Goal: Task Accomplishment & Management: Use online tool/utility

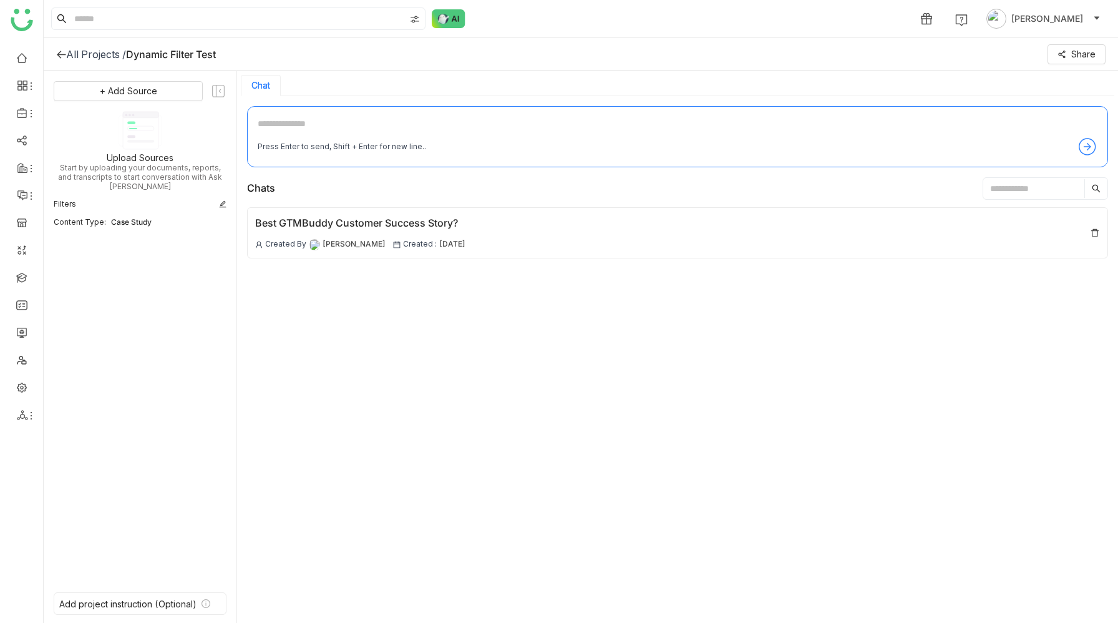
click at [543, 17] on div "1 Prashanth Chinta" at bounding box center [581, 18] width 1074 height 37
click at [467, 360] on div "Best GTMBuddy Customer Success Story? Created By Prashanth Chinta Created : 29 …" at bounding box center [677, 410] width 861 height 407
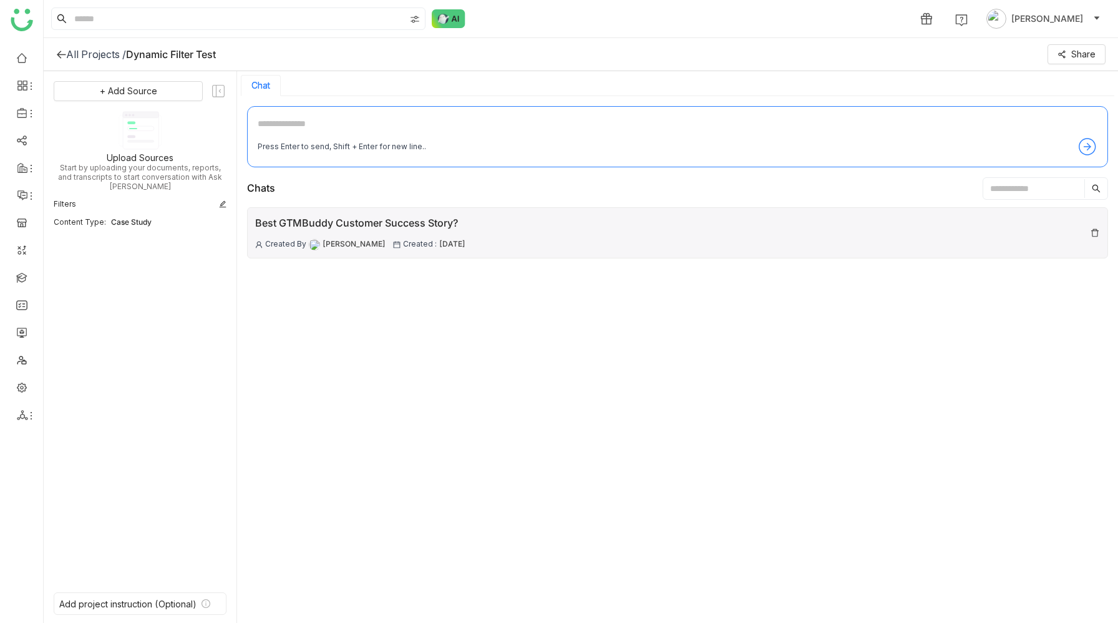
click at [388, 221] on div "Best GTMBuddy Customer Success Story?" at bounding box center [360, 223] width 210 height 16
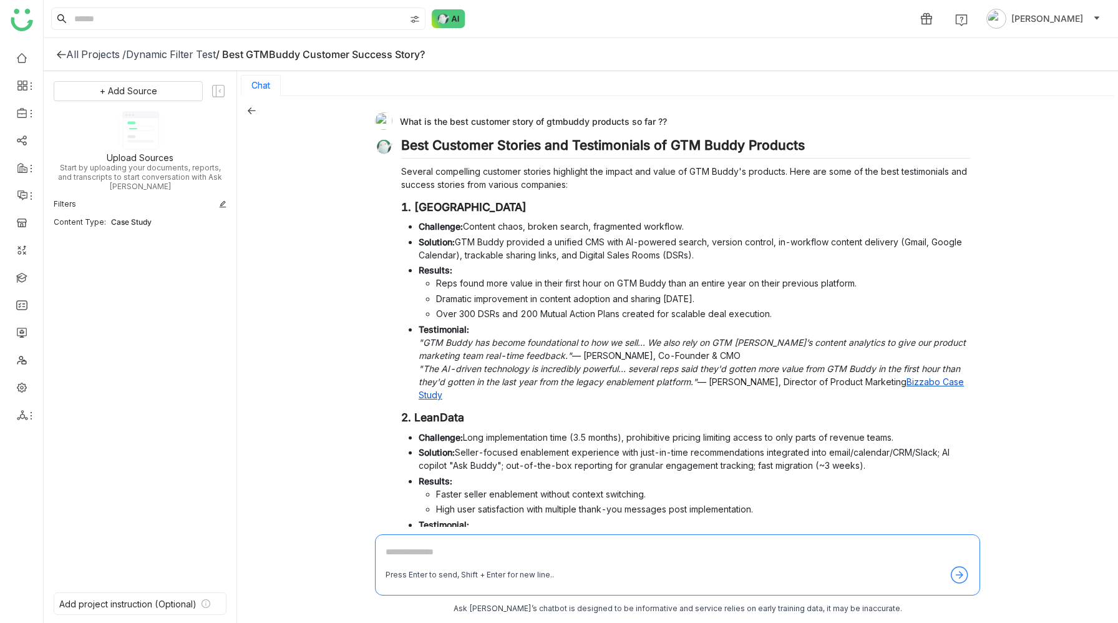
drag, startPoint x: 400, startPoint y: 121, endPoint x: 665, endPoint y: 118, distance: 265.1
click at [665, 118] on div "What is the best customer story of gtmbuddy products so far ??" at bounding box center [672, 120] width 595 height 17
copy div "What is the best customer story of gtmbuddy products so far ??"
click at [311, 195] on div "What is the best customer story of gtmbuddy products so far ?? Best Customer St…" at bounding box center [677, 360] width 881 height 528
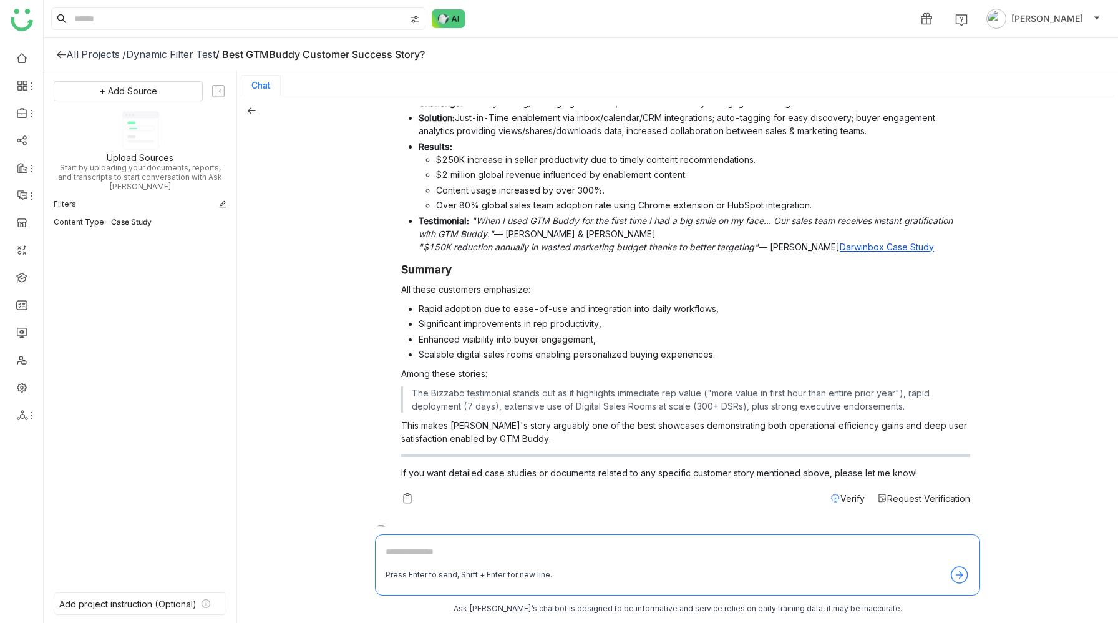
scroll to position [589, 0]
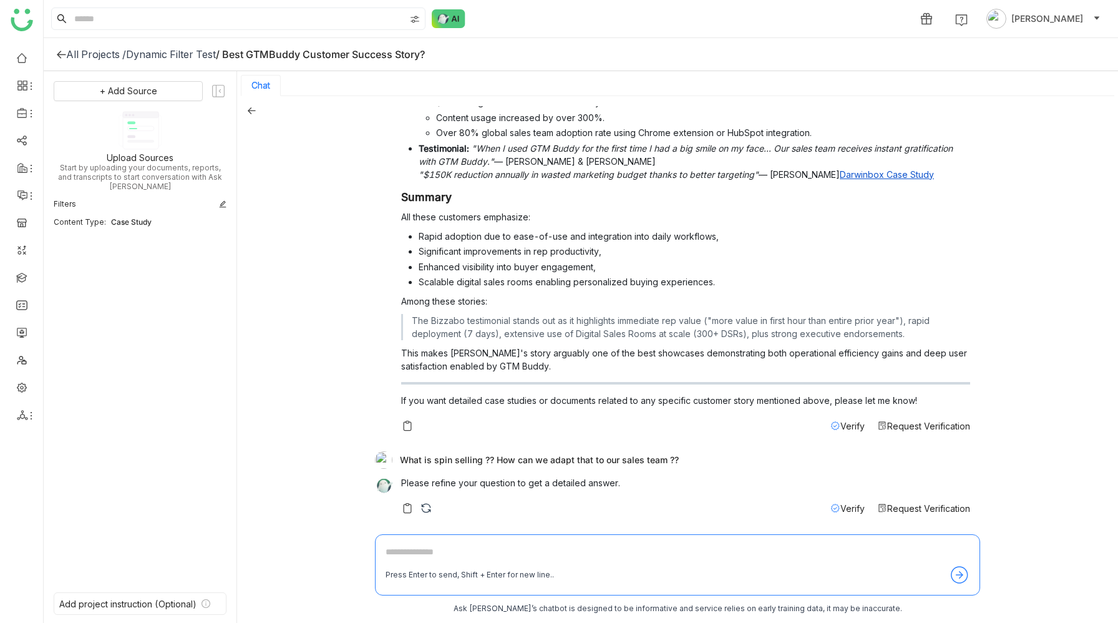
click at [285, 288] on div "What is the best customer story of gtmbuddy products so far ?? Best Customer St…" at bounding box center [677, 360] width 881 height 528
click at [189, 54] on div "Dynamic Filter Test" at bounding box center [171, 54] width 90 height 12
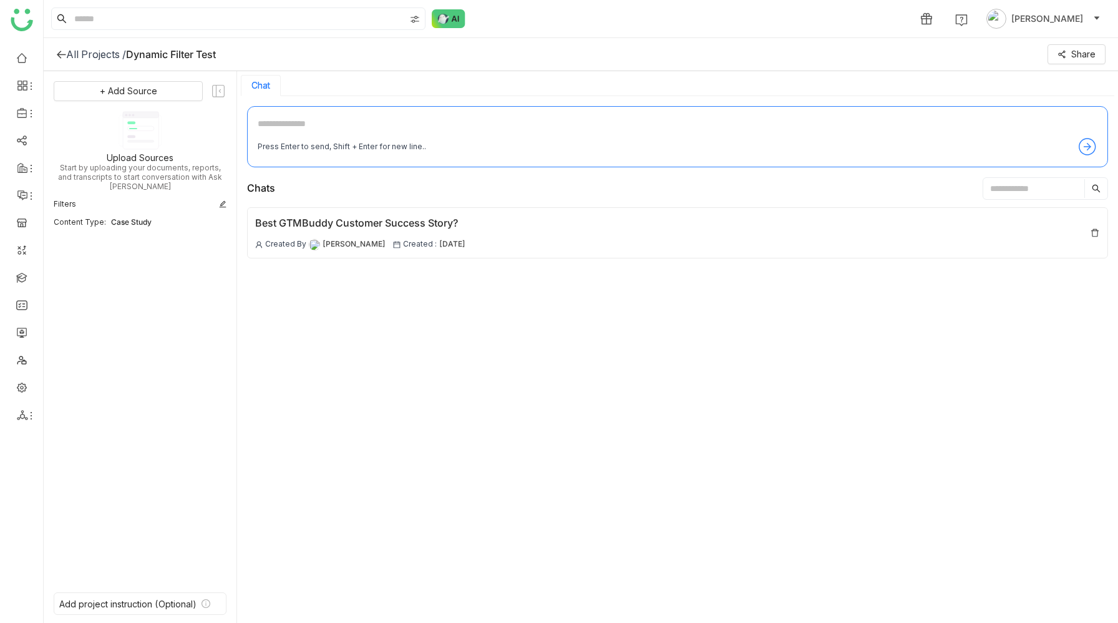
click at [325, 125] on textarea at bounding box center [678, 127] width 840 height 20
type textarea "**********"
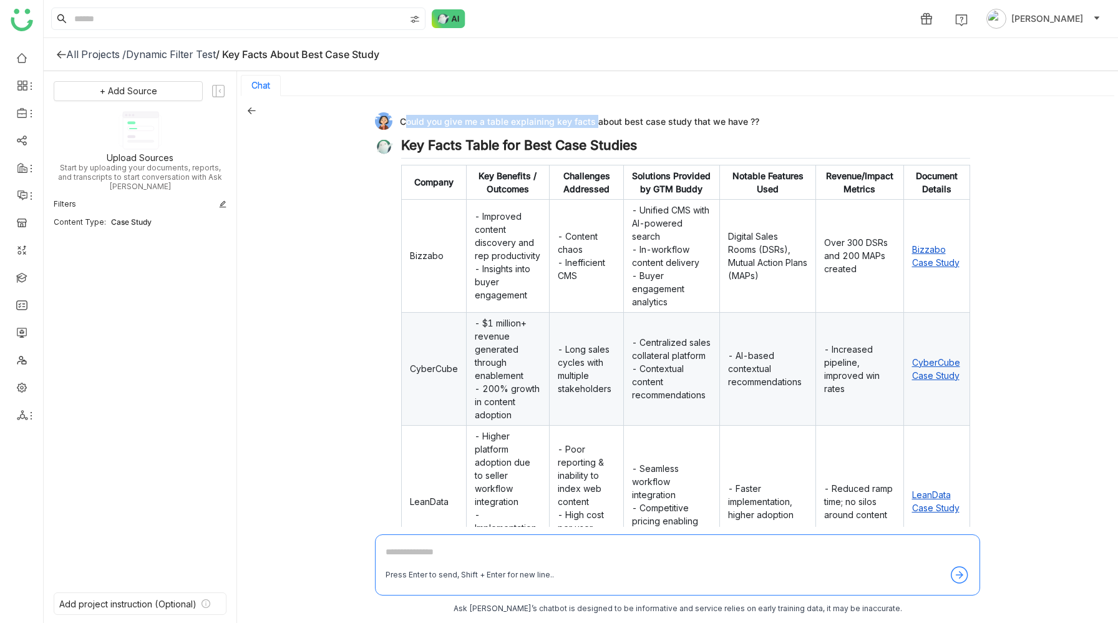
drag, startPoint x: 400, startPoint y: 124, endPoint x: 591, endPoint y: 117, distance: 191.0
click at [591, 117] on div "Could you give me a table explaining key facts about best case study that we ha…" at bounding box center [672, 120] width 595 height 17
copy div "Could you give me a table explaining key facts"
click at [178, 51] on div "Dynamic Filter Test" at bounding box center [171, 54] width 90 height 12
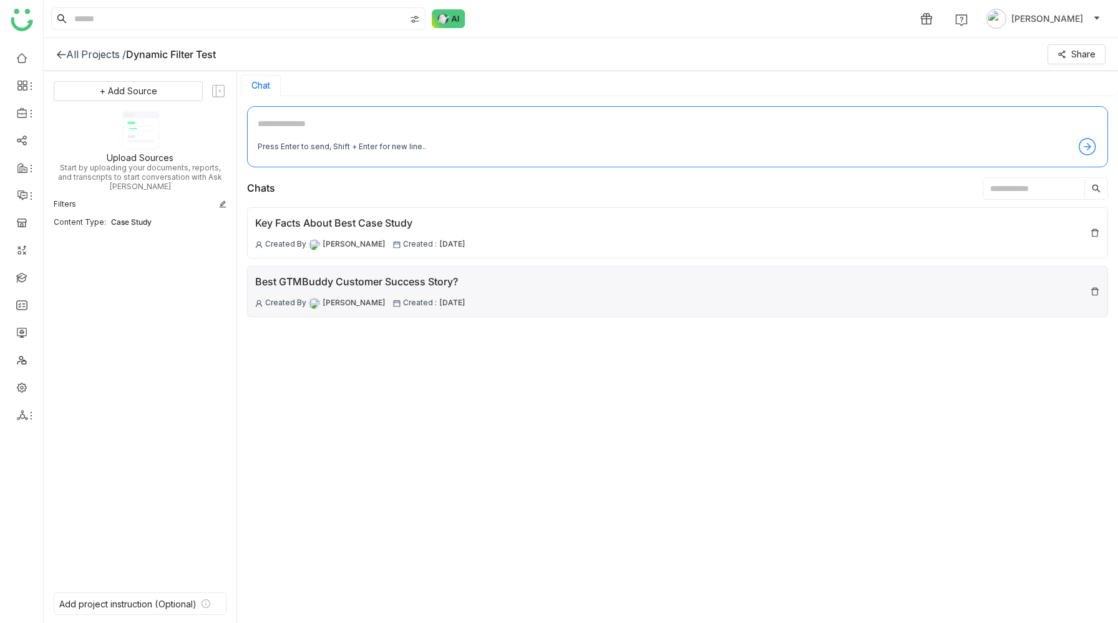
click at [339, 284] on div "Best GTMBuddy Customer Success Story?" at bounding box center [360, 282] width 210 height 16
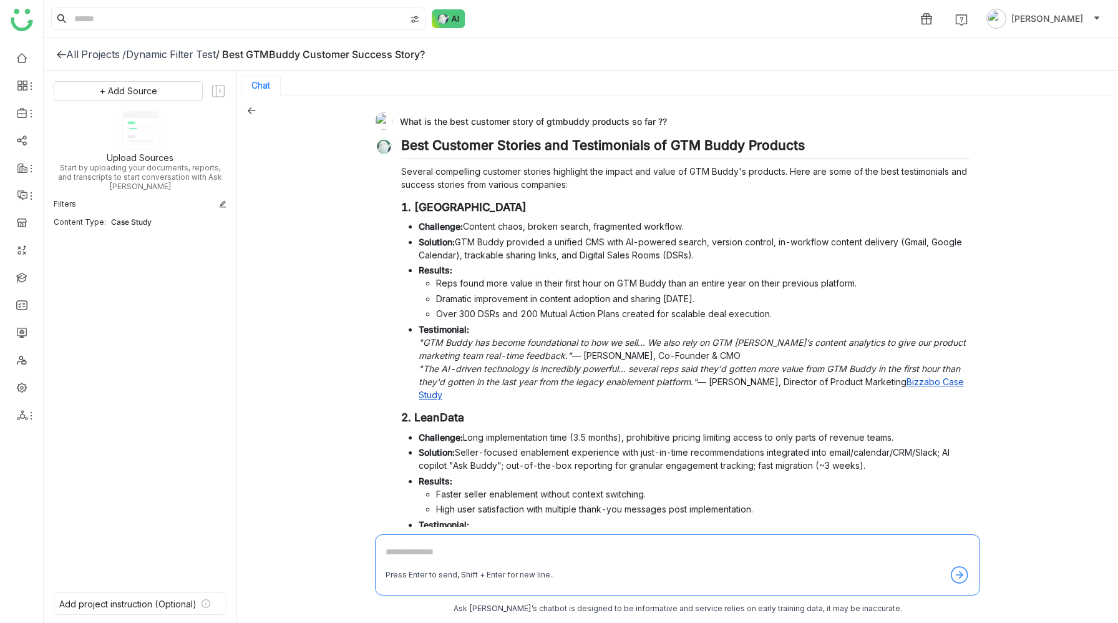
drag, startPoint x: 401, startPoint y: 122, endPoint x: 665, endPoint y: 123, distance: 263.9
click at [665, 123] on div "What is the best customer story of gtmbuddy products so far ??" at bounding box center [672, 120] width 595 height 17
copy div "What is the best customer story of gtmbuddy products so far ??"
click at [168, 53] on div "Dynamic Filter Test" at bounding box center [171, 54] width 90 height 12
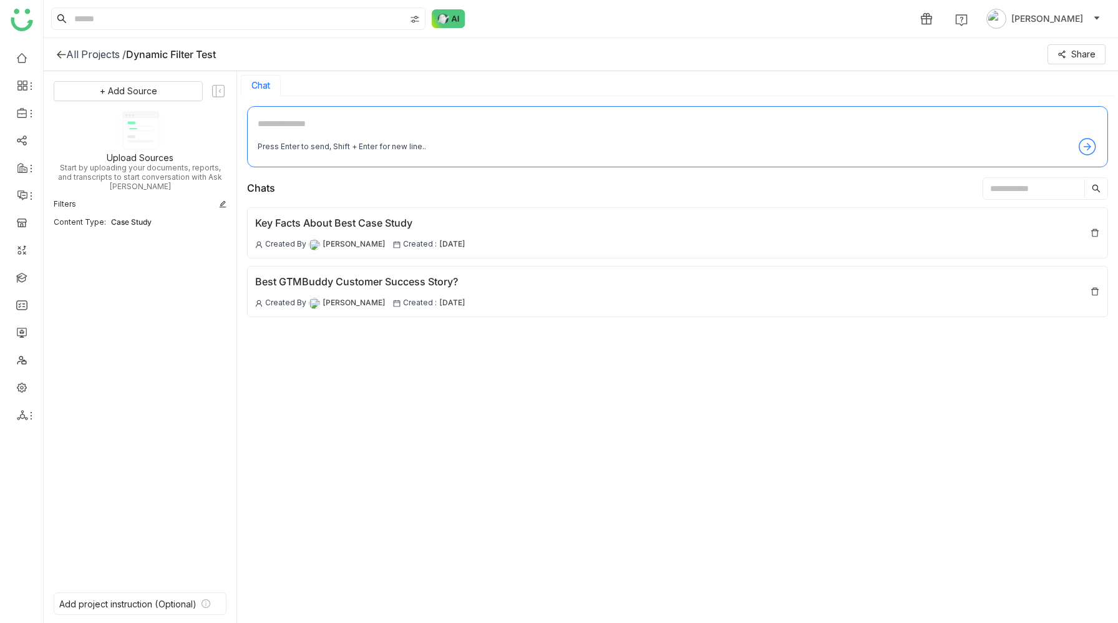
click at [338, 123] on textarea at bounding box center [678, 127] width 840 height 20
paste textarea "**********"
type textarea "**********"
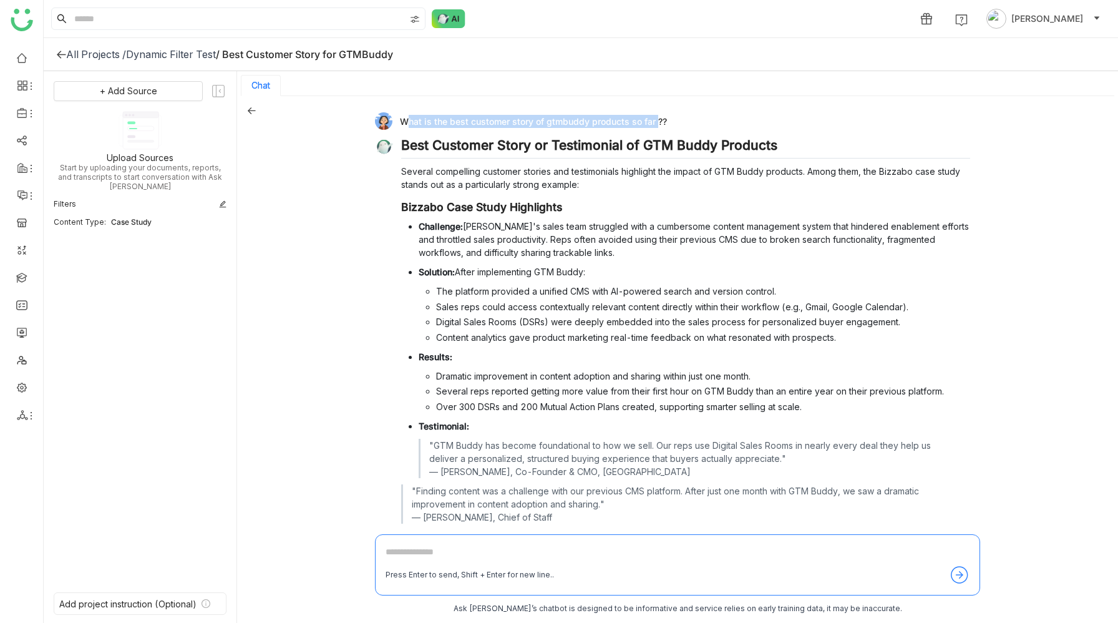
drag, startPoint x: 400, startPoint y: 124, endPoint x: 654, endPoint y: 119, distance: 253.9
click at [654, 119] on div "What is the best customer story of gtmbuddy products so far ??" at bounding box center [672, 120] width 595 height 17
copy div "What is the best customer story of gtmbuddy products so far"
click at [197, 49] on div "Dynamic Filter Test" at bounding box center [171, 54] width 90 height 12
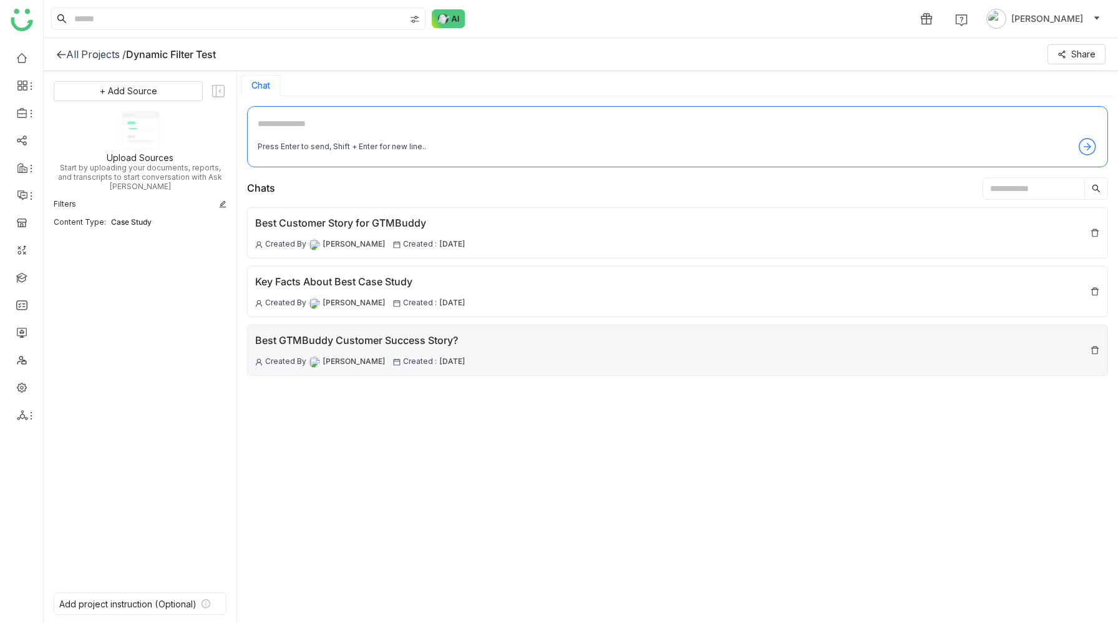
click at [381, 332] on div "Best GTMBuddy Customer Success Story?" at bounding box center [360, 340] width 210 height 16
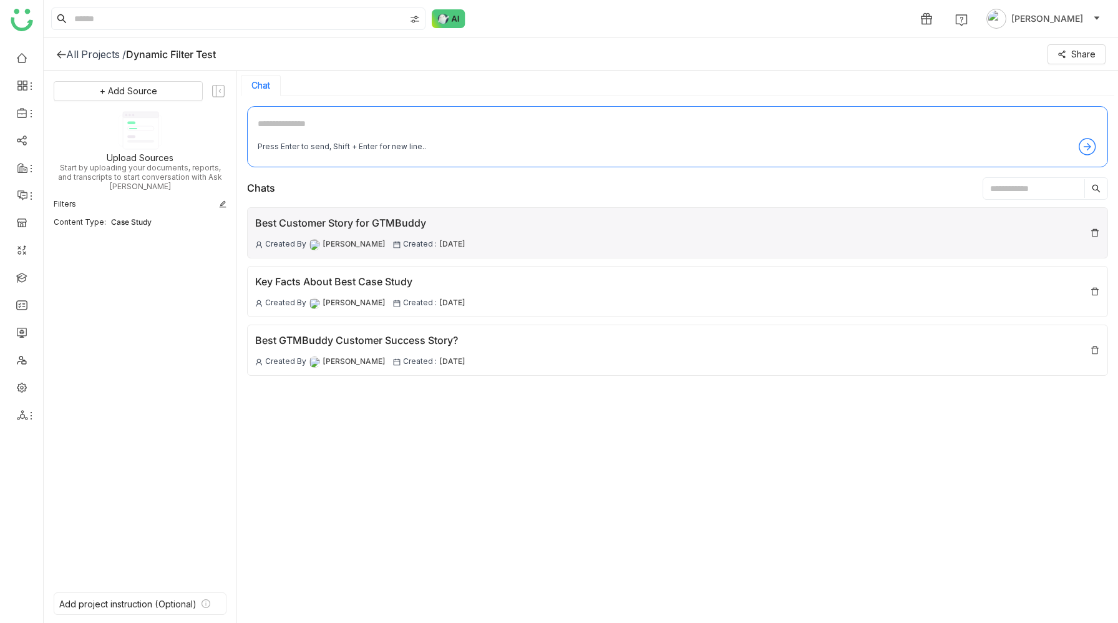
click at [465, 220] on div "Best Customer Story for GTMBuddy" at bounding box center [360, 223] width 210 height 16
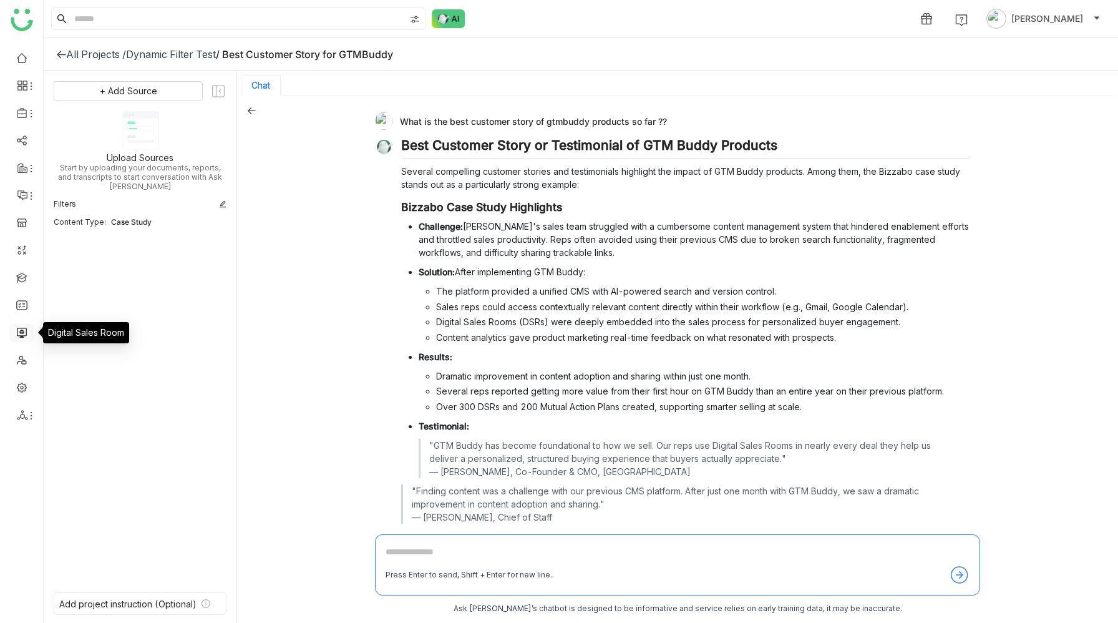
click at [20, 332] on link at bounding box center [21, 331] width 11 height 11
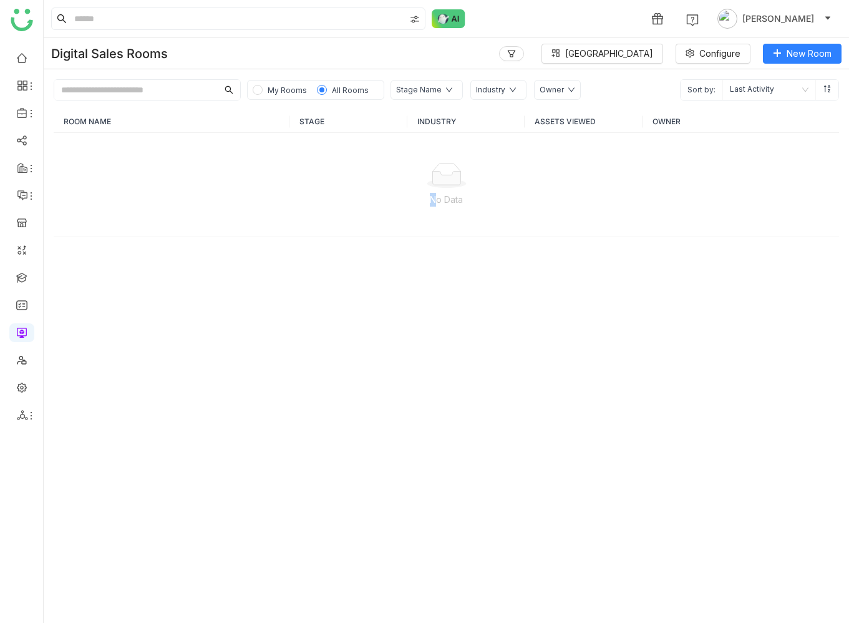
drag, startPoint x: 848, startPoint y: 142, endPoint x: 837, endPoint y: 145, distance: 12.4
click at [837, 145] on body "1 Prashanth Chinta Digital Sales Rooms Block Library Configure New Room My Room…" at bounding box center [424, 311] width 849 height 623
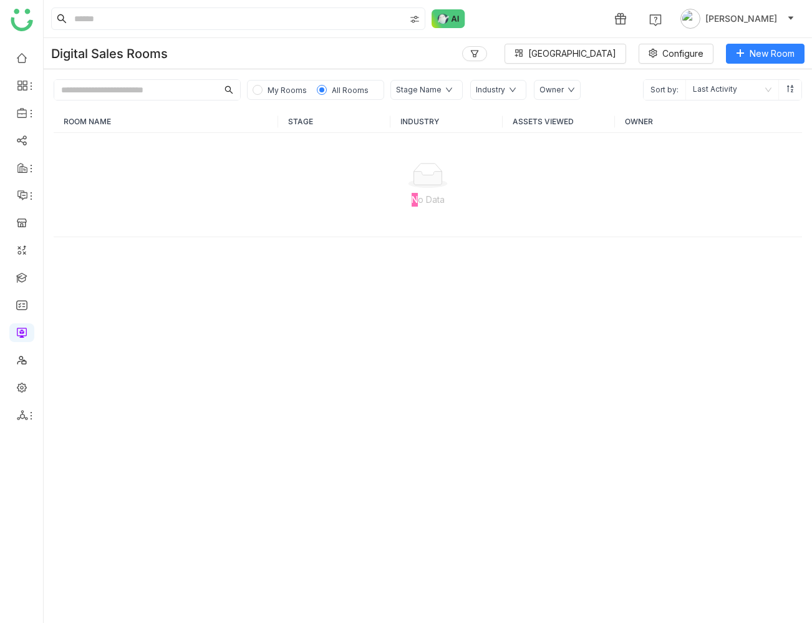
click at [651, 288] on div "ROOM NAME STAGE INDUSTRY ASSETS VIEWED OWNER No Data" at bounding box center [428, 361] width 769 height 522
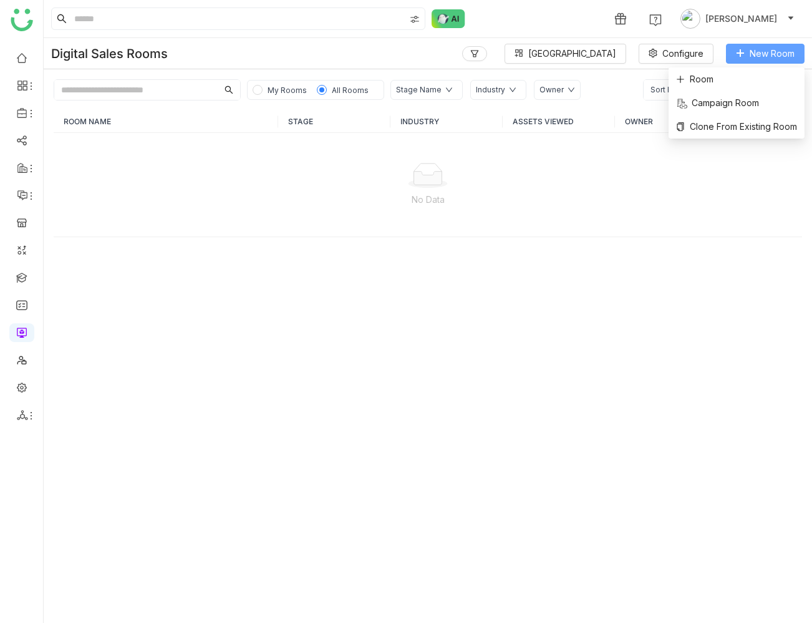
click at [759, 55] on span "New Room" at bounding box center [772, 54] width 45 height 14
click at [745, 80] on li "Room" at bounding box center [737, 79] width 136 height 24
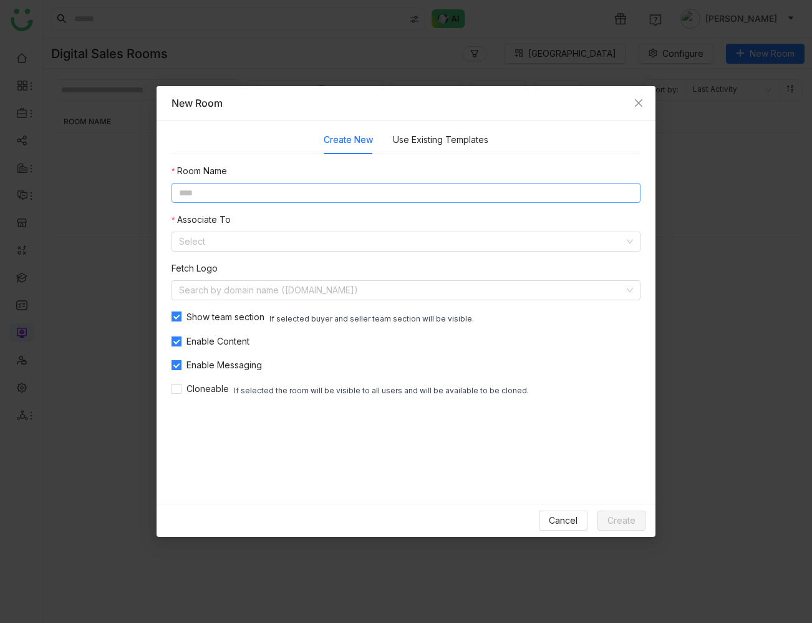
click at [460, 195] on input at bounding box center [406, 193] width 469 height 20
click at [447, 147] on div "Use Existing Templates" at bounding box center [440, 139] width 95 height 29
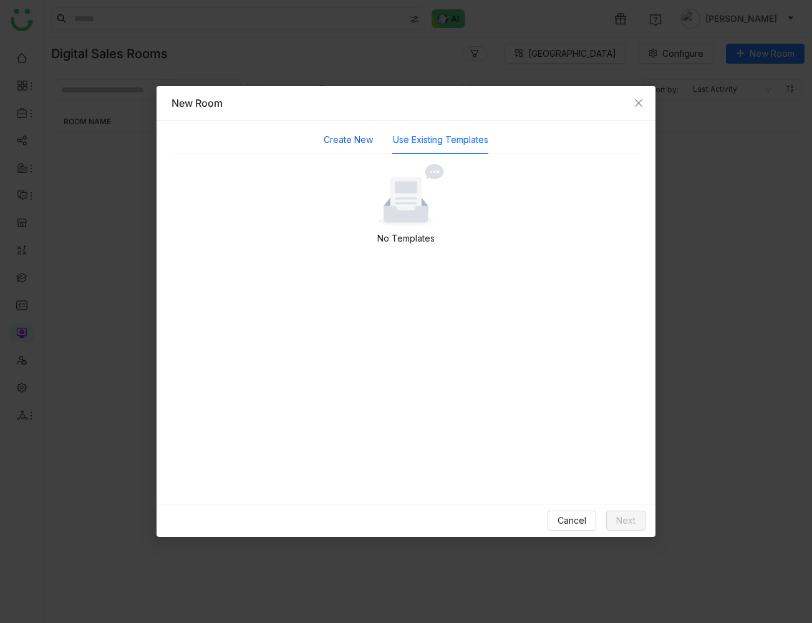
click at [362, 140] on button "Create New" at bounding box center [348, 140] width 49 height 14
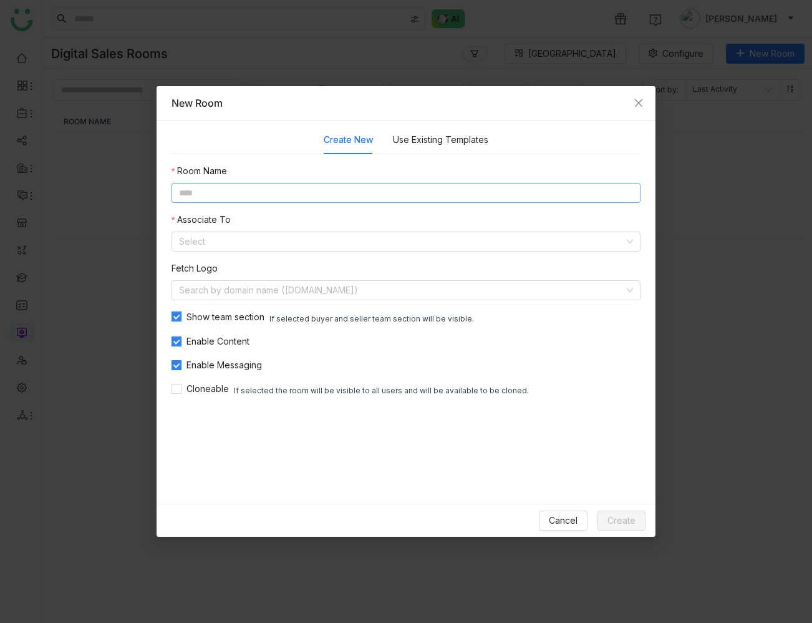
click at [341, 189] on input at bounding box center [406, 193] width 469 height 20
type input "*"
type input "**********"
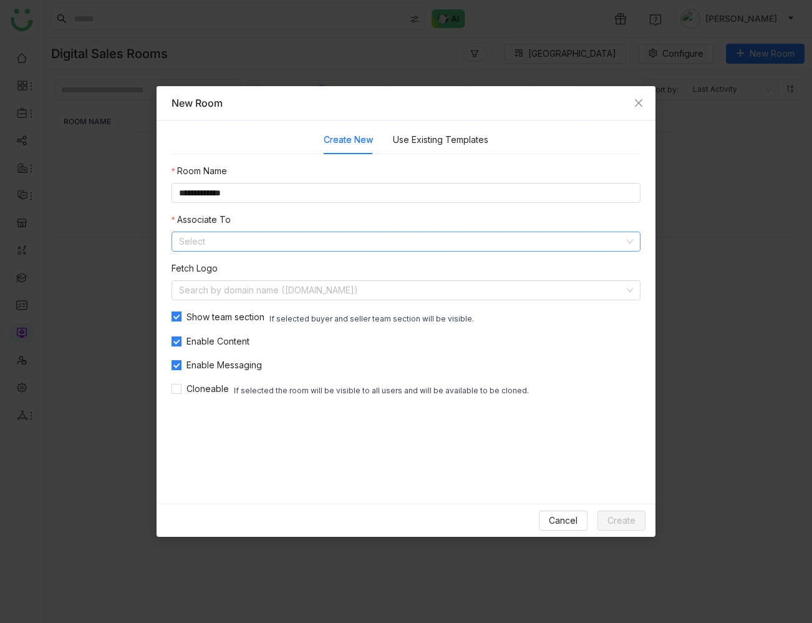
click at [280, 249] on input at bounding box center [401, 241] width 445 height 19
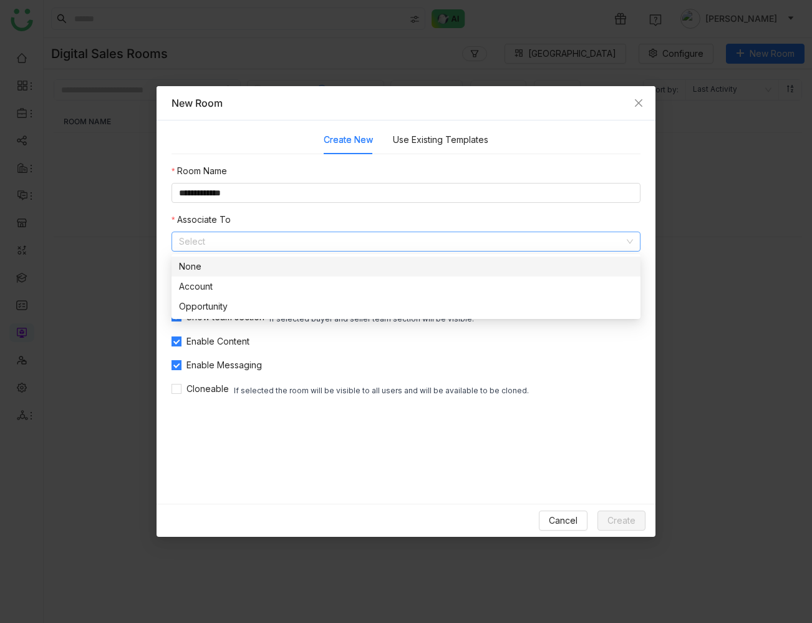
click at [267, 270] on div "None" at bounding box center [406, 267] width 454 height 14
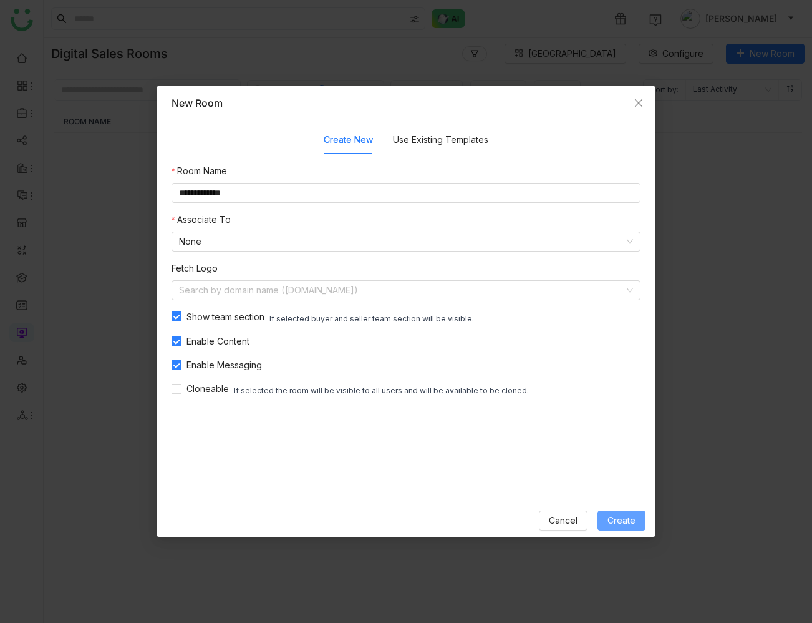
click at [623, 521] on span "Create" at bounding box center [622, 520] width 28 height 14
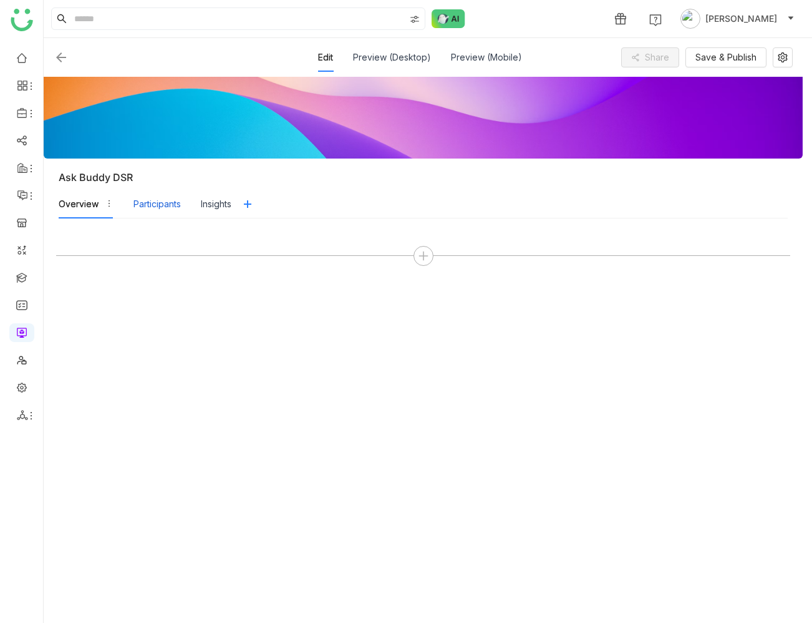
click at [170, 207] on div "Participants" at bounding box center [156, 204] width 47 height 14
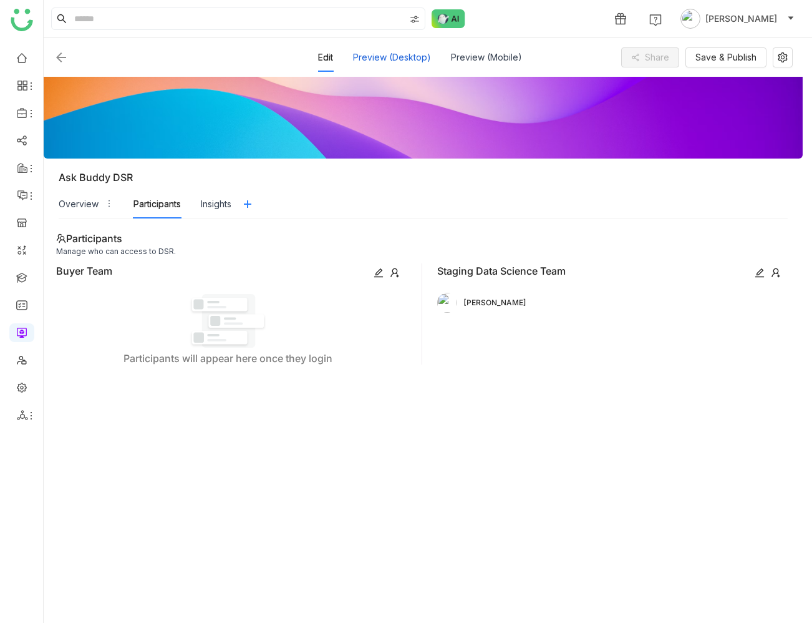
click at [416, 55] on div "Preview (Desktop)" at bounding box center [392, 57] width 78 height 29
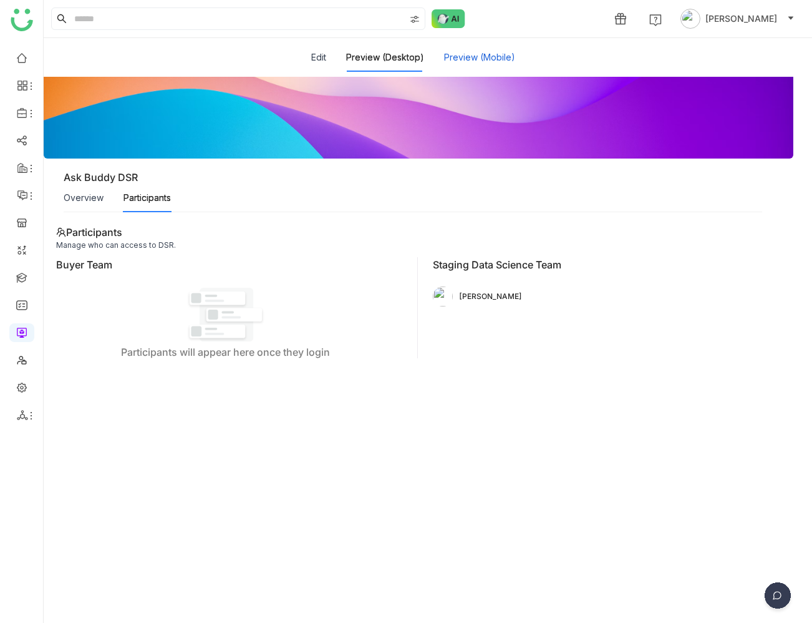
click at [484, 59] on button "Preview (Mobile)" at bounding box center [479, 58] width 71 height 14
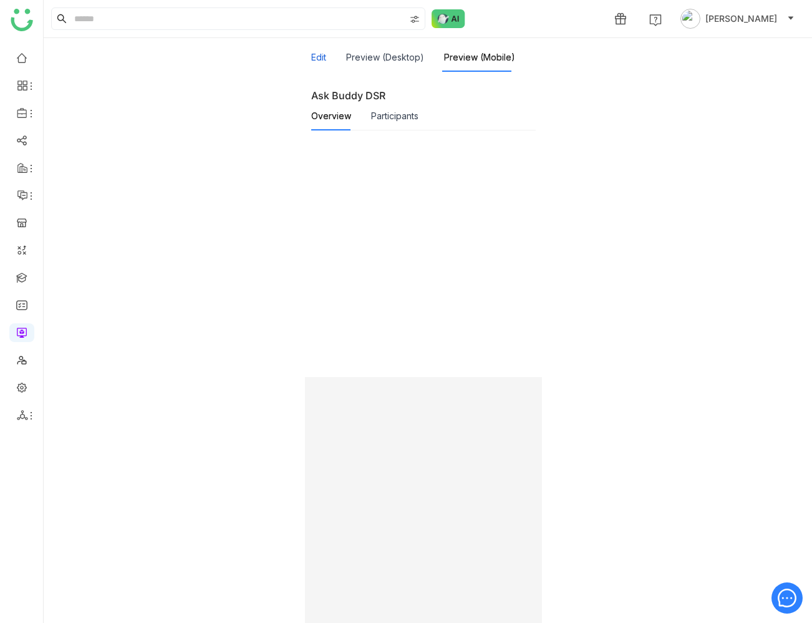
click at [326, 51] on button "Edit" at bounding box center [318, 58] width 15 height 14
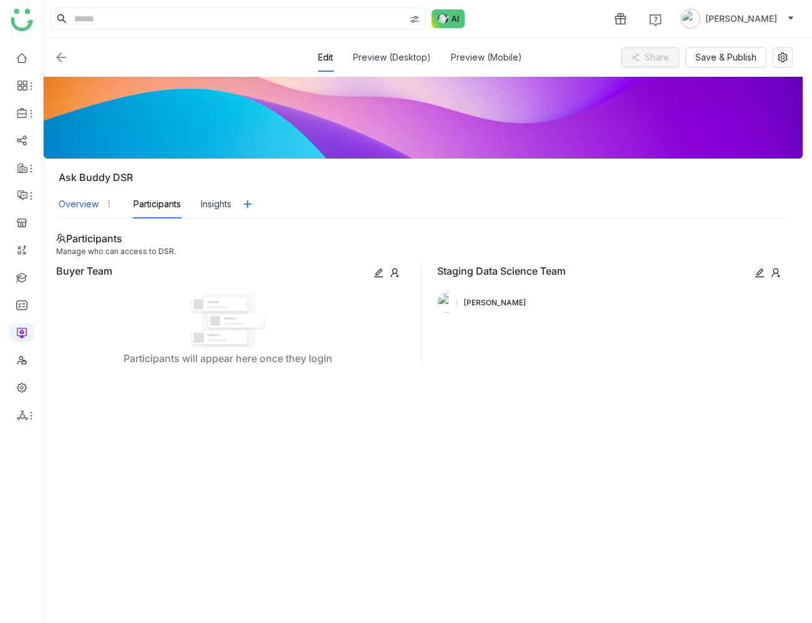
click at [85, 205] on div "Overview" at bounding box center [79, 204] width 40 height 14
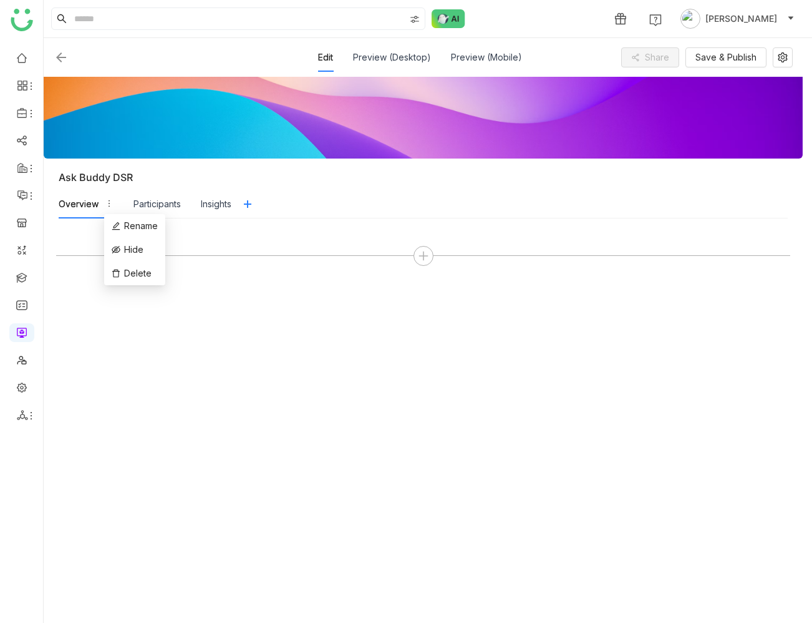
click at [107, 204] on icon "button" at bounding box center [109, 203] width 9 height 9
click at [228, 207] on div "Insights" at bounding box center [216, 204] width 31 height 14
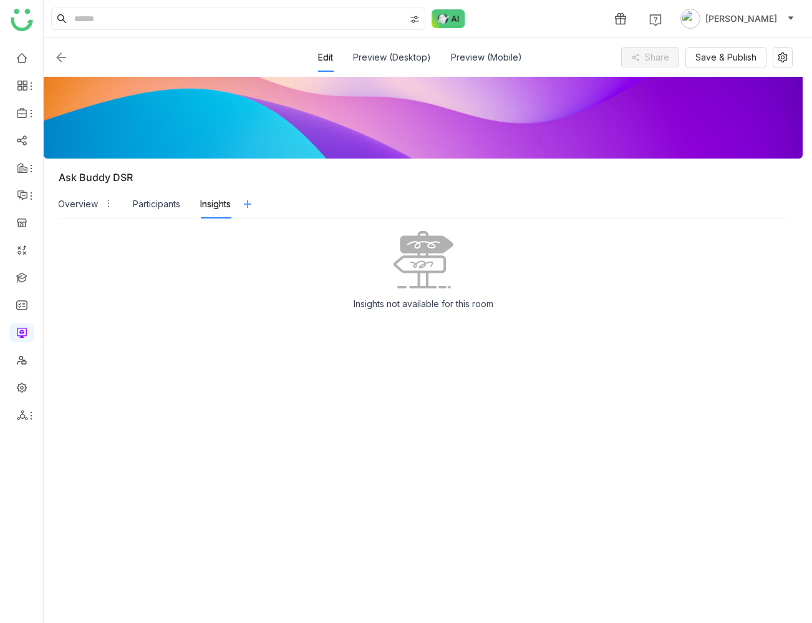
click at [253, 203] on icon at bounding box center [248, 204] width 10 height 10
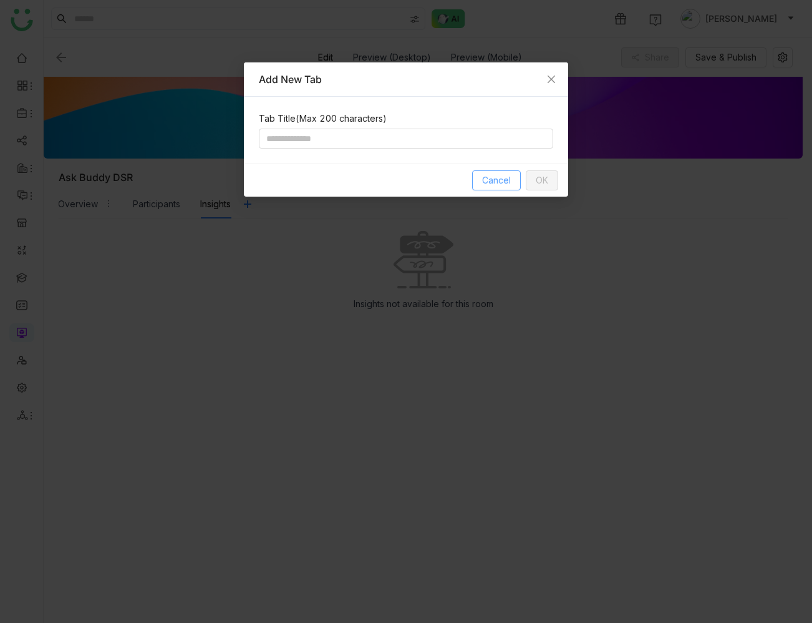
click at [498, 181] on span "Cancel" at bounding box center [496, 180] width 29 height 14
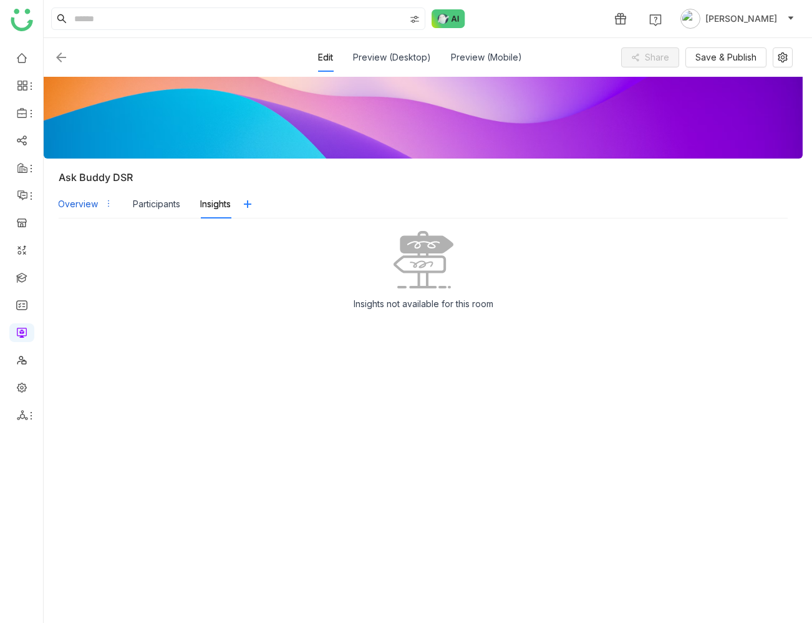
click at [80, 210] on div "Overview" at bounding box center [78, 204] width 40 height 14
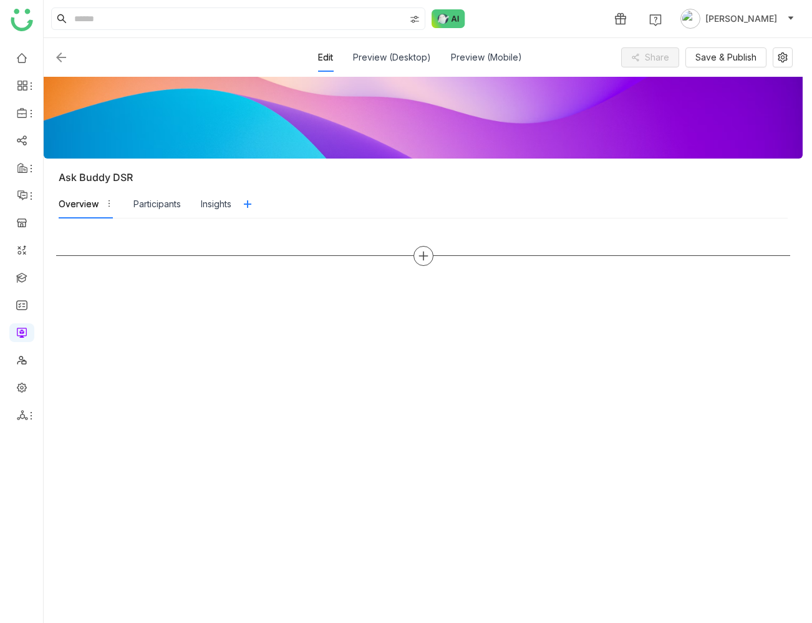
click at [427, 256] on icon at bounding box center [423, 255] width 11 height 11
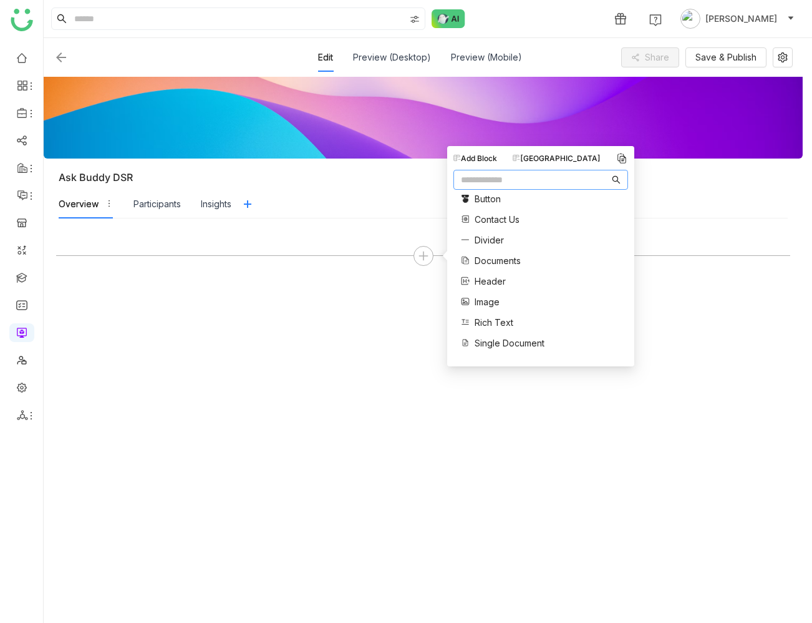
scroll to position [31, 0]
click at [507, 258] on span "Documents" at bounding box center [498, 258] width 46 height 13
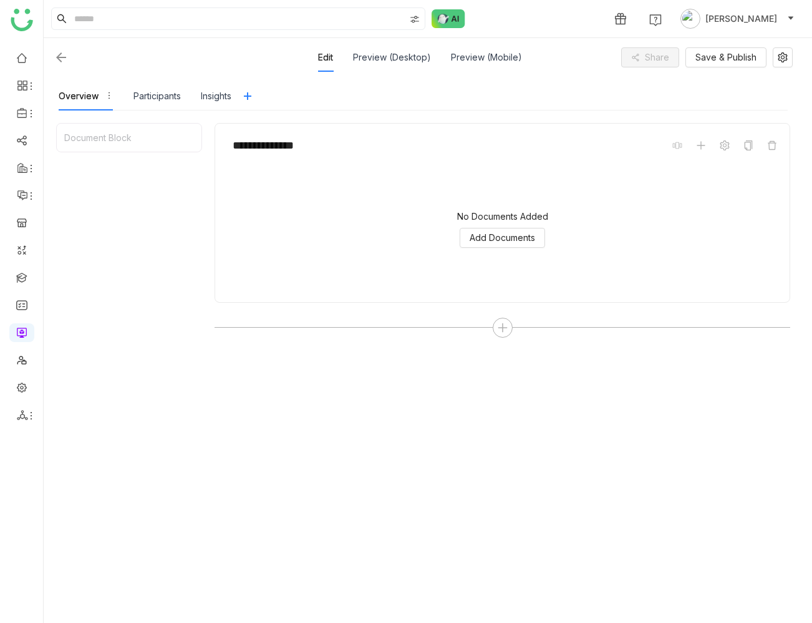
scroll to position [143, 0]
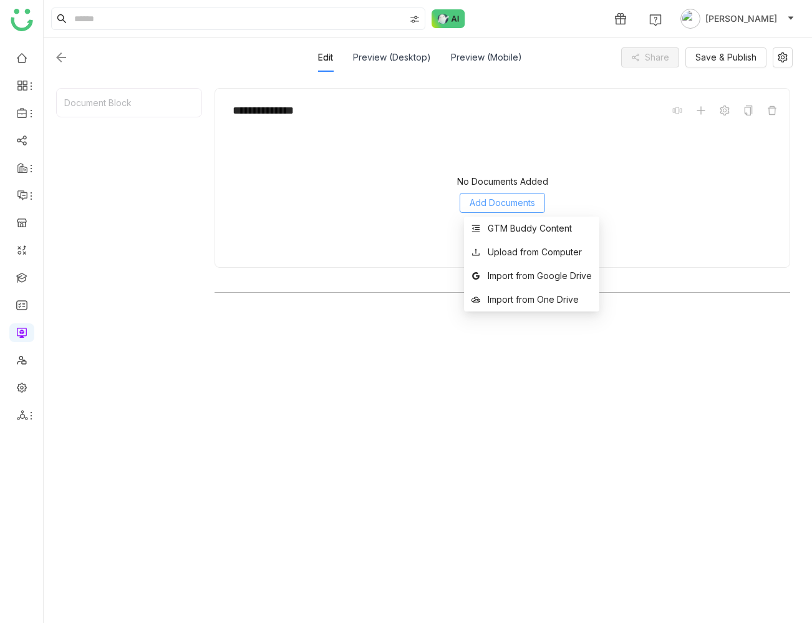
click at [533, 204] on span "Add Documents" at bounding box center [503, 203] width 66 height 14
click at [545, 228] on div "GTM Buddy Content" at bounding box center [530, 228] width 84 height 14
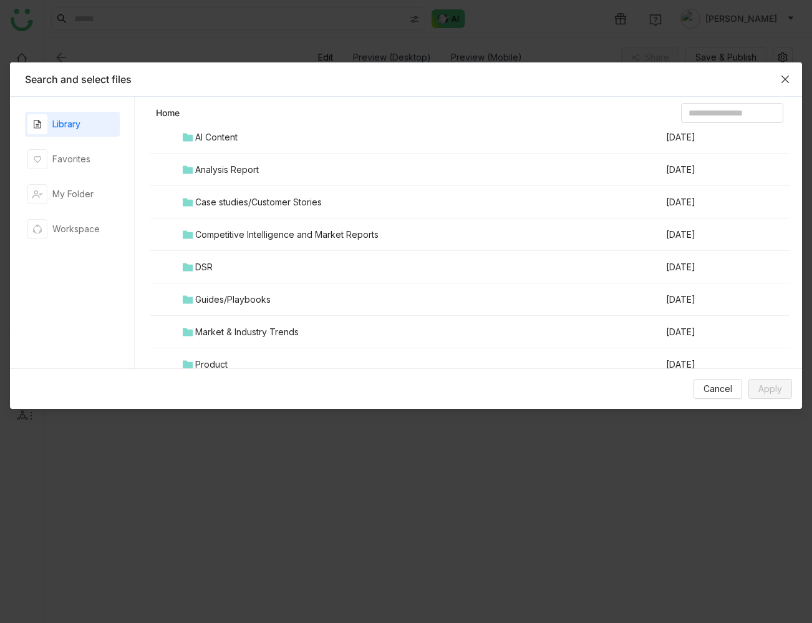
scroll to position [0, 0]
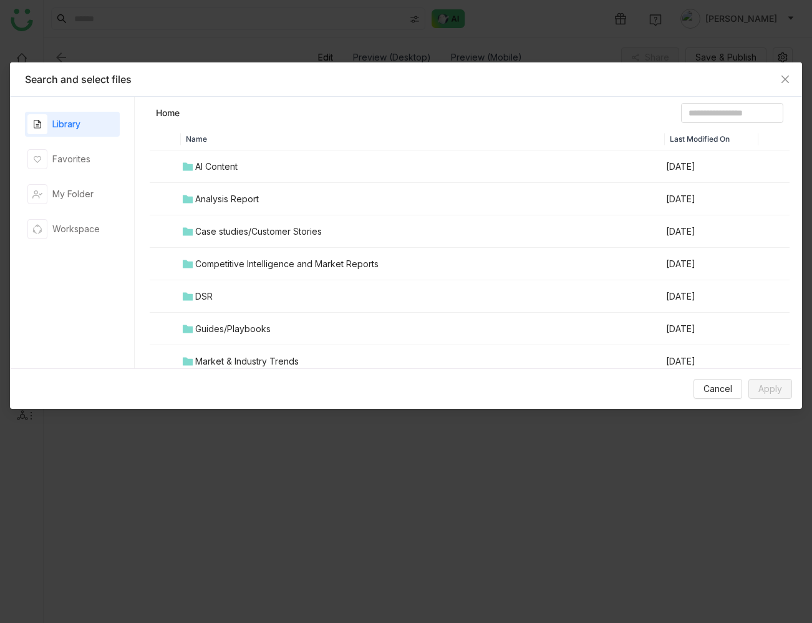
click at [241, 229] on div "Case studies/Customer Stories" at bounding box center [258, 232] width 127 height 14
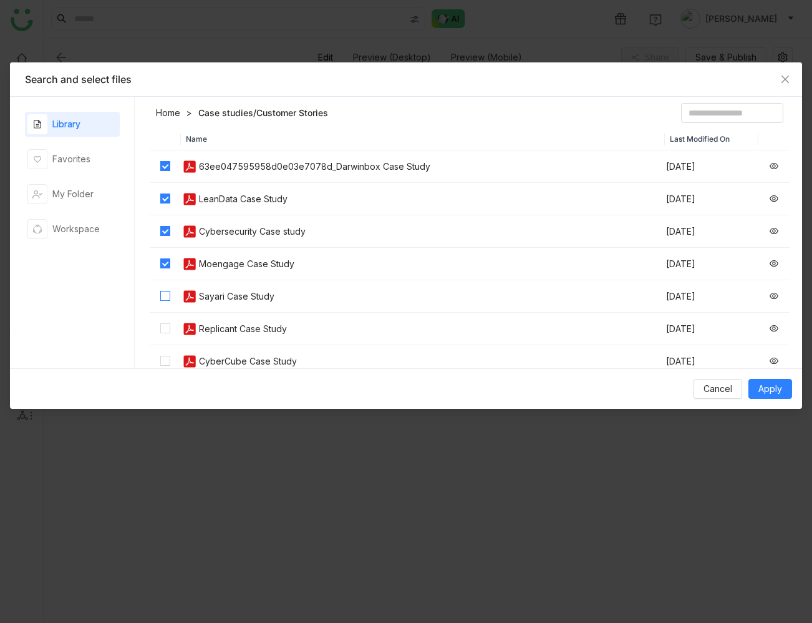
click at [167, 290] on label at bounding box center [165, 296] width 10 height 14
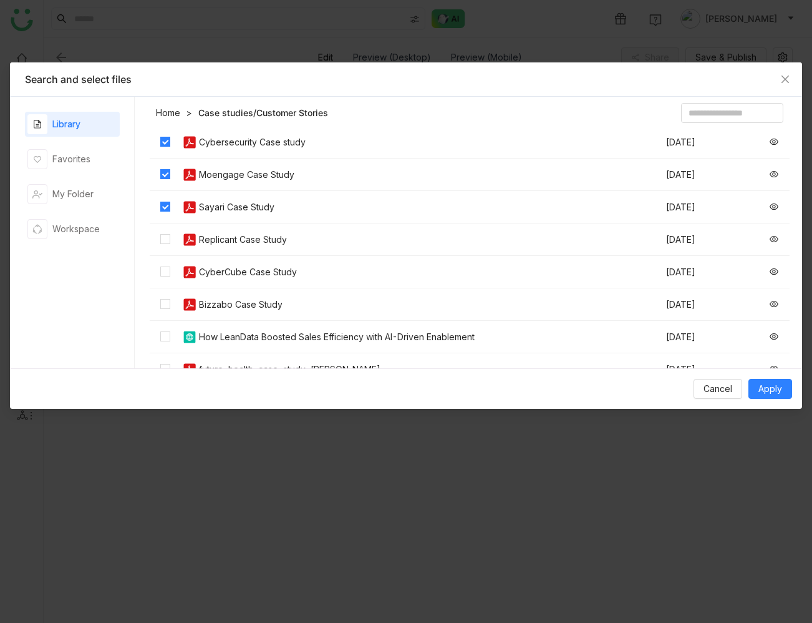
scroll to position [100, 0]
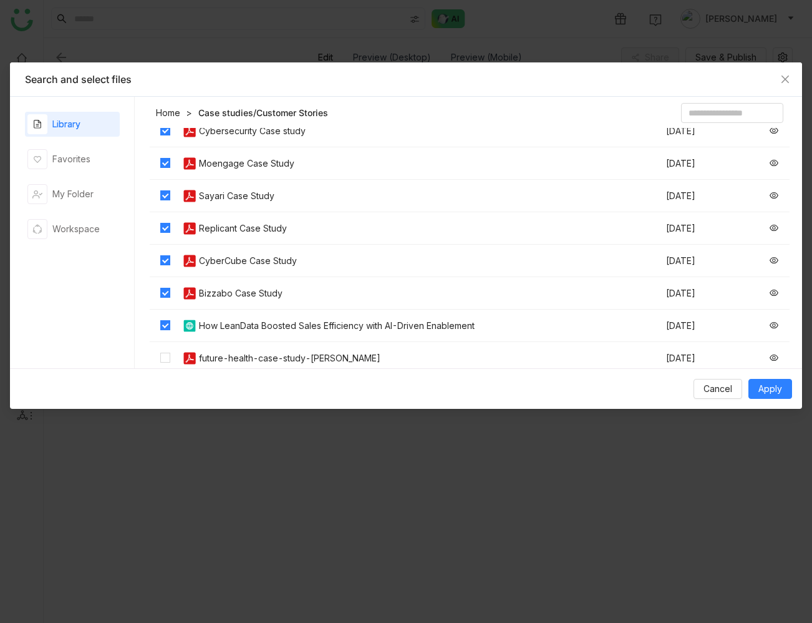
click at [164, 348] on td at bounding box center [165, 358] width 31 height 32
click at [769, 390] on span "Apply" at bounding box center [771, 389] width 24 height 14
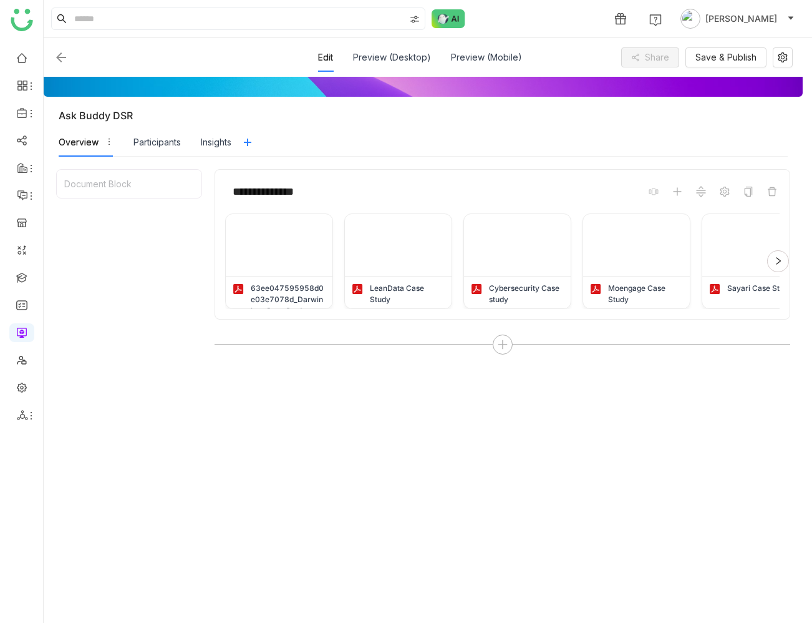
scroll to position [26, 0]
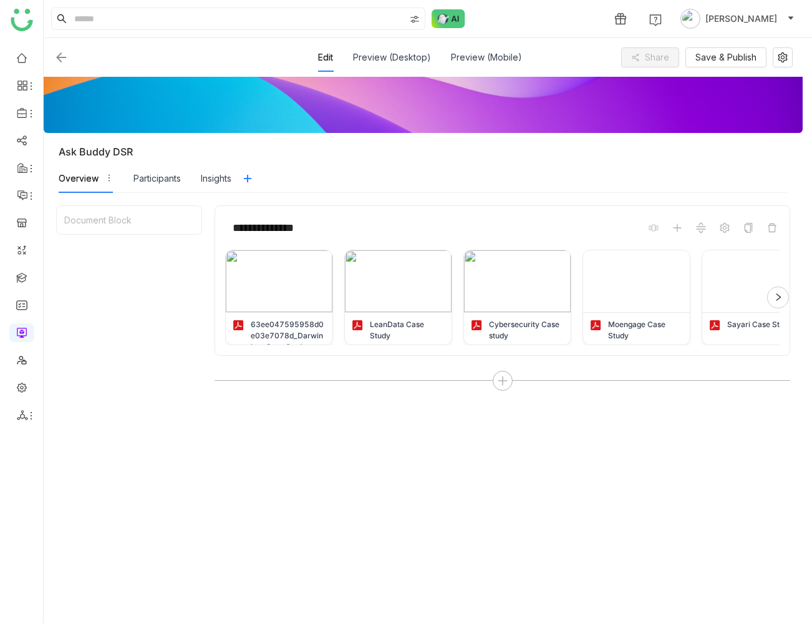
click at [789, 297] on div at bounding box center [778, 297] width 22 height 22
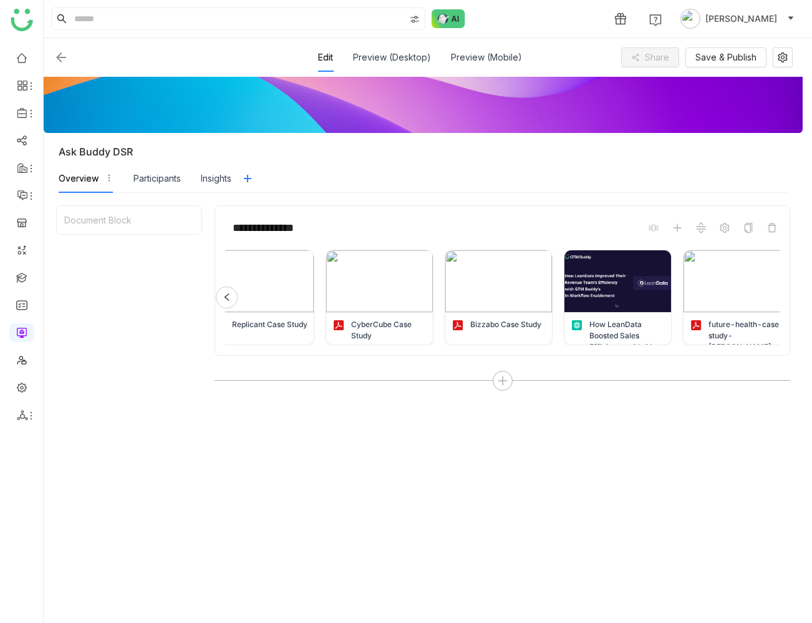
scroll to position [0, 616]
click at [225, 293] on icon at bounding box center [227, 297] width 9 height 9
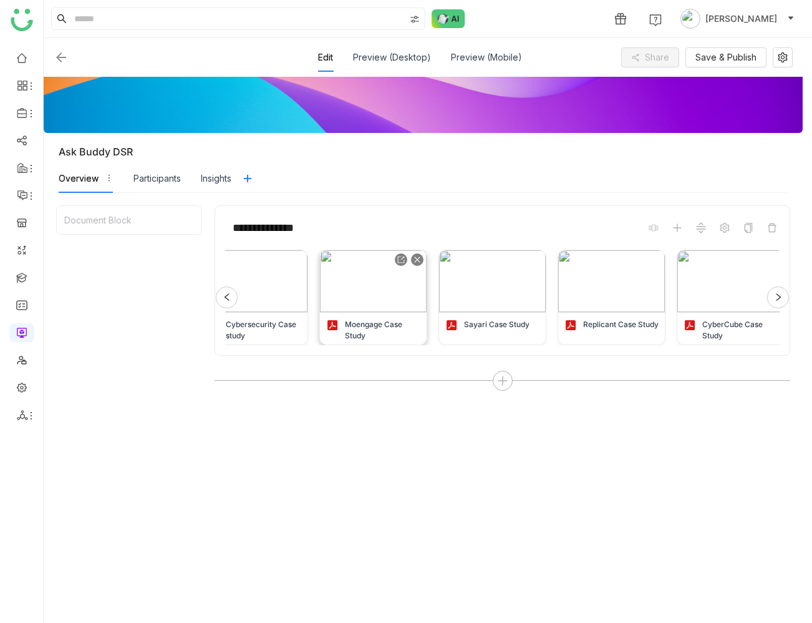
scroll to position [0, 259]
click at [232, 296] on div at bounding box center [227, 297] width 22 height 22
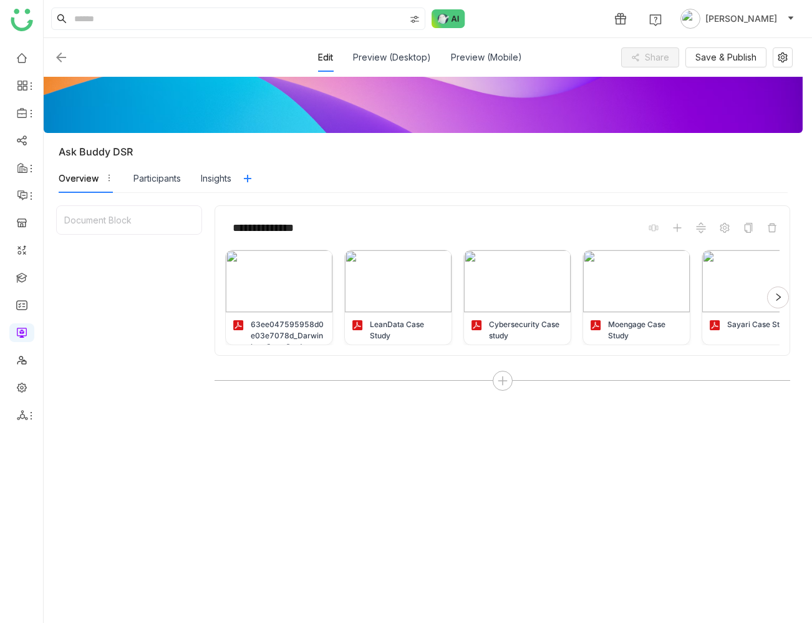
scroll to position [0, 0]
click at [739, 59] on span "Save & Publish" at bounding box center [726, 58] width 61 height 14
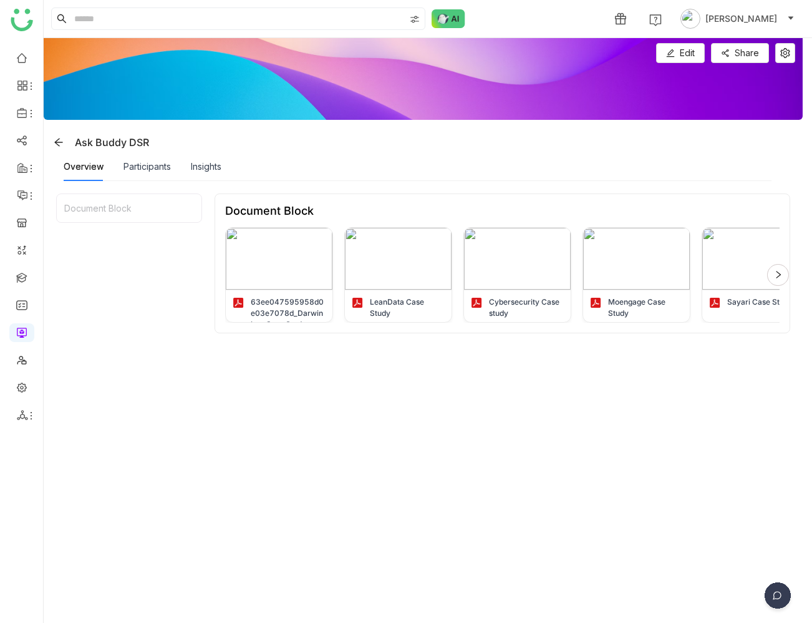
click at [779, 595] on img at bounding box center [777, 597] width 31 height 31
click at [736, 560] on img at bounding box center [730, 554] width 112 height 37
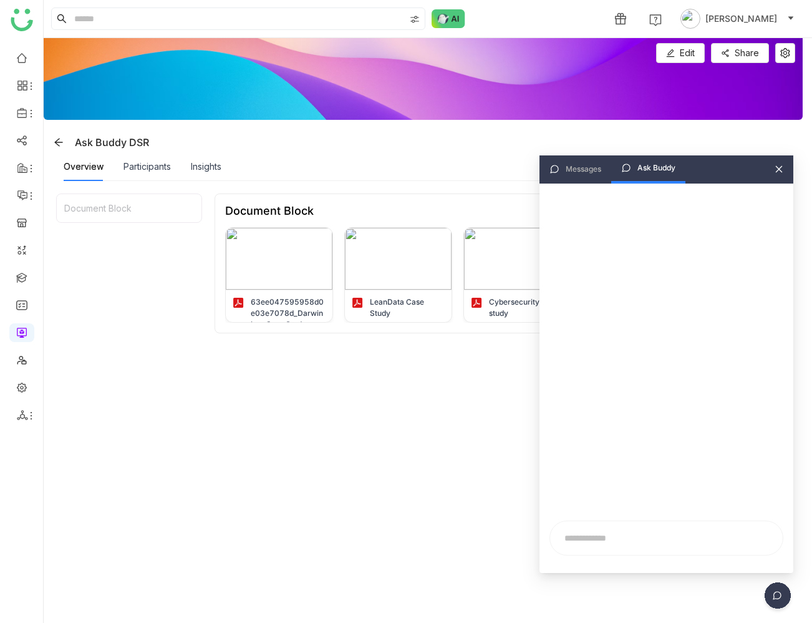
click at [615, 535] on input "text" at bounding box center [667, 537] width 218 height 19
type input "**********"
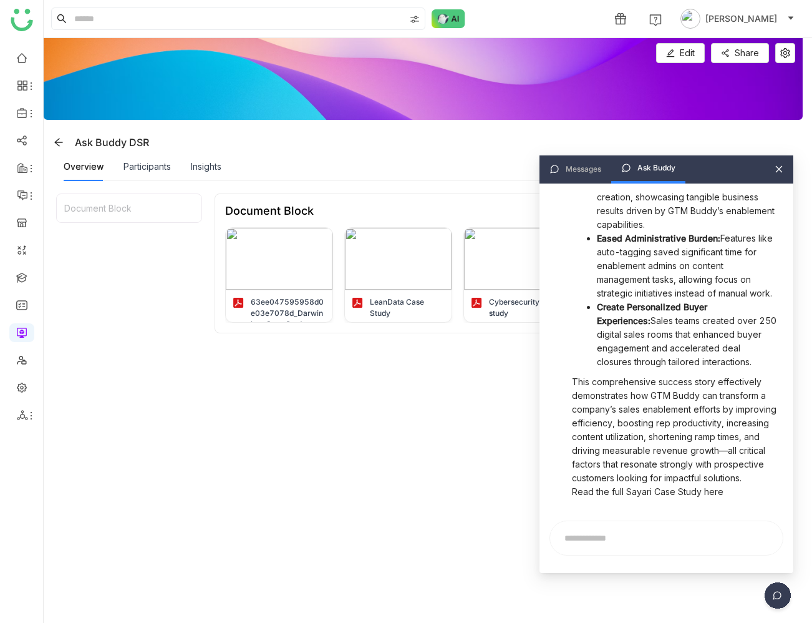
scroll to position [473, 0]
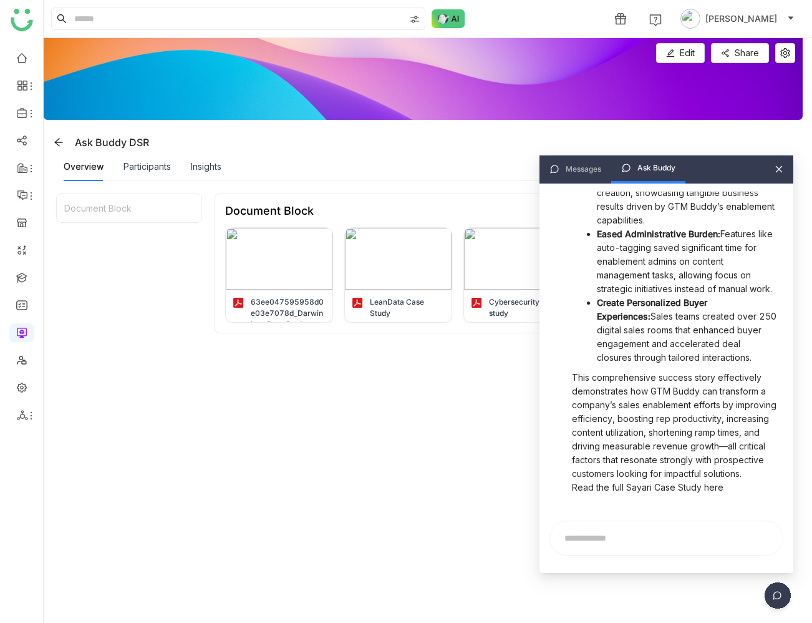
click at [400, 384] on div "Document Block 63ee047595958d0e03e7078d_Darwinbox Case Study LeanData Case Stud…" at bounding box center [503, 454] width 576 height 523
click at [782, 169] on icon at bounding box center [779, 169] width 9 height 9
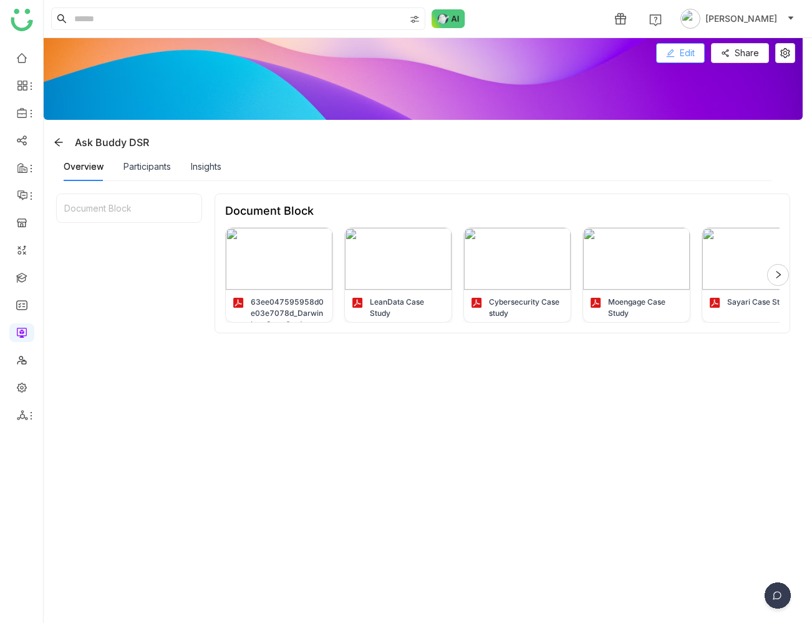
click at [675, 56] on icon at bounding box center [670, 53] width 9 height 9
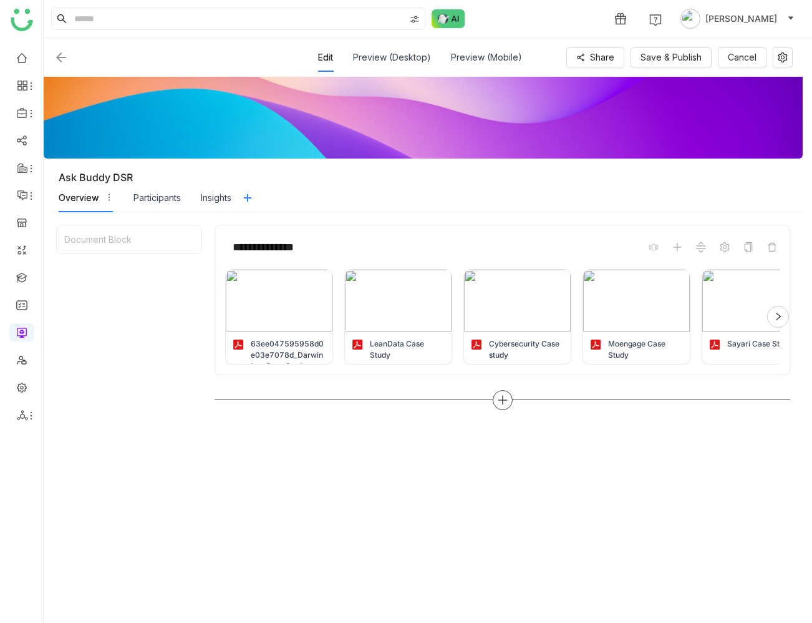
click at [508, 395] on icon at bounding box center [502, 399] width 11 height 11
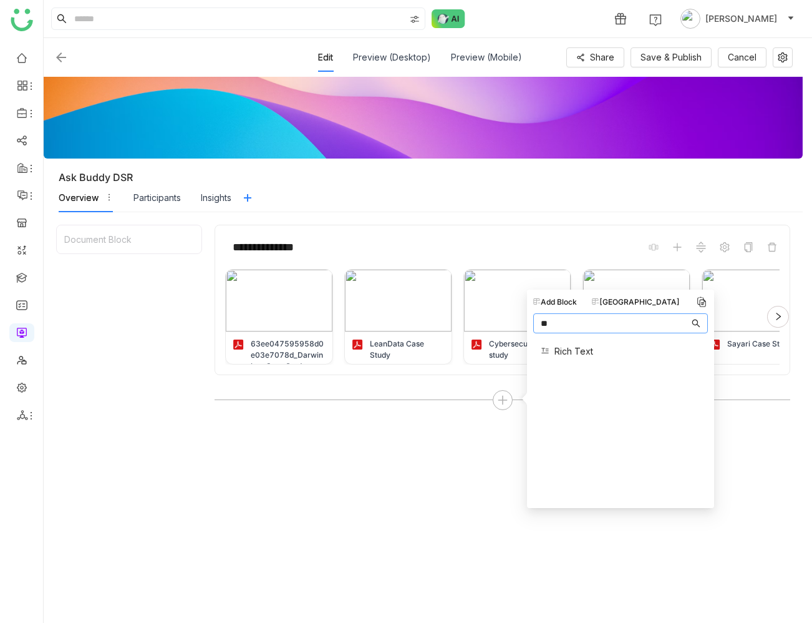
type input "**"
click at [594, 352] on div "Rich Text" at bounding box center [620, 351] width 175 height 27
click at [578, 351] on span "Rich Text" at bounding box center [574, 350] width 39 height 13
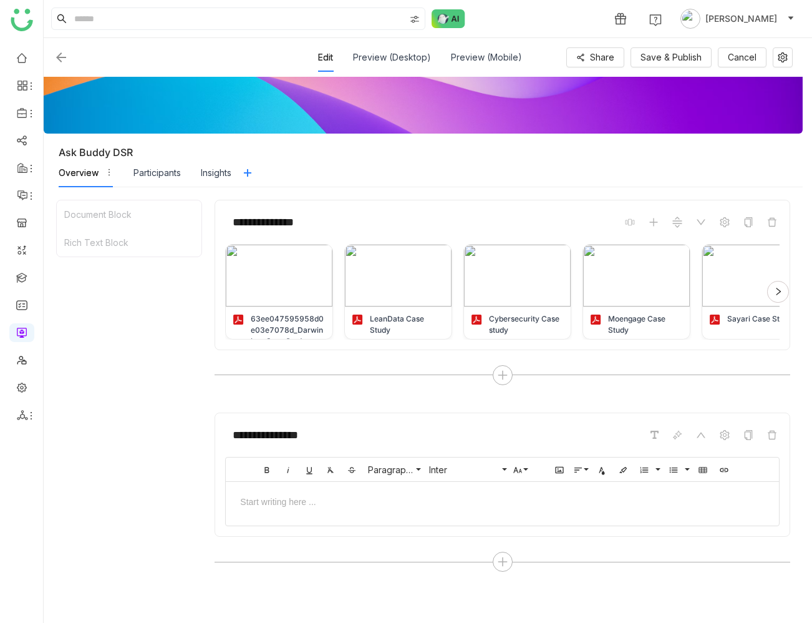
scroll to position [137, 0]
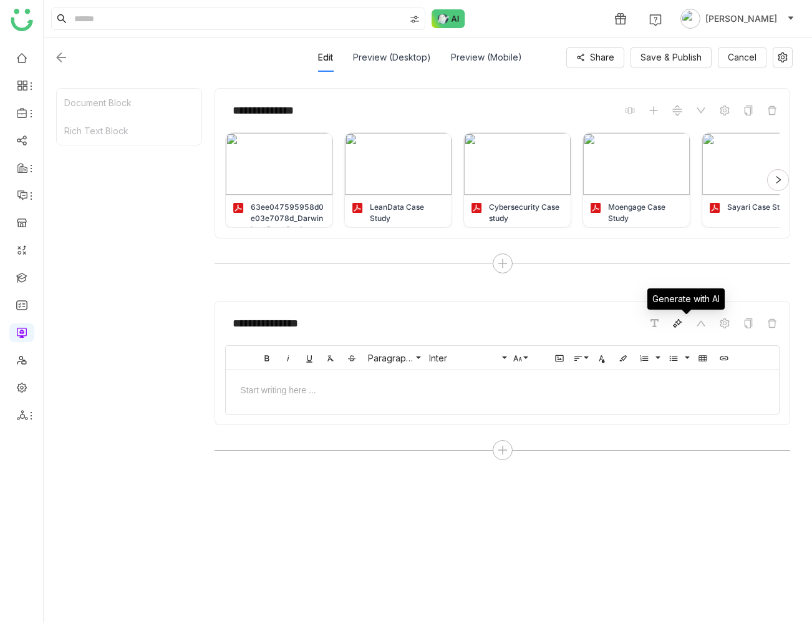
click at [682, 321] on icon at bounding box center [677, 323] width 10 height 10
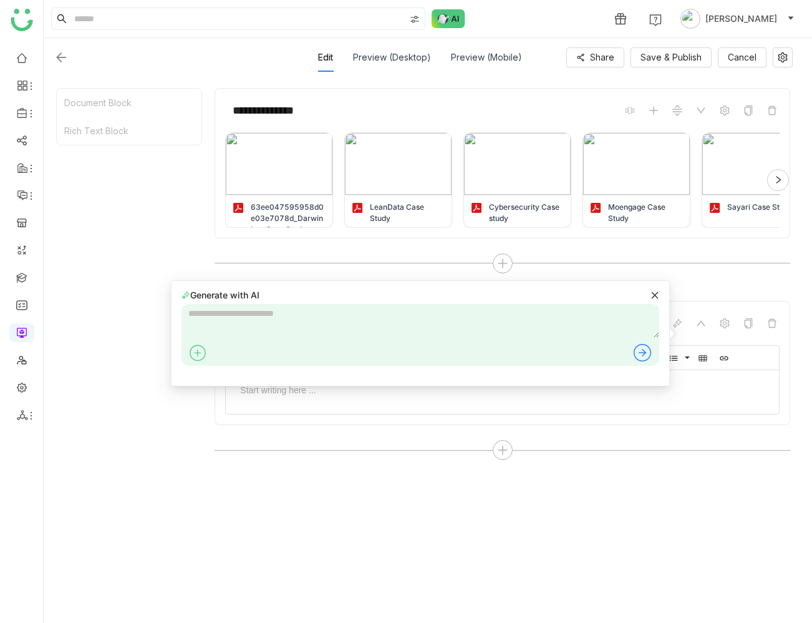
click at [402, 320] on textarea at bounding box center [421, 321] width 478 height 34
type textarea "**********"
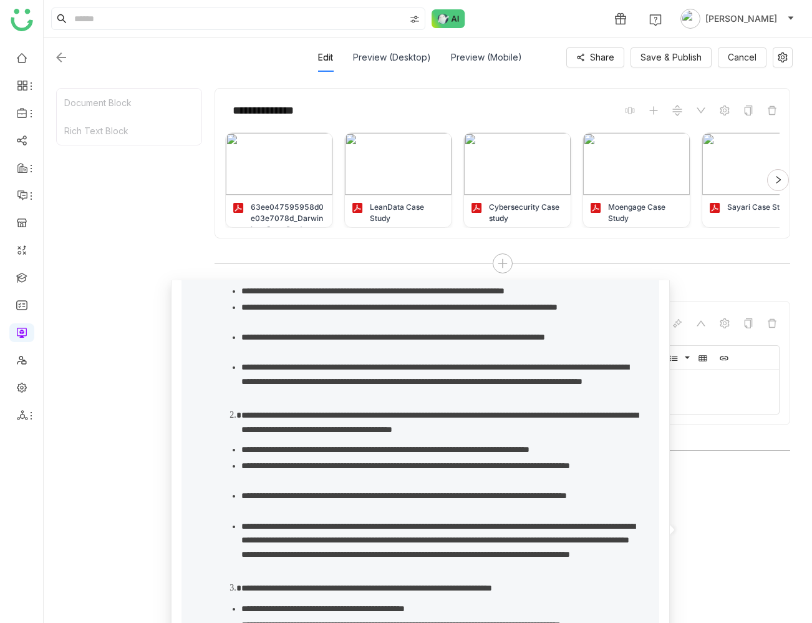
scroll to position [0, 0]
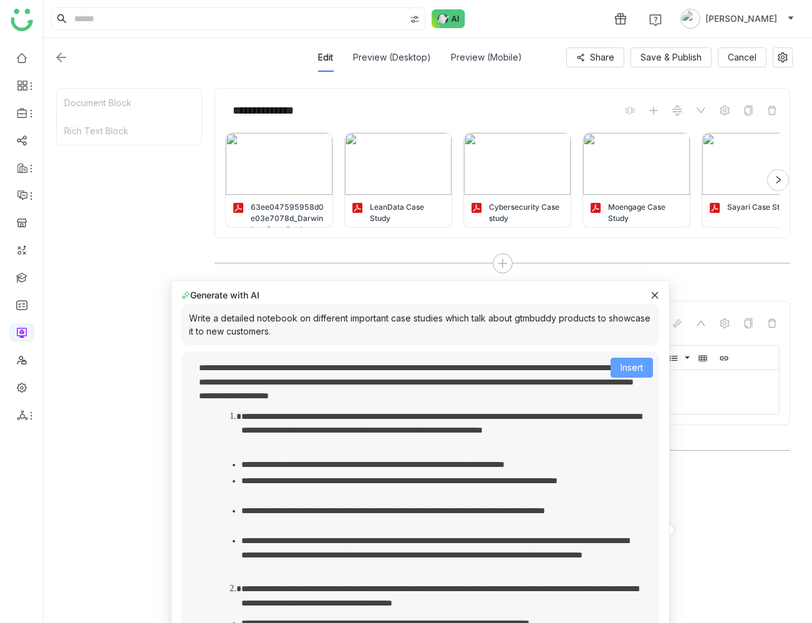
click at [638, 367] on span "Insert" at bounding box center [632, 368] width 22 height 14
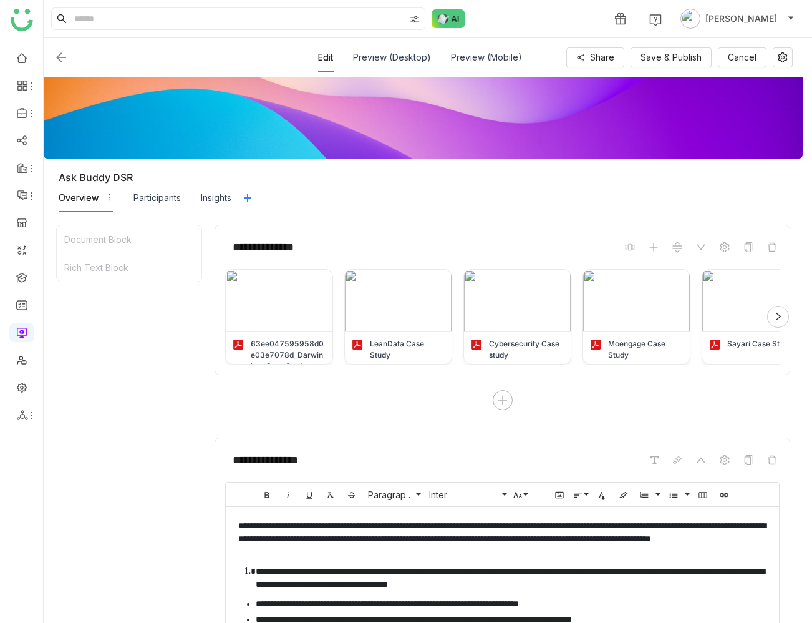
click at [175, 343] on div "Document Block Rich Text Block" at bounding box center [129, 486] width 146 height 523
click at [488, 176] on div "Ask Buddy DSR" at bounding box center [431, 177] width 744 height 12
click at [672, 60] on span "Save & Publish" at bounding box center [671, 58] width 61 height 14
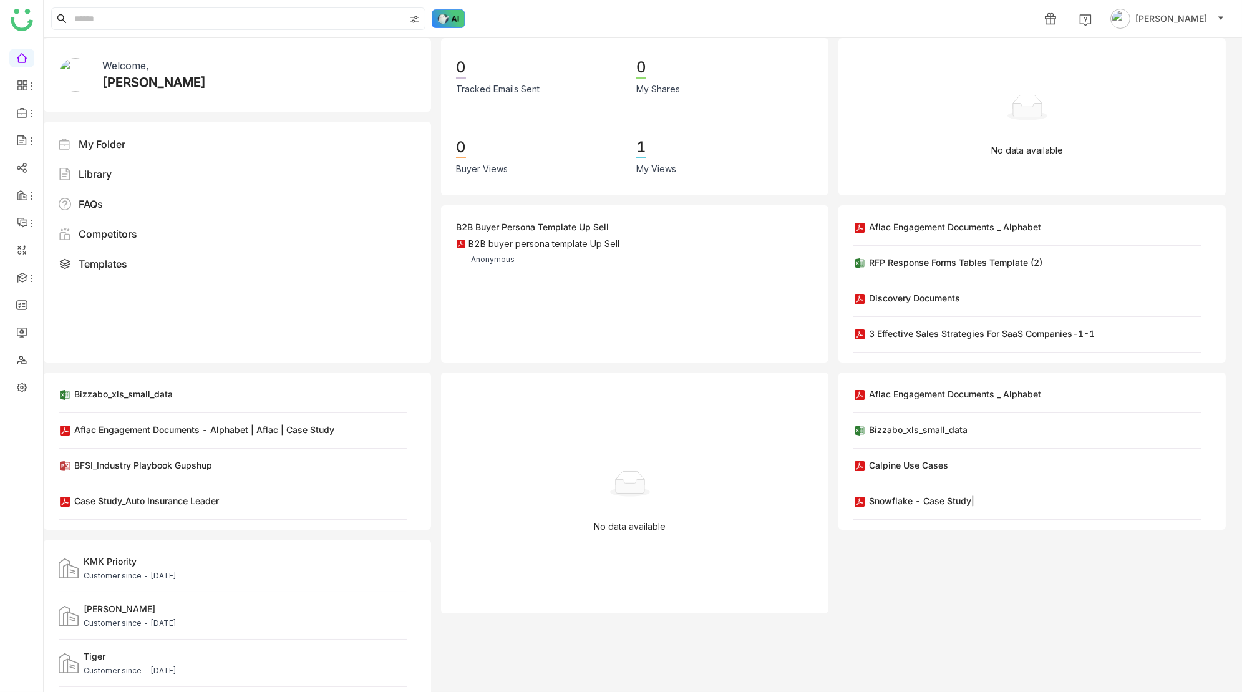
click at [457, 18] on img at bounding box center [449, 18] width 34 height 19
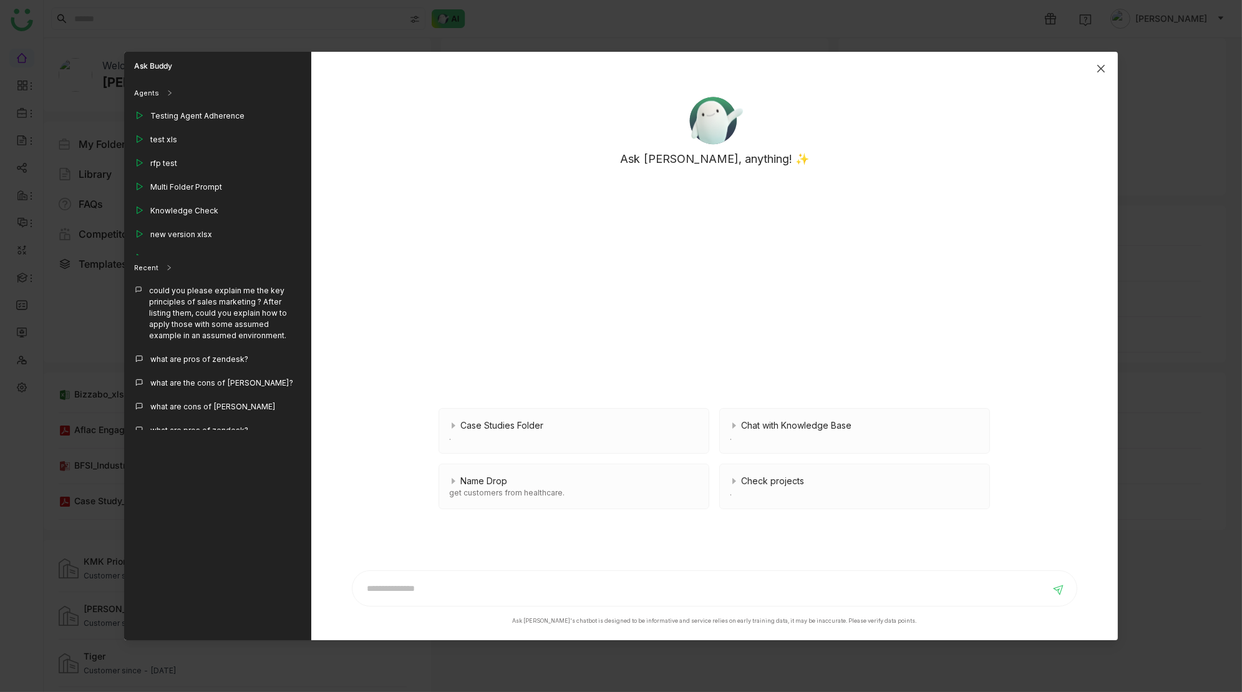
click at [1104, 66] on icon "Close" at bounding box center [1101, 69] width 10 height 10
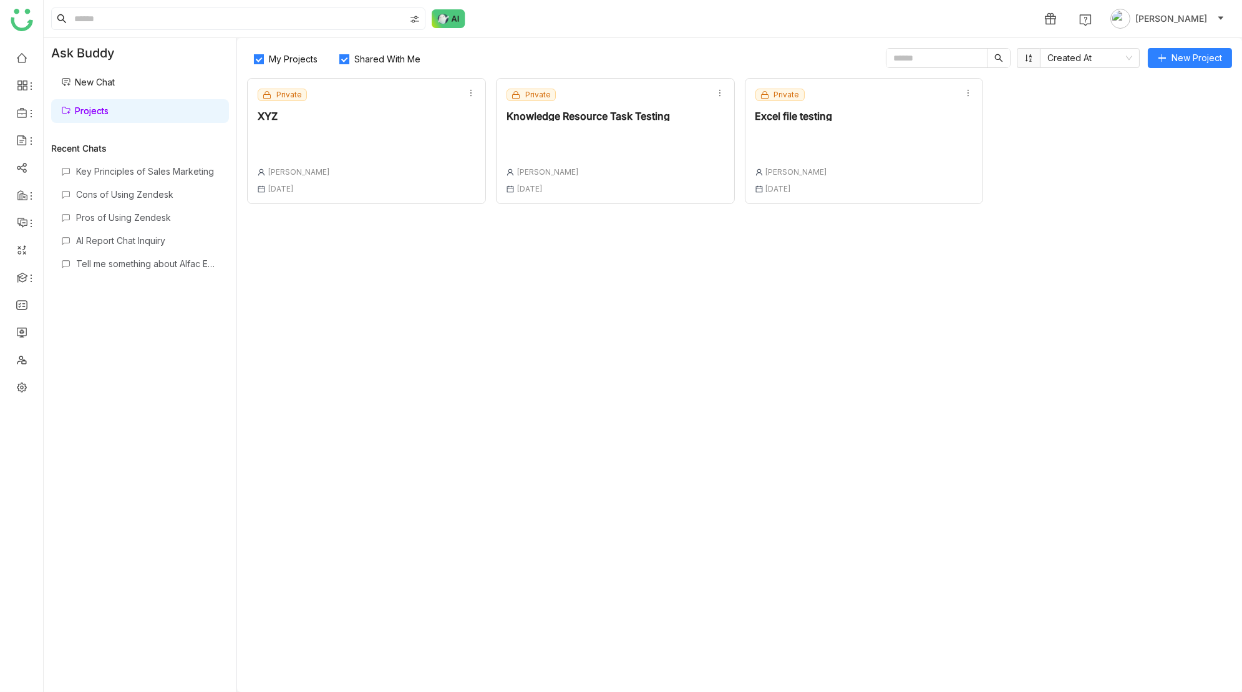
click at [384, 133] on div "Private XYZ Prashanth Chinta 22 May , 2025" at bounding box center [366, 141] width 239 height 126
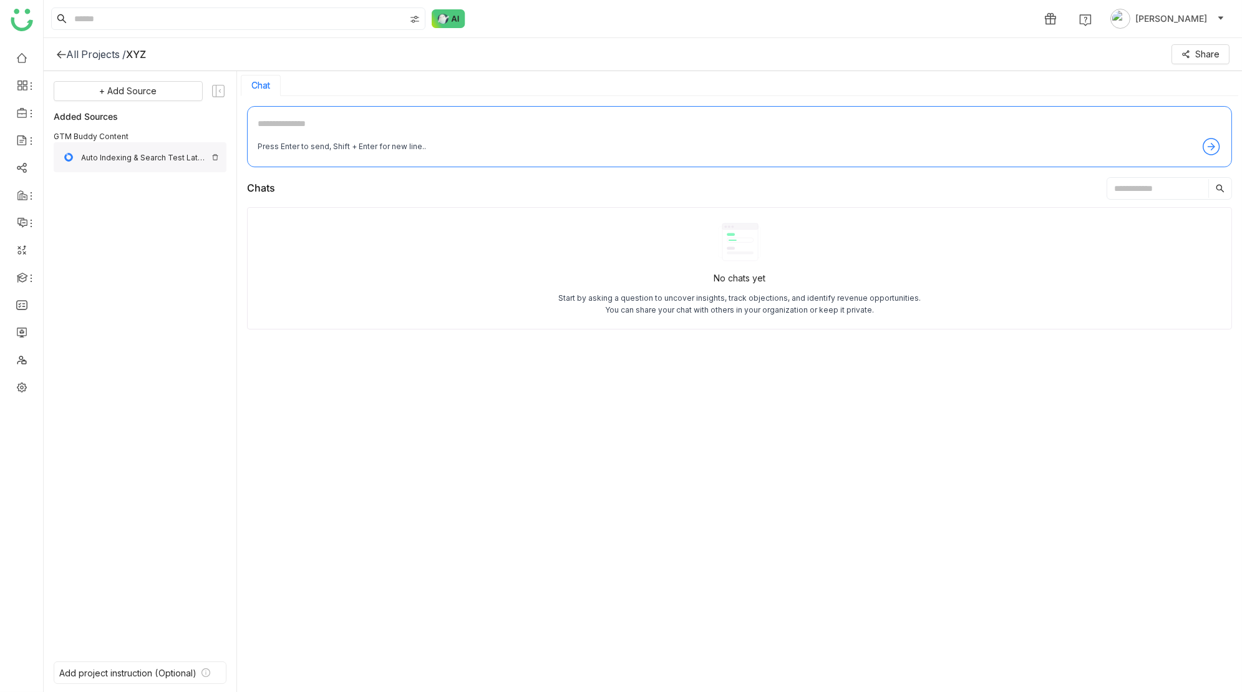
click at [214, 156] on img at bounding box center [214, 156] width 7 height 7
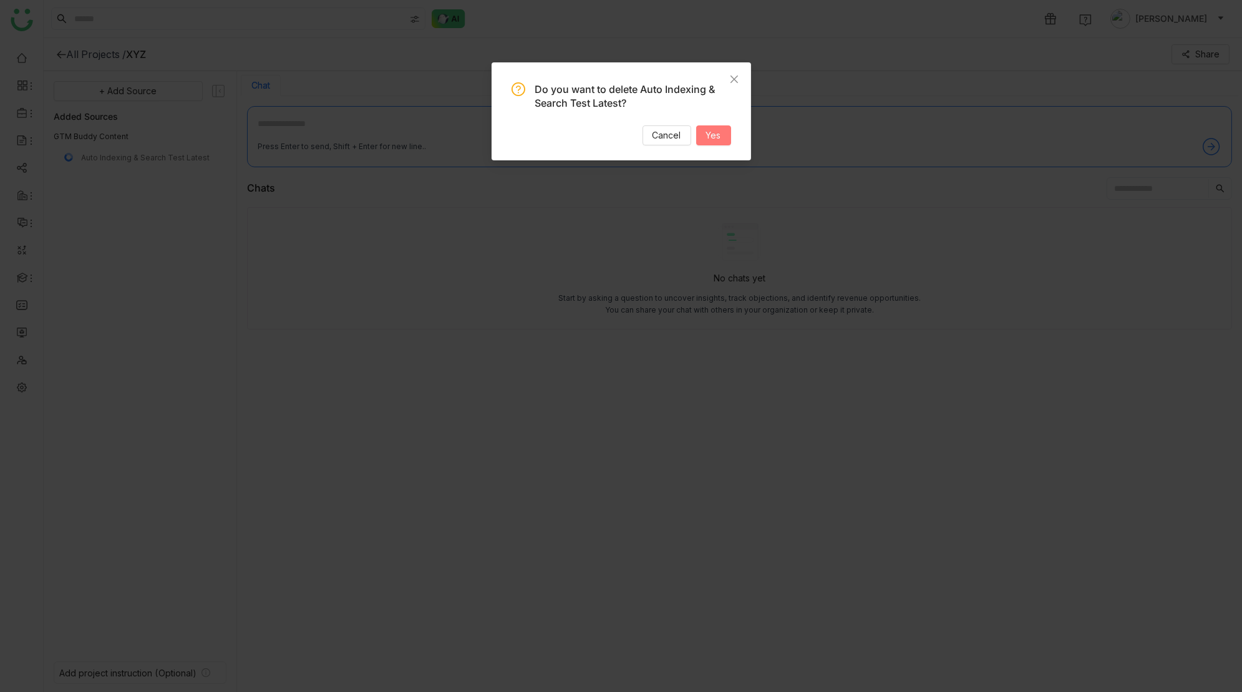
click at [722, 133] on button "Yes" at bounding box center [713, 135] width 35 height 20
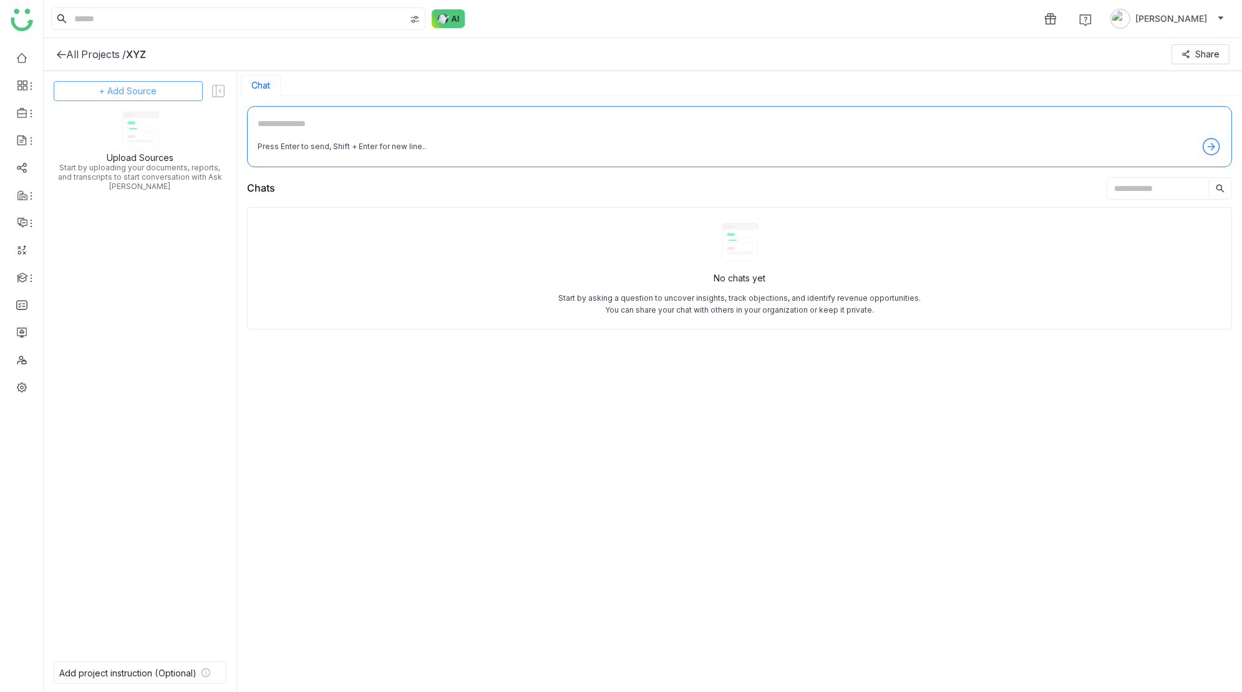
click at [122, 90] on span "+ Add Source" at bounding box center [128, 91] width 57 height 14
click at [143, 183] on span "Dynamic Filter" at bounding box center [129, 179] width 52 height 11
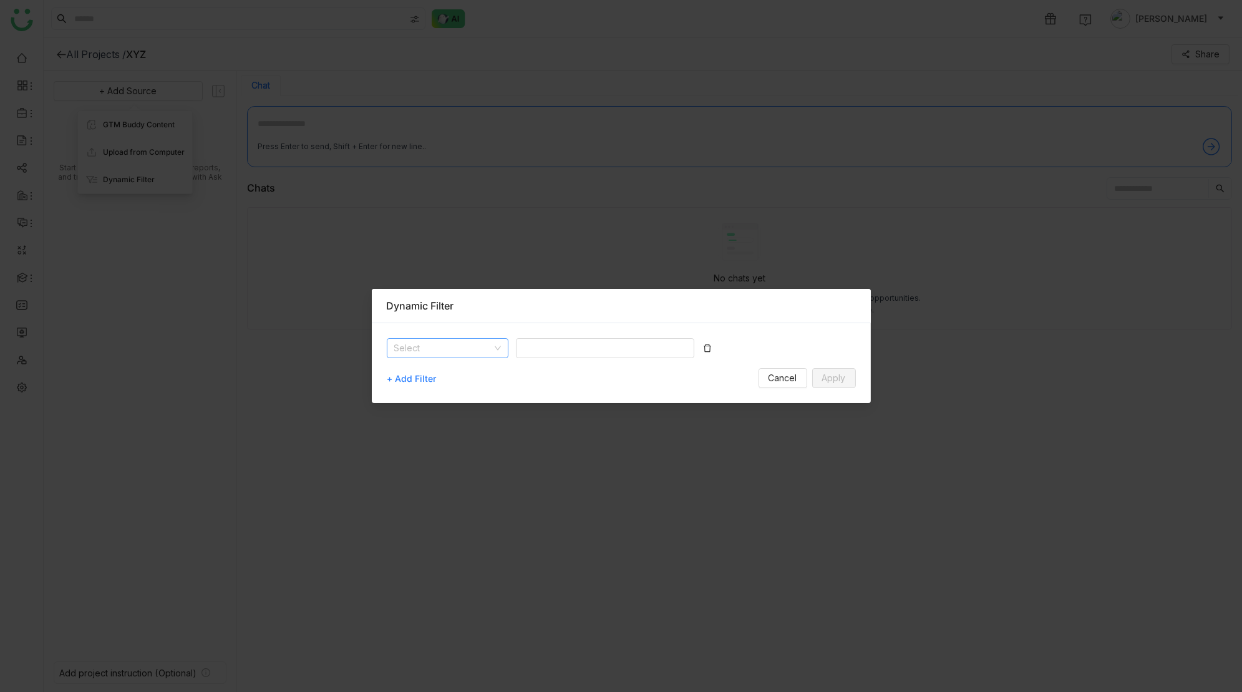
click at [455, 350] on input at bounding box center [443, 348] width 98 height 19
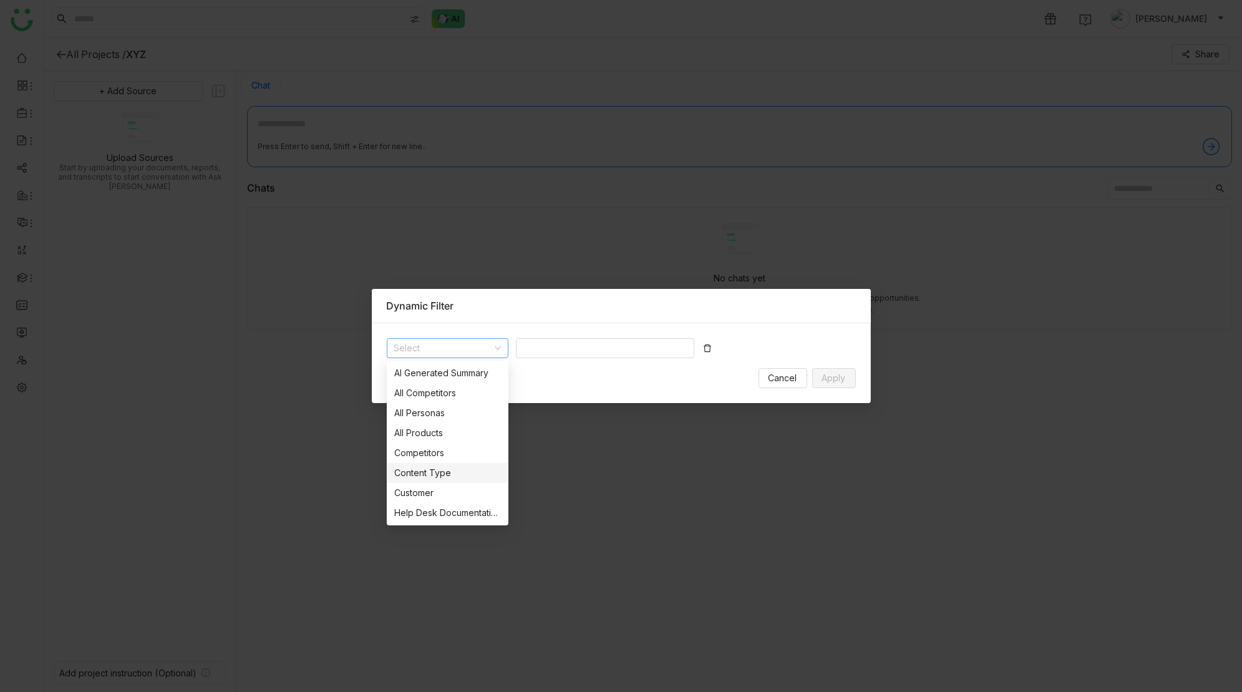
click at [432, 470] on div "Content Type" at bounding box center [447, 473] width 107 height 14
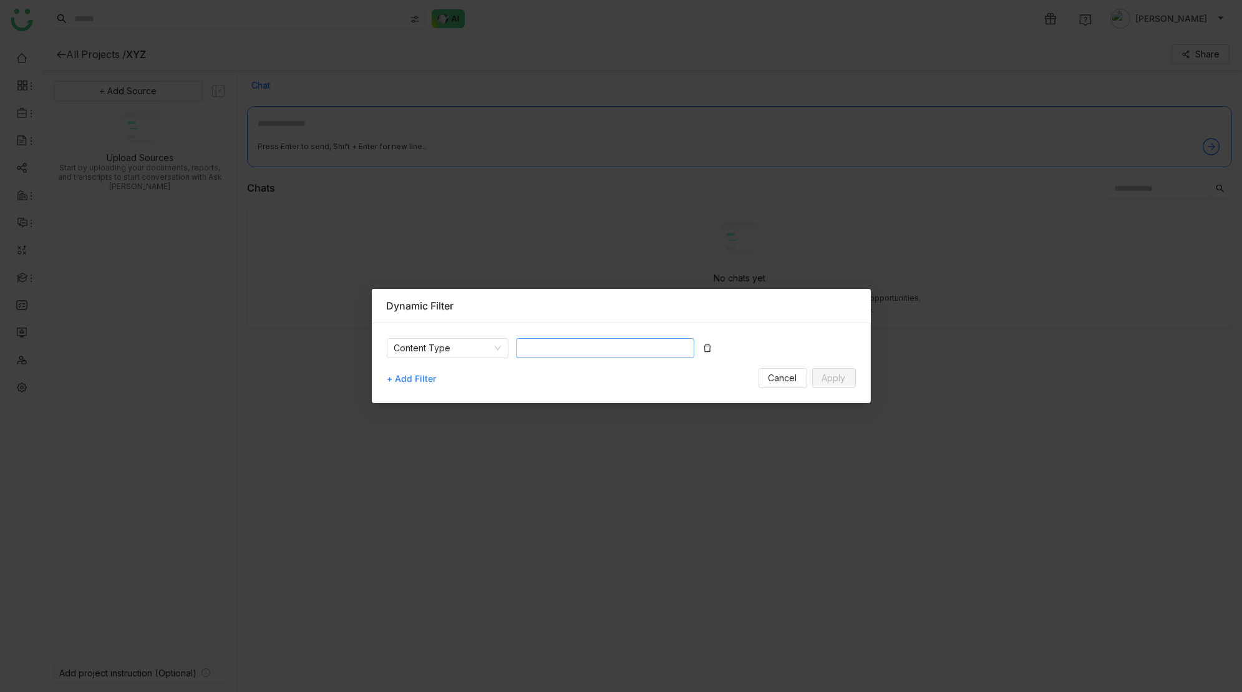
click at [554, 351] on nz-select-top-control at bounding box center [605, 348] width 178 height 20
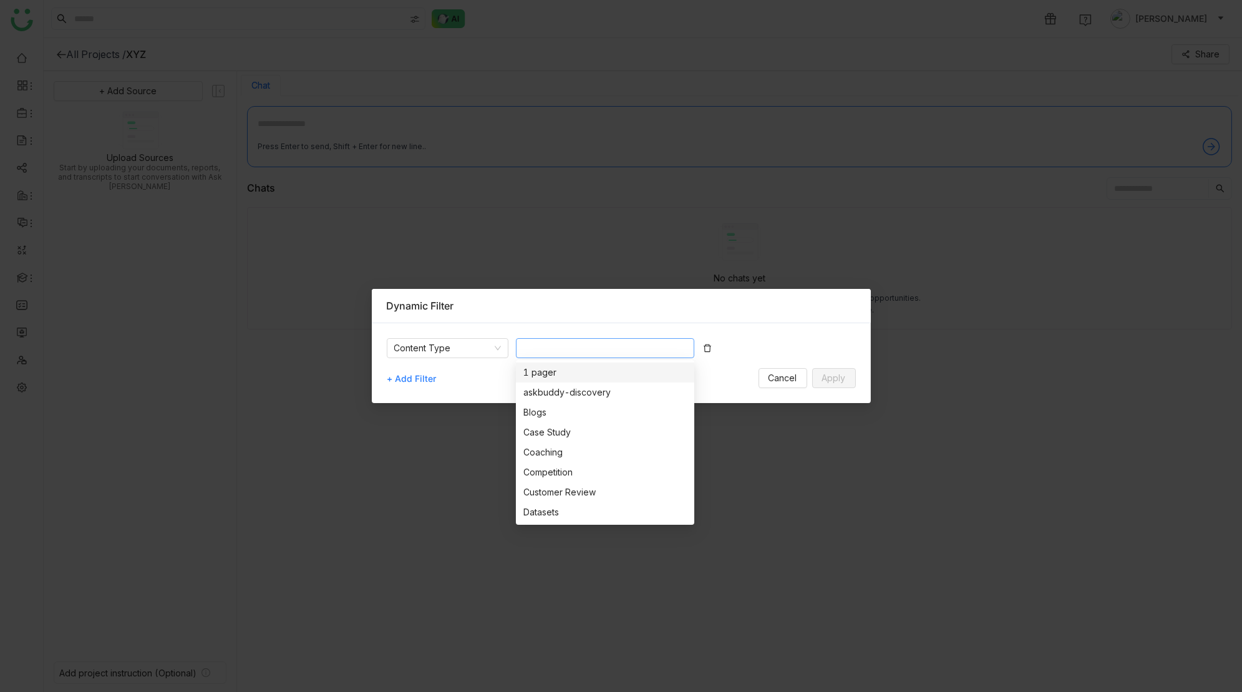
type input "*"
type input "**"
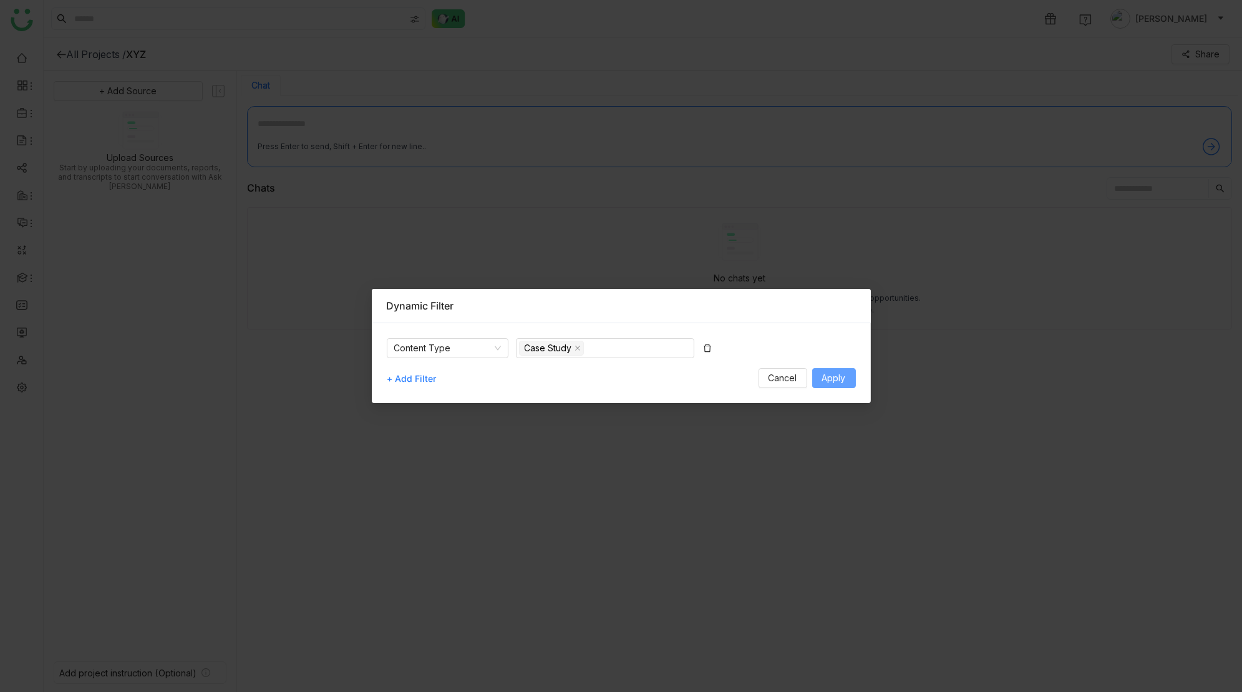
click at [848, 379] on button "Apply" at bounding box center [834, 378] width 44 height 20
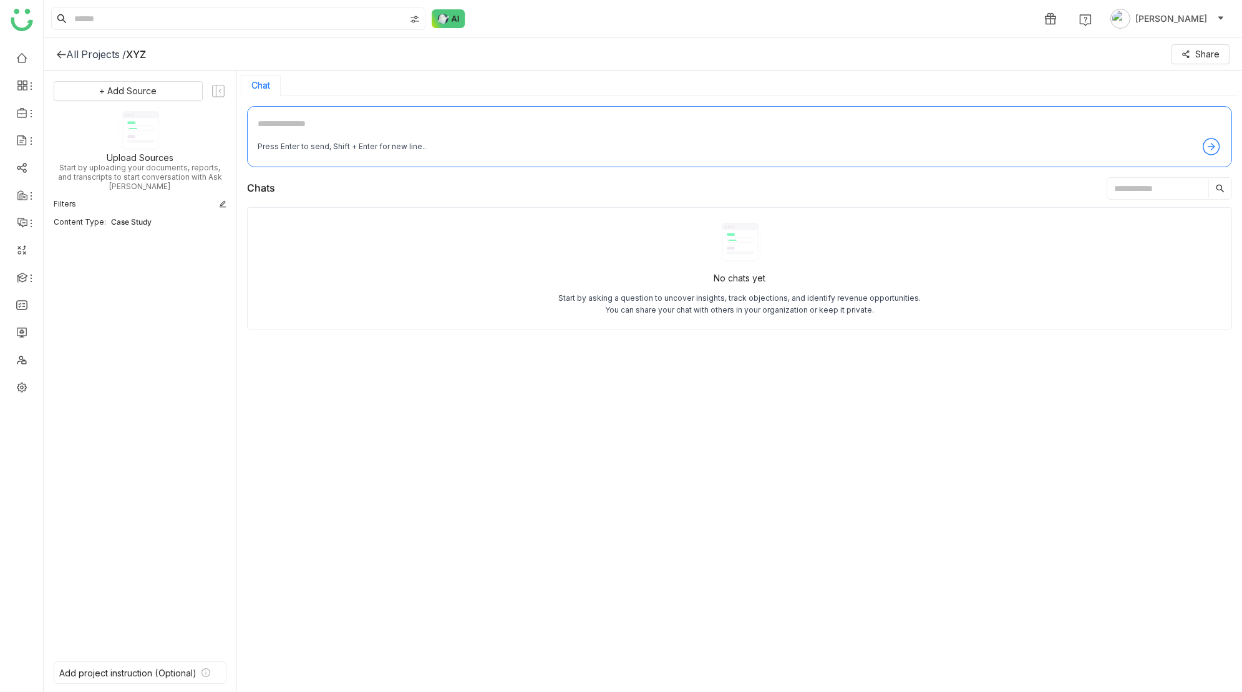
click at [358, 118] on textarea at bounding box center [740, 127] width 964 height 20
paste textarea "**********"
type textarea "**********"
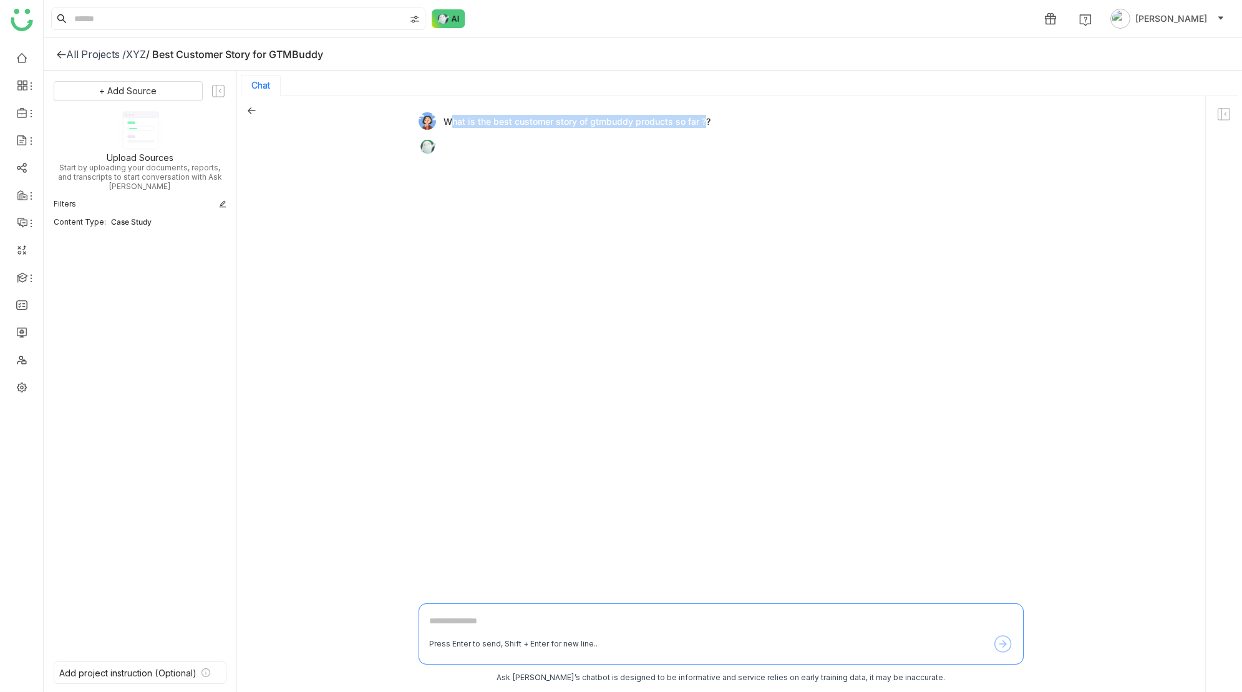
drag, startPoint x: 444, startPoint y: 120, endPoint x: 699, endPoint y: 119, distance: 255.8
click at [699, 119] on div "What is the best customer story of gtmbuddy products so far ??" at bounding box center [716, 120] width 595 height 17
copy div "What is the best customer story of gtmbuddy products so far"
click at [667, 170] on div "What is the best customer story of gtmbuddy products so far ??" at bounding box center [721, 351] width 605 height 490
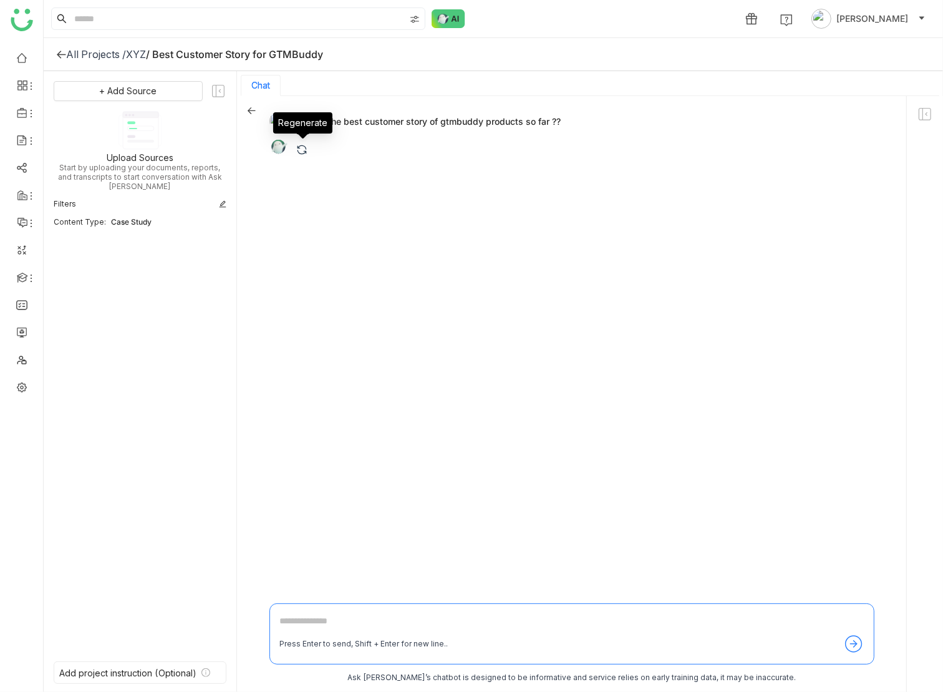
click at [303, 150] on img at bounding box center [302, 149] width 12 height 12
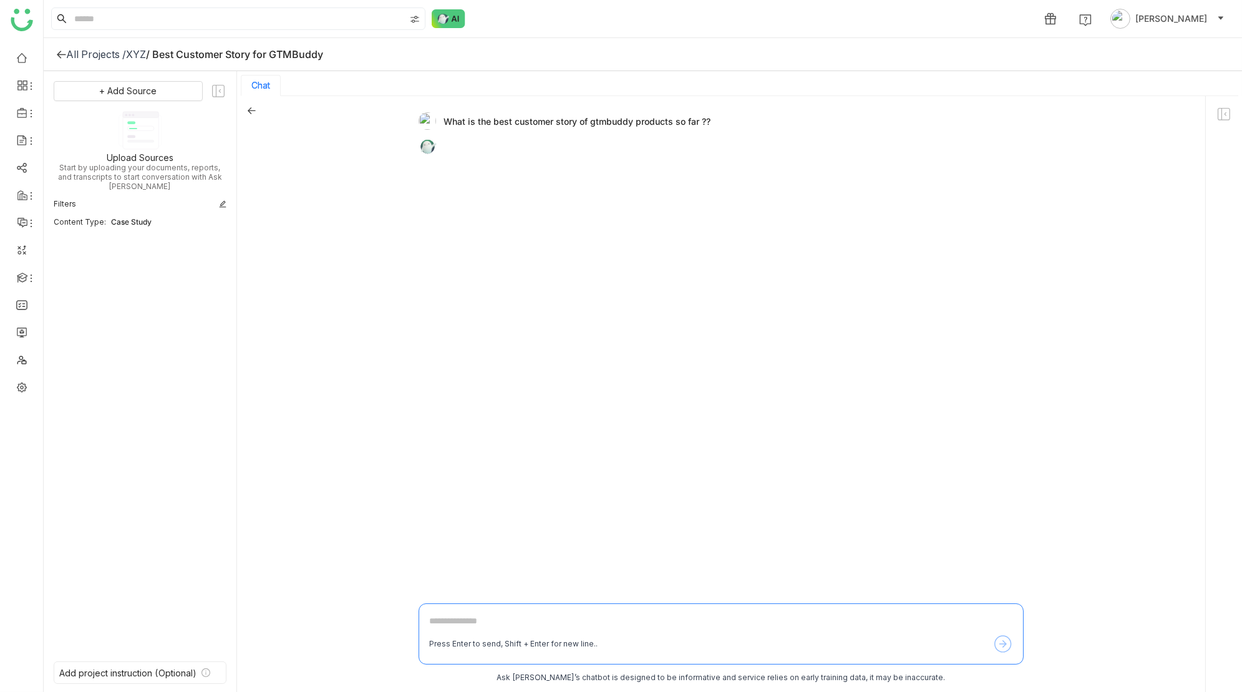
click at [141, 54] on div "XYZ" at bounding box center [136, 54] width 20 height 12
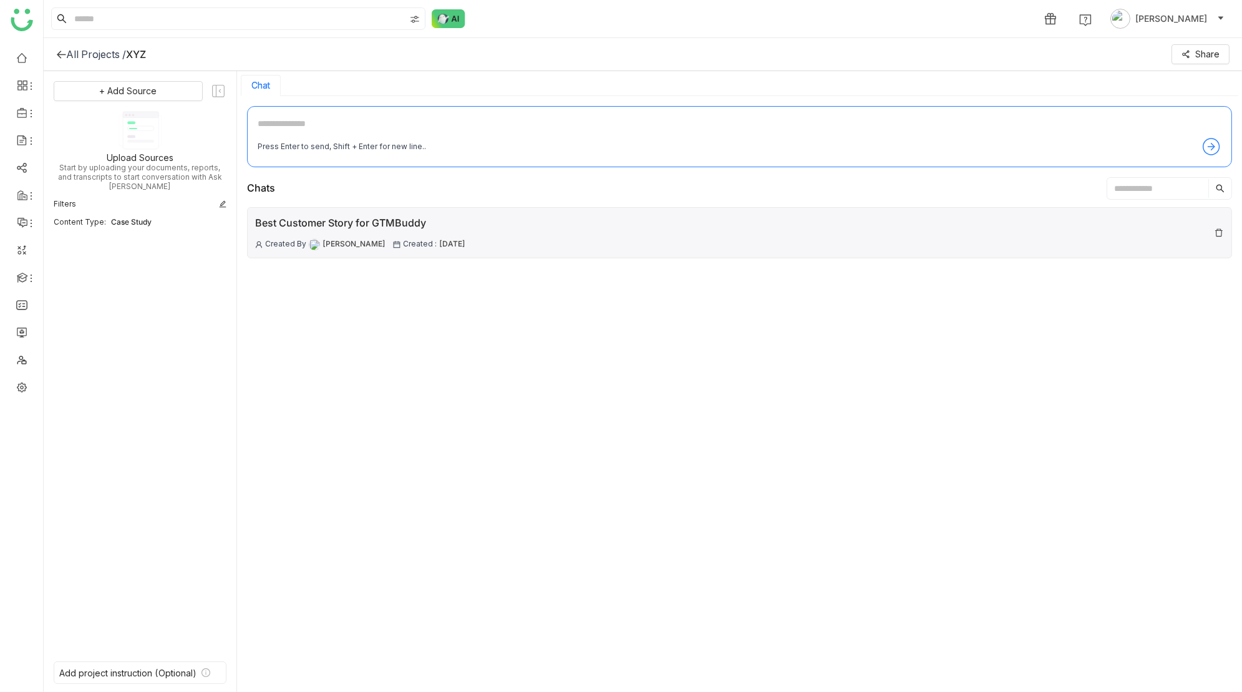
click at [415, 223] on div "Best Customer Story for GTMBuddy" at bounding box center [360, 223] width 210 height 16
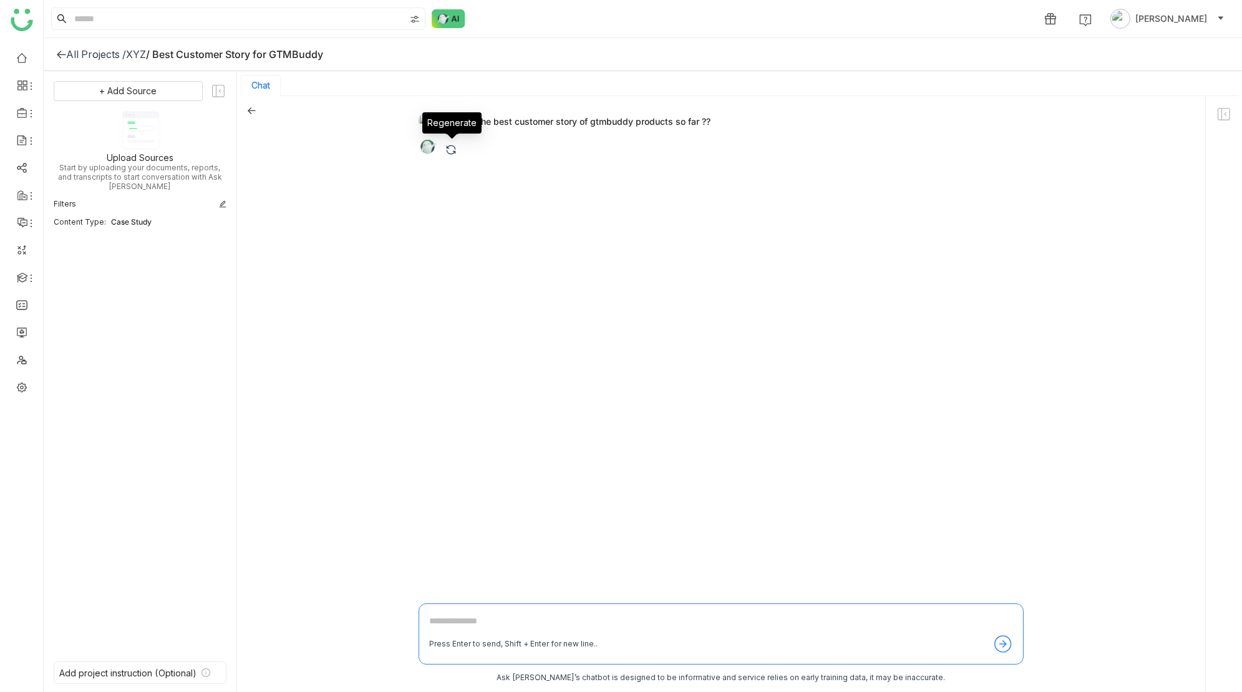
click at [454, 150] on img at bounding box center [451, 149] width 12 height 12
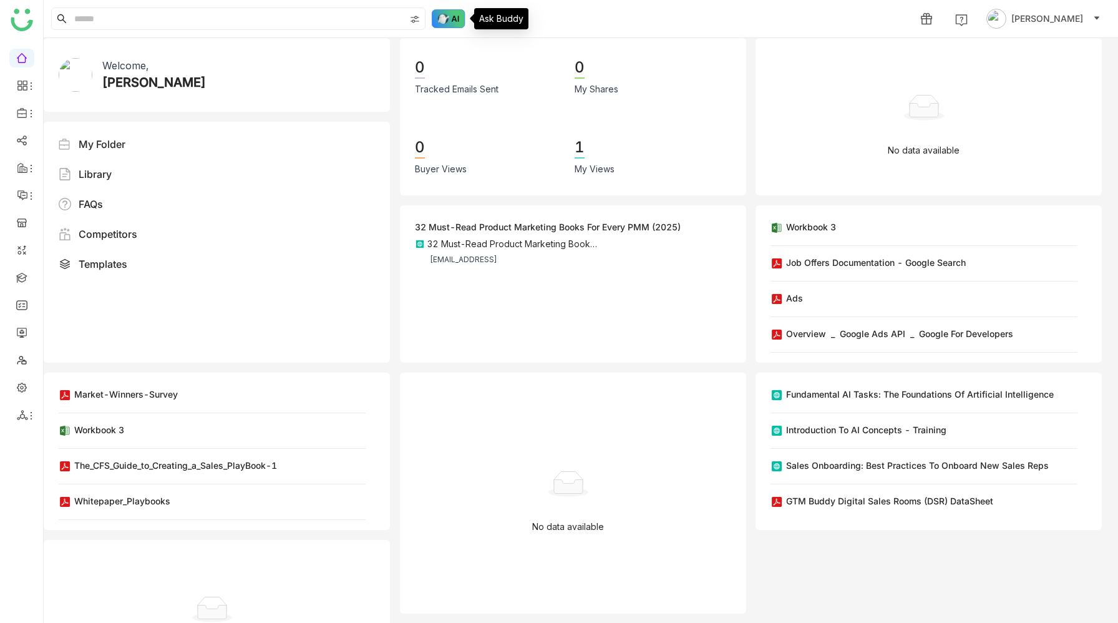
click at [440, 17] on img at bounding box center [449, 18] width 34 height 19
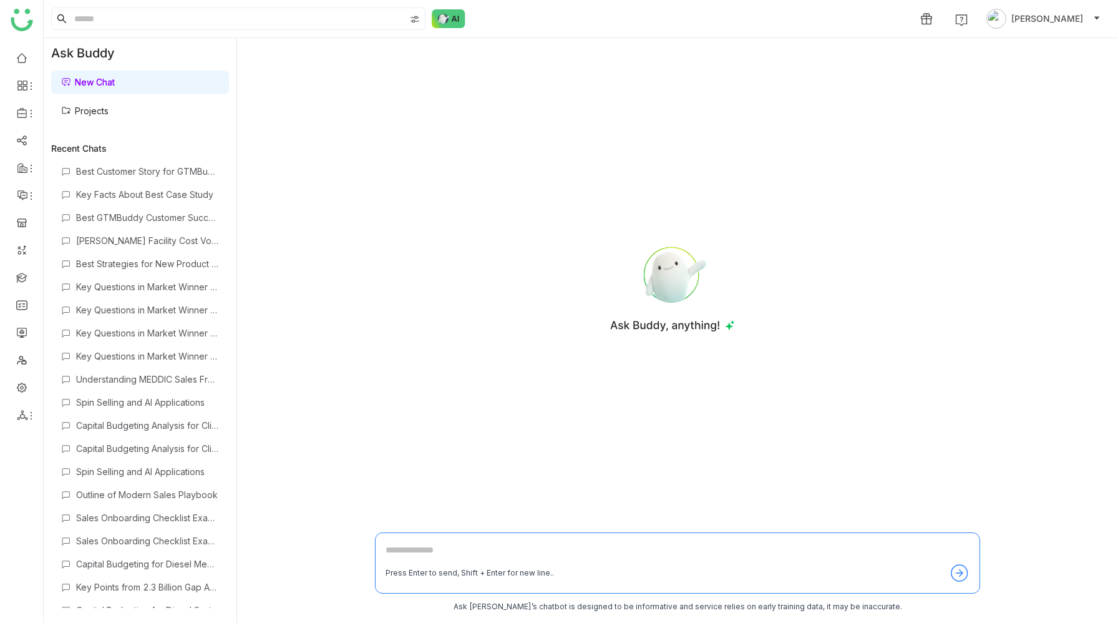
click at [115, 82] on link "New Chat" at bounding box center [88, 82] width 54 height 11
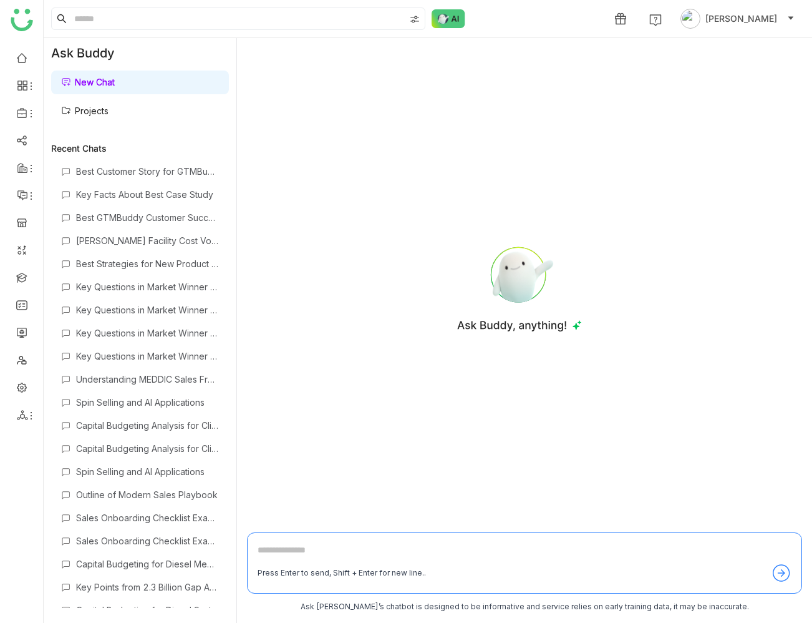
click at [525, 547] on textarea at bounding box center [525, 553] width 534 height 20
type textarea "**********"
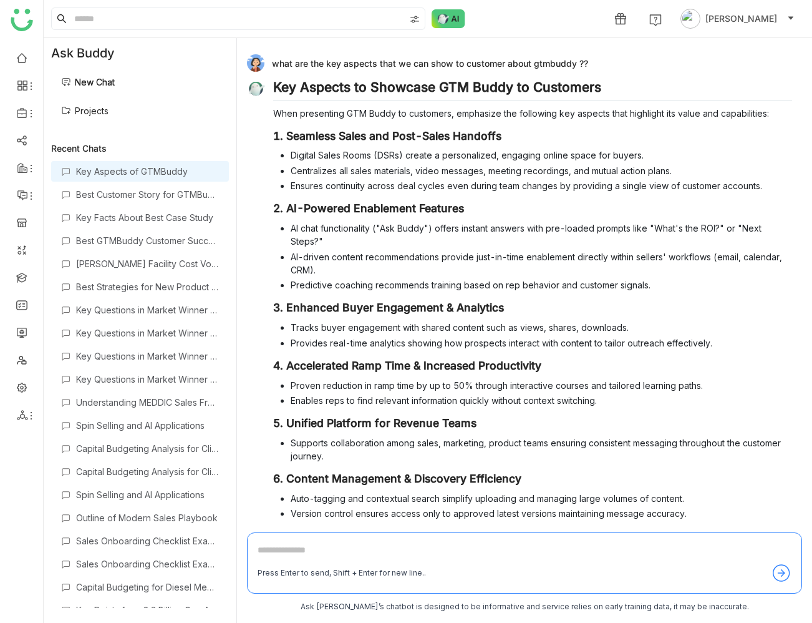
scroll to position [26, 0]
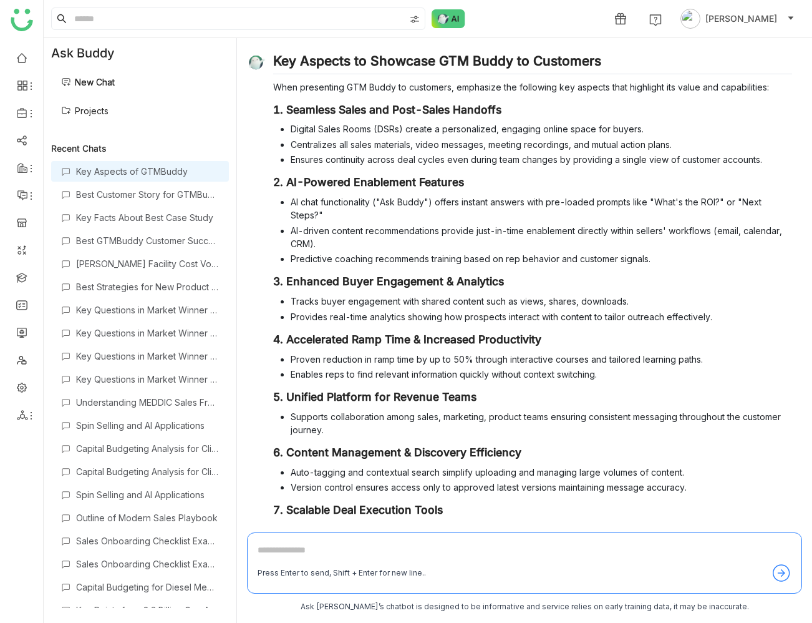
click at [449, 64] on h2 "Key Aspects to Showcase GTM Buddy to Customers" at bounding box center [532, 63] width 519 height 21
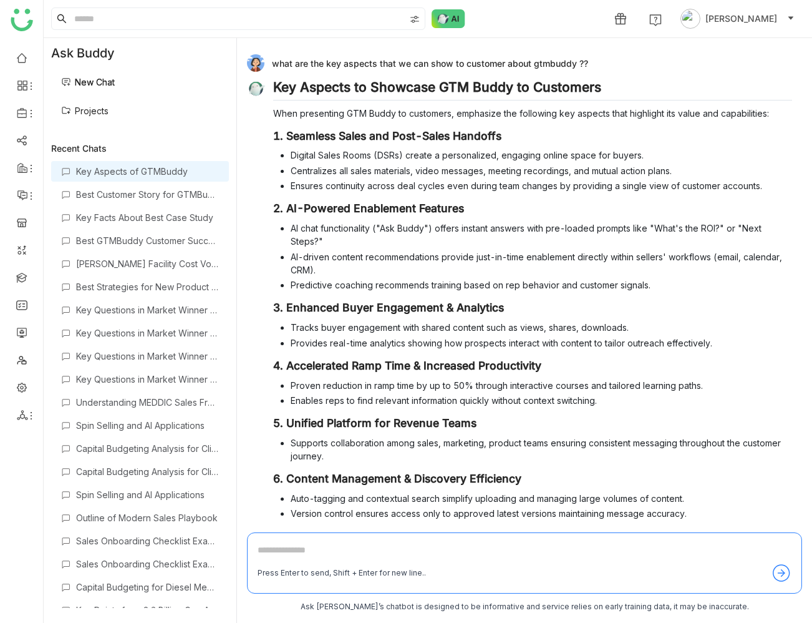
click at [450, 63] on div "what are the key aspects that we can show to customer about gtmbuddy ??" at bounding box center [519, 62] width 545 height 17
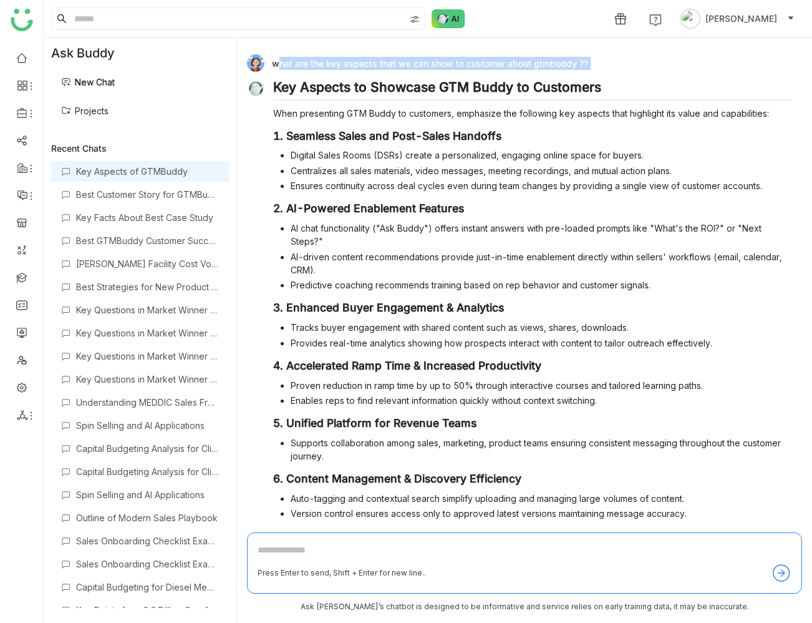
click at [450, 63] on div "what are the key aspects that we can show to customer about gtmbuddy ??" at bounding box center [519, 62] width 545 height 17
copy div "what are the key aspects that we can show to customer about gtmbuddy ??"
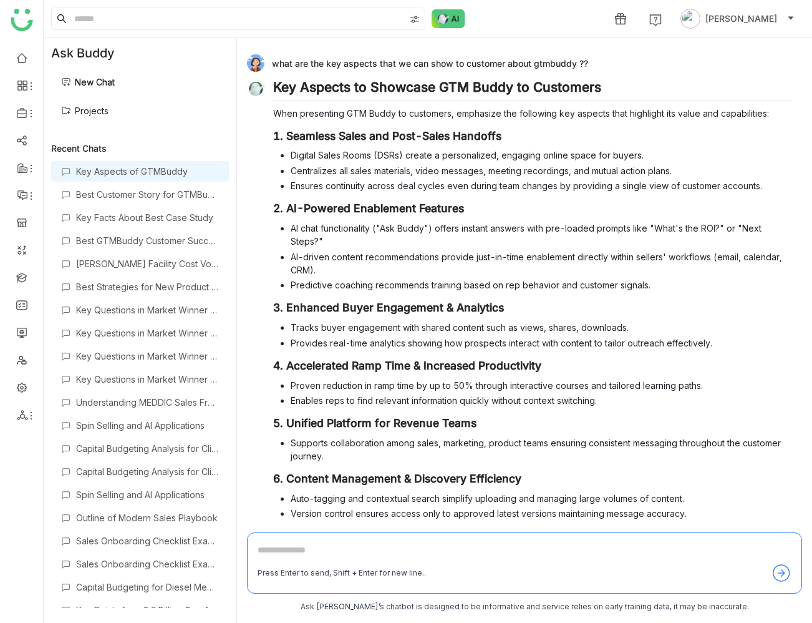
click at [659, 123] on div "Key Aspects to Showcase GTM Buddy to Customers When presenting GTM Buddy to cus…" at bounding box center [532, 383] width 519 height 608
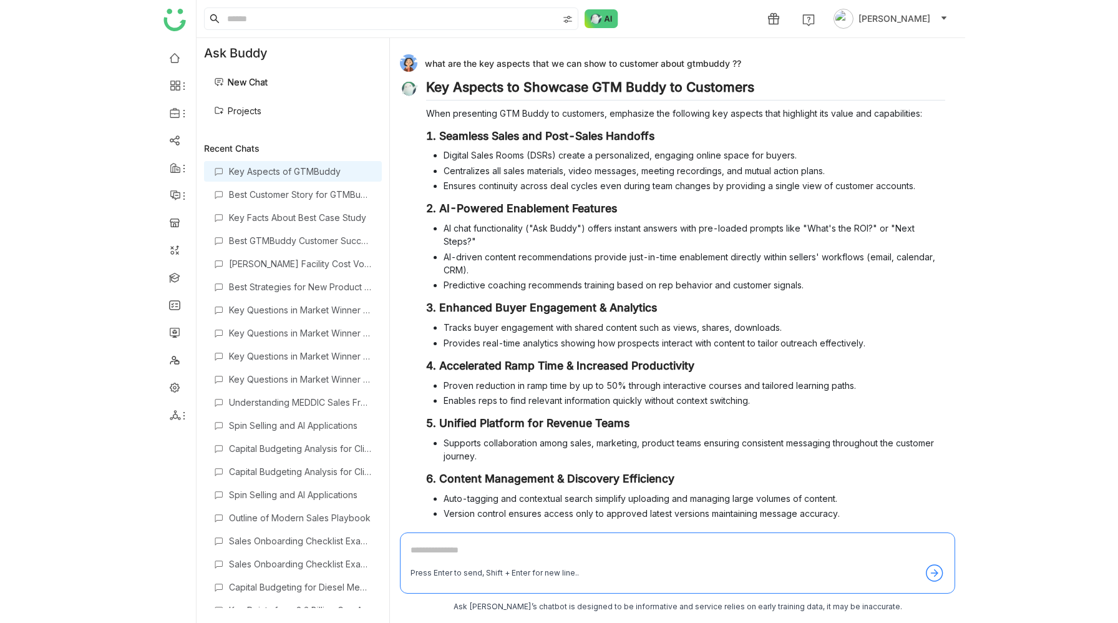
scroll to position [194, 0]
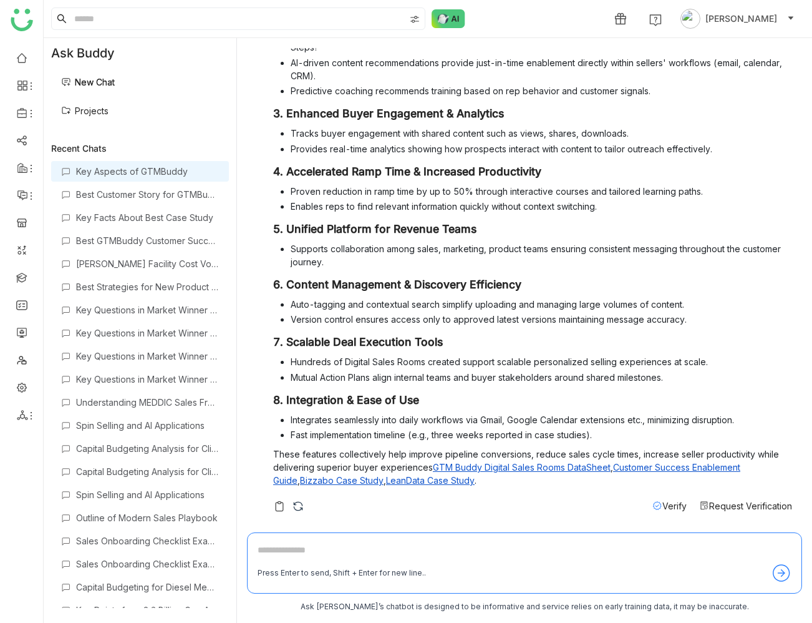
click at [109, 112] on link "Projects" at bounding box center [84, 110] width 47 height 11
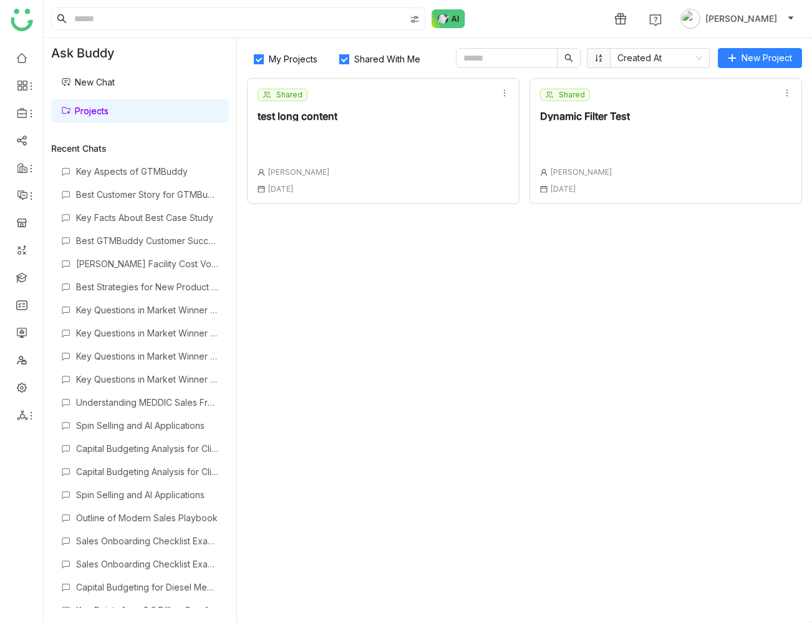
click at [400, 264] on div "My Projects Shared With Me Created At New Project Shared test long content Pras…" at bounding box center [524, 330] width 575 height 585
click at [772, 59] on span "New Project" at bounding box center [767, 58] width 51 height 14
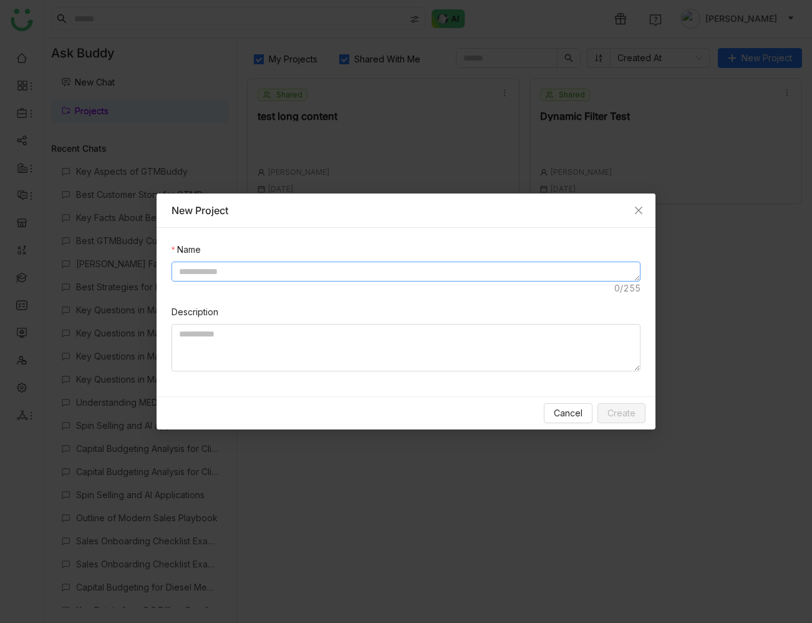
click at [376, 269] on textarea at bounding box center [406, 271] width 469 height 20
type textarea "**********"
click at [629, 417] on span "Create" at bounding box center [622, 413] width 28 height 14
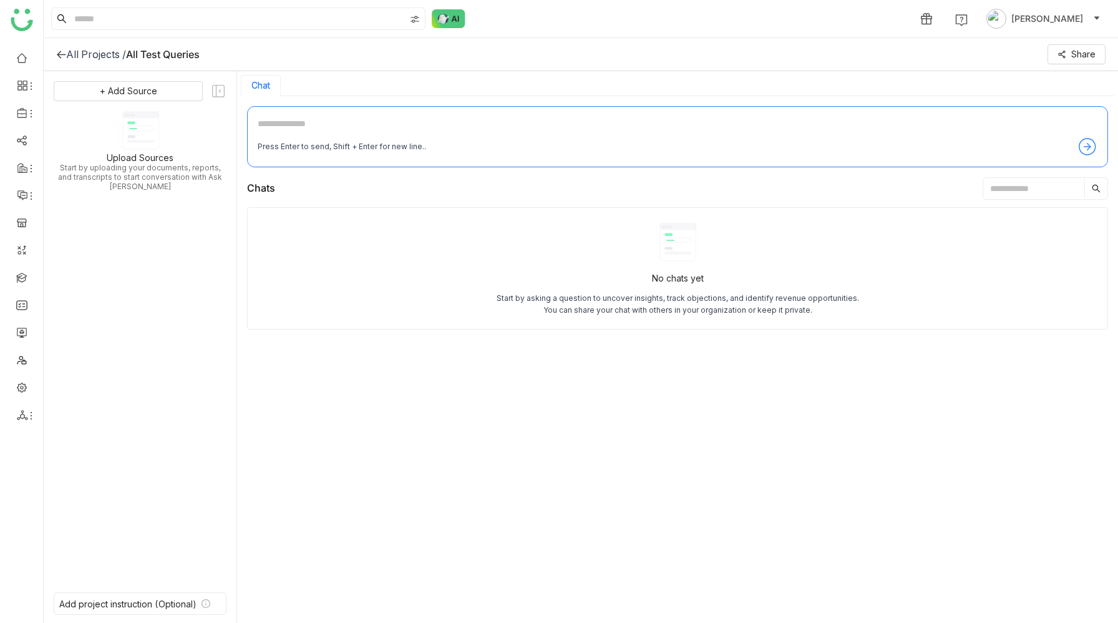
click at [438, 117] on textarea at bounding box center [678, 127] width 840 height 20
click at [357, 124] on textarea at bounding box center [678, 127] width 840 height 20
paste textarea "**********"
type textarea "**********"
click at [326, 118] on textarea at bounding box center [678, 127] width 840 height 20
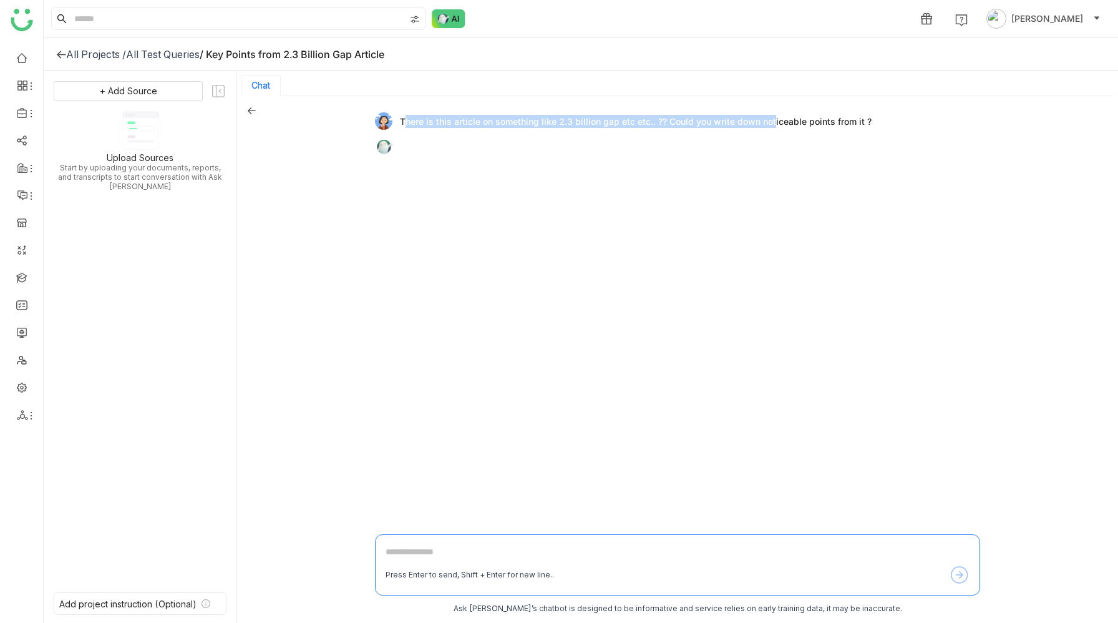
drag, startPoint x: 400, startPoint y: 122, endPoint x: 770, endPoint y: 122, distance: 369.3
click at [770, 122] on div "There is this article on something like 2.3 billion gap etc etc.. ?? Could you …" at bounding box center [672, 120] width 595 height 17
copy div "There is this article on something like 2.3 billion gap etc etc.. ?? Could you …"
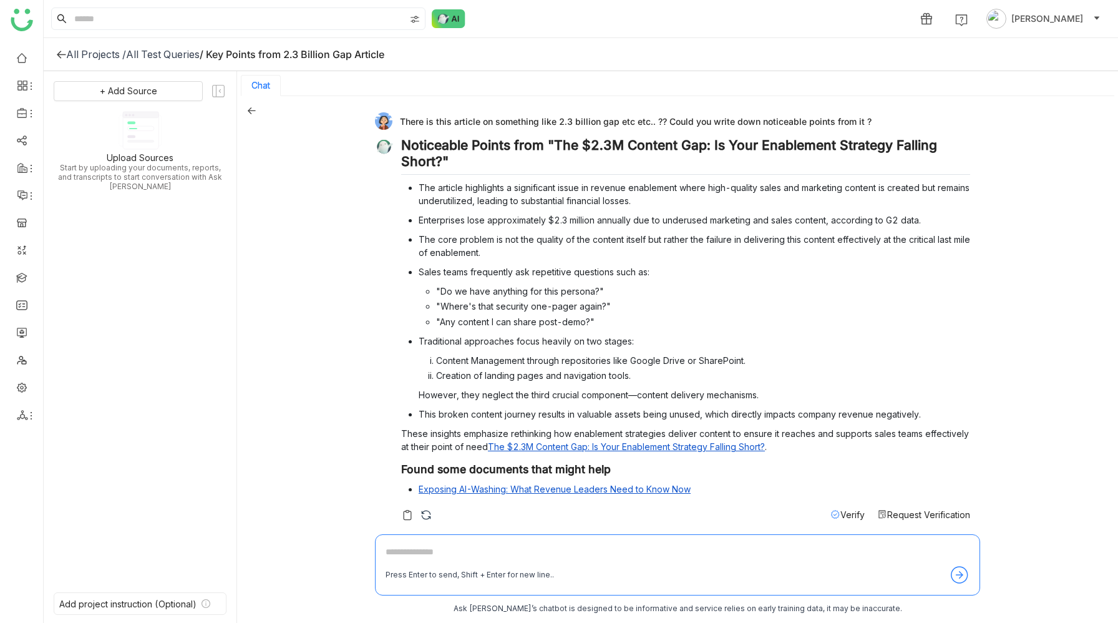
scroll to position [7, 0]
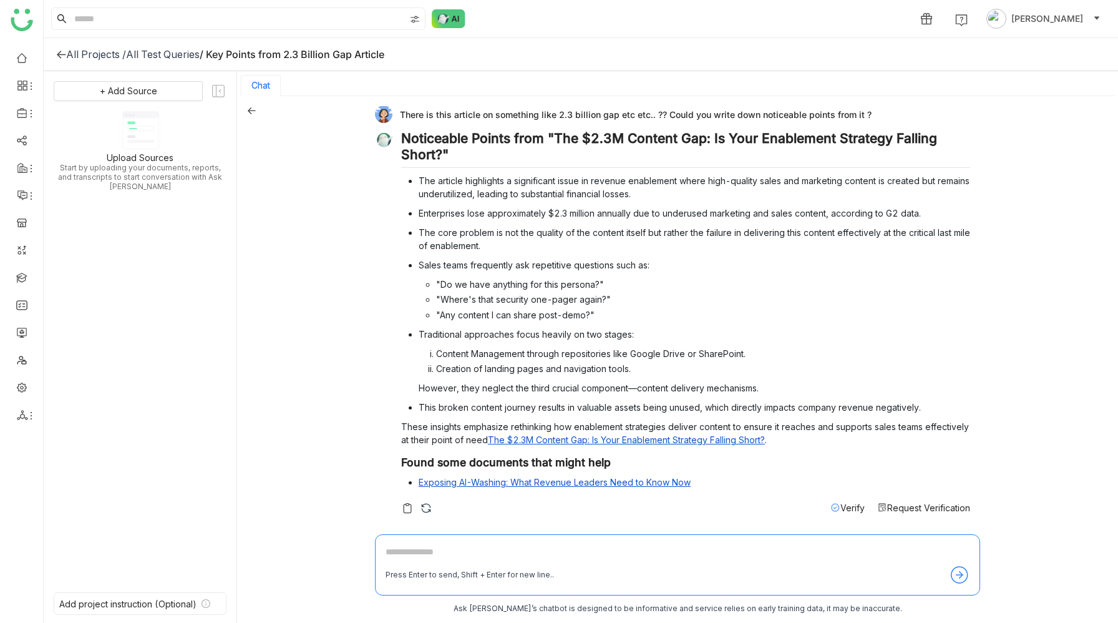
click at [311, 84] on div "Chat" at bounding box center [677, 85] width 873 height 21
click at [265, 85] on button "Chat" at bounding box center [260, 85] width 19 height 10
click at [219, 92] on icon at bounding box center [218, 91] width 16 height 16
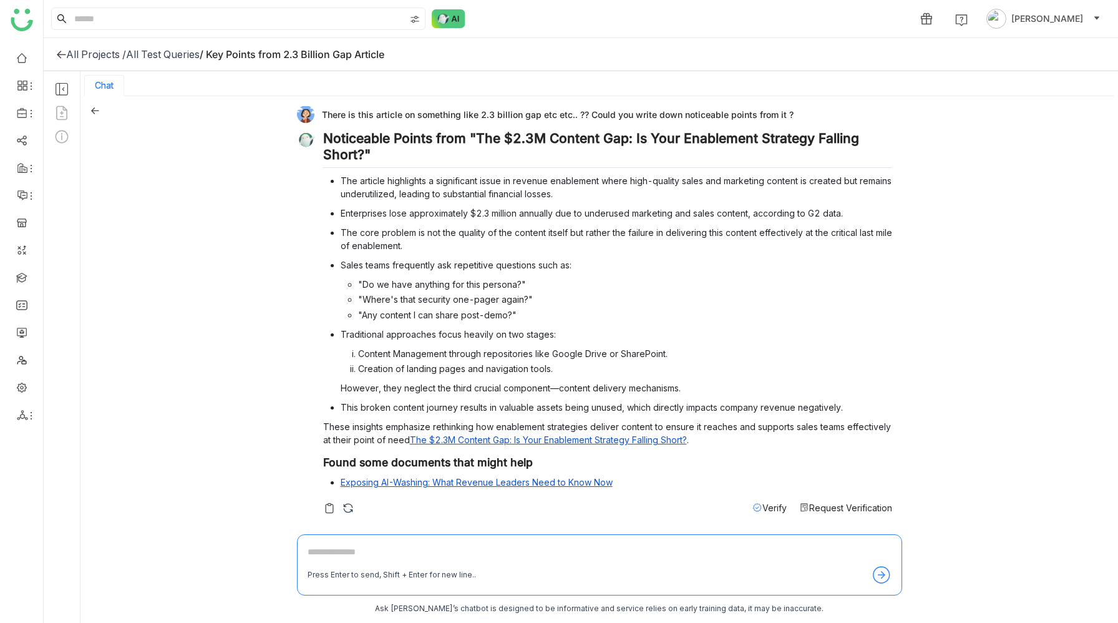
click at [62, 87] on icon at bounding box center [62, 89] width 16 height 16
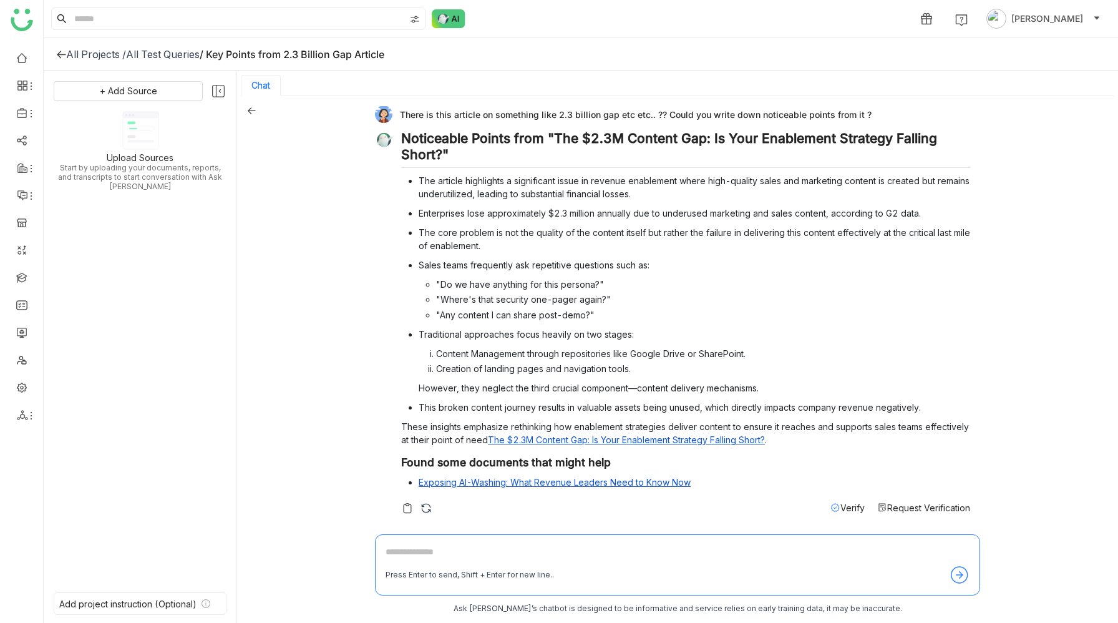
click at [220, 85] on icon at bounding box center [218, 91] width 12 height 12
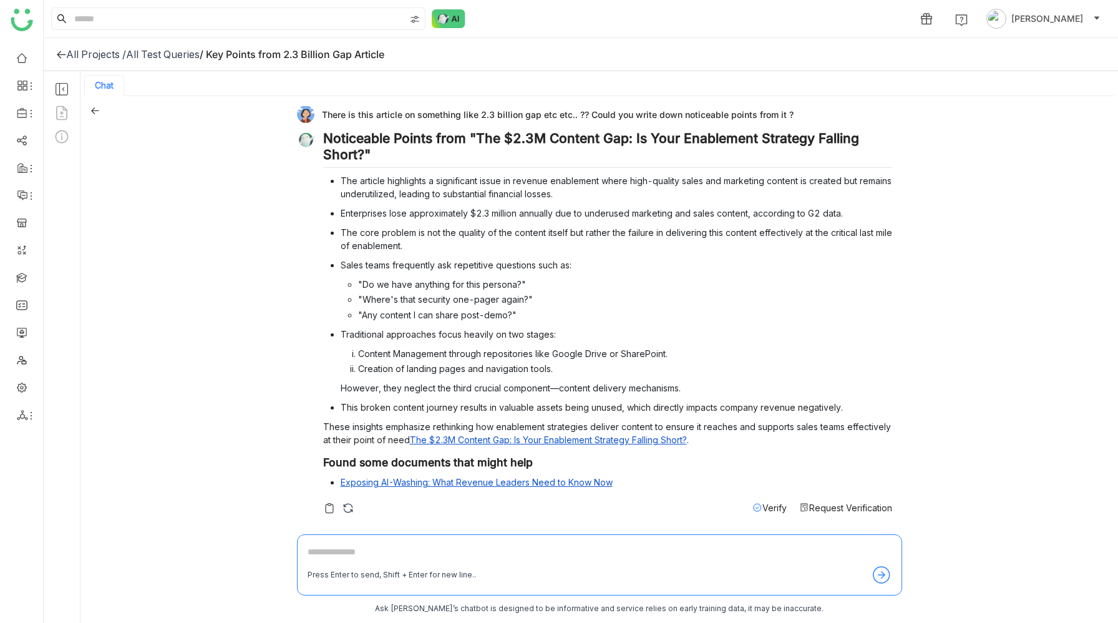
click at [58, 92] on icon at bounding box center [62, 89] width 16 height 16
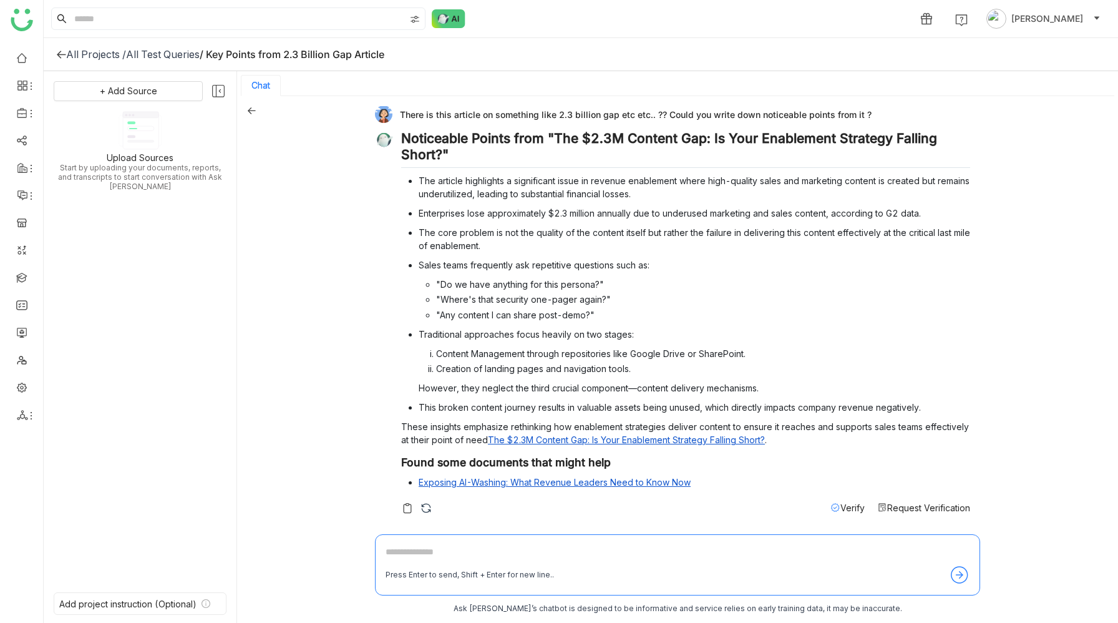
click at [215, 88] on icon at bounding box center [218, 91] width 16 height 16
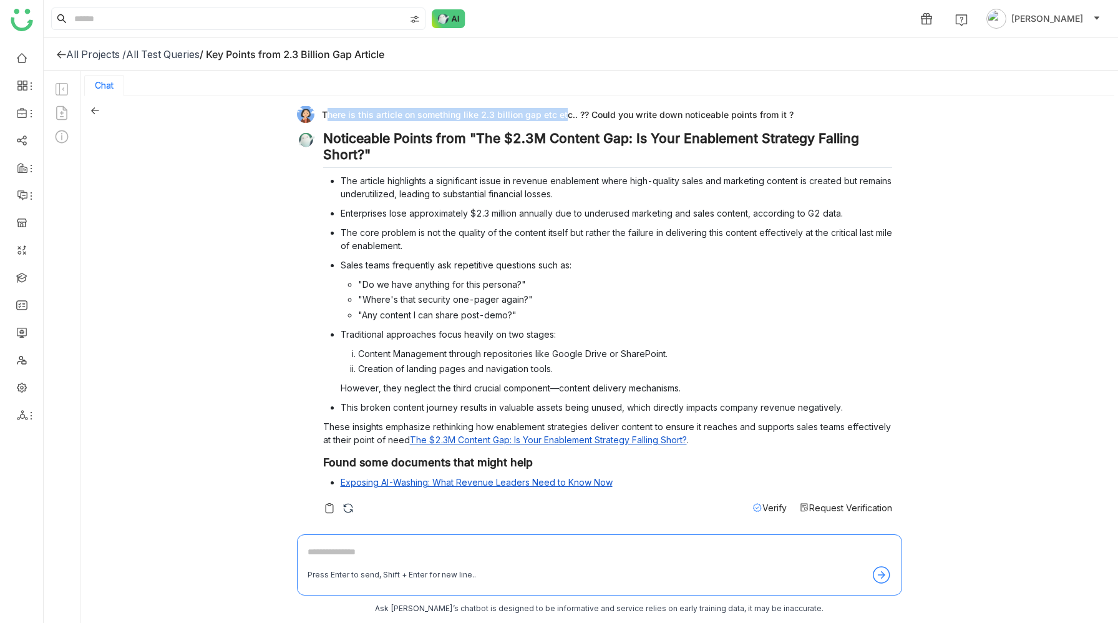
drag, startPoint x: 323, startPoint y: 114, endPoint x: 560, endPoint y: 114, distance: 237.0
click at [560, 114] on div "There is this article on something like 2.3 billion gap etc etc.. ?? Could you …" at bounding box center [594, 113] width 595 height 17
copy div "There is this article on something like 2.3 billion gap etc e"
click at [97, 110] on icon at bounding box center [95, 110] width 8 height 7
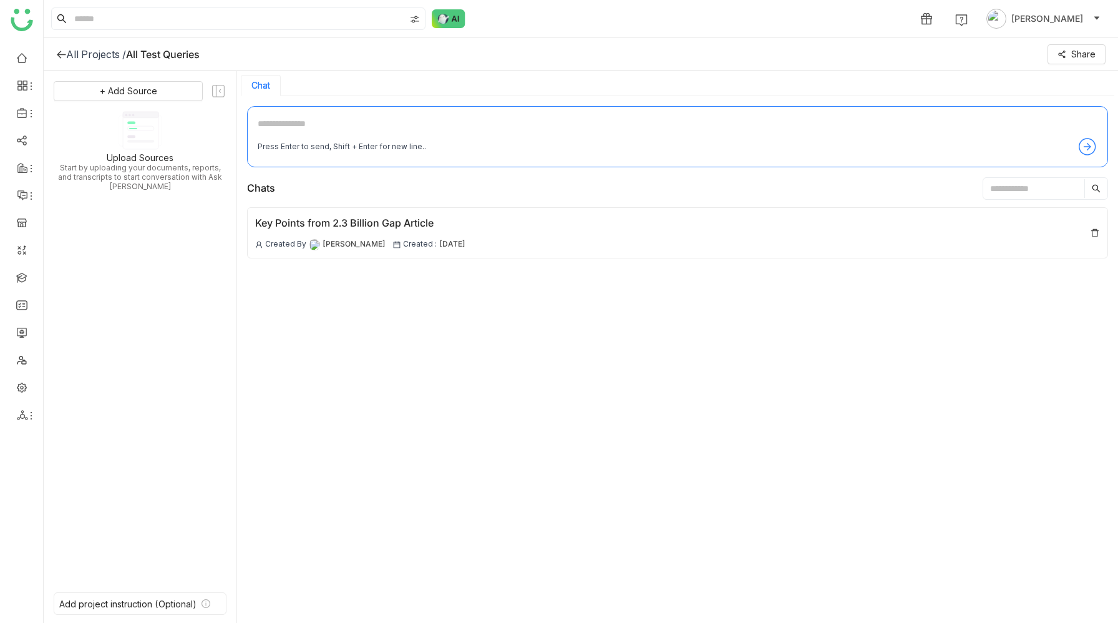
click at [405, 123] on textarea at bounding box center [678, 127] width 840 height 20
paste textarea "**********"
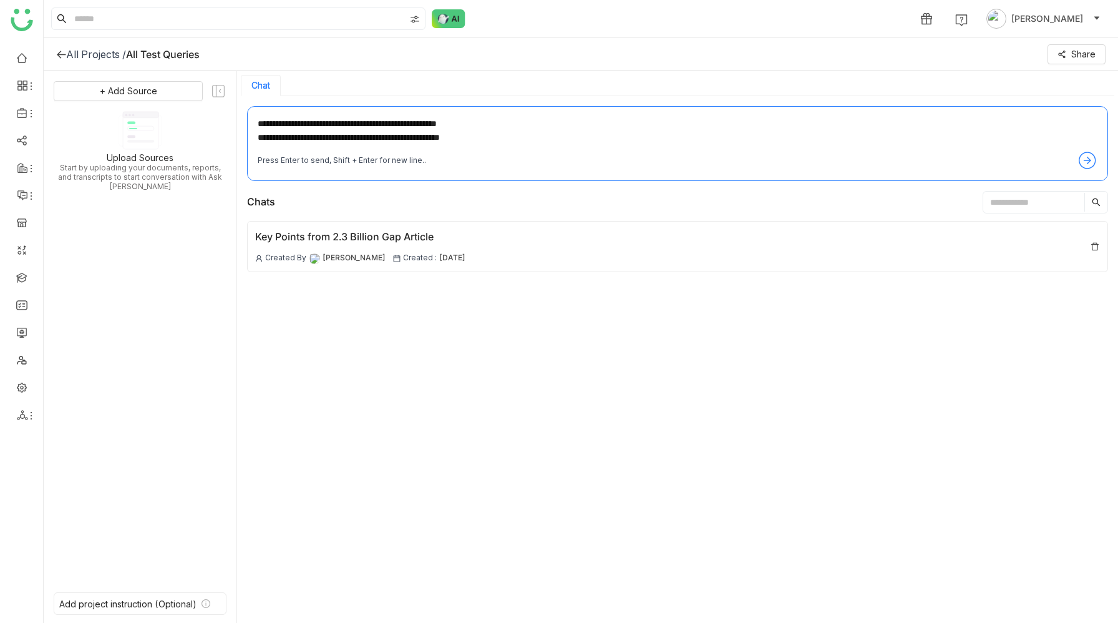
click at [465, 134] on textarea "**********" at bounding box center [678, 134] width 840 height 34
click at [367, 122] on textarea "**********" at bounding box center [678, 134] width 840 height 34
click at [264, 127] on textarea "**********" at bounding box center [678, 134] width 840 height 34
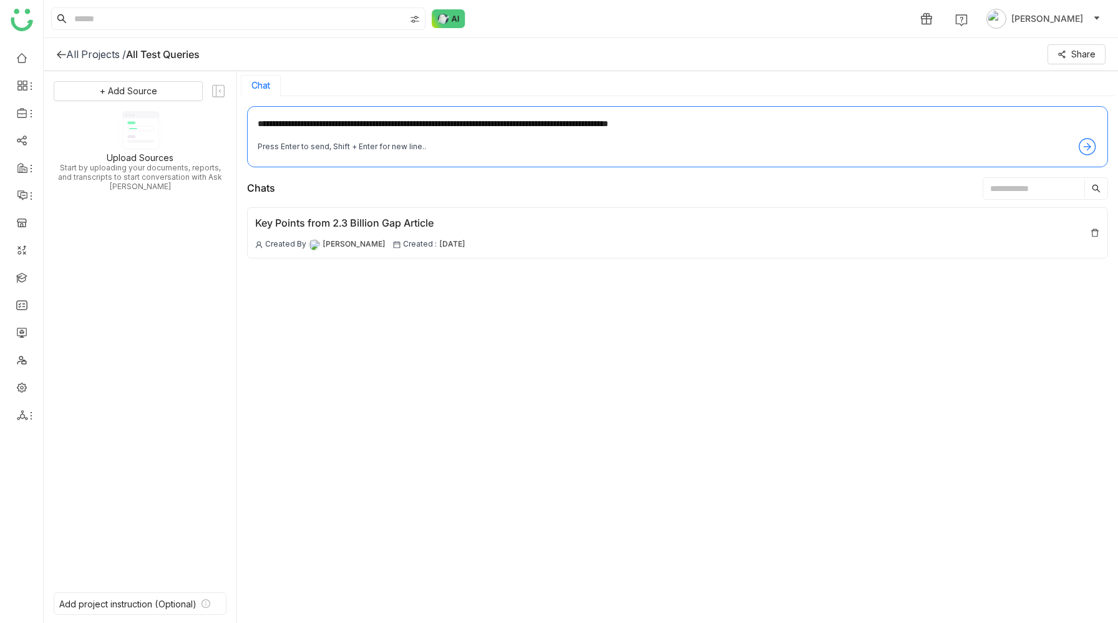
type textarea "**********"
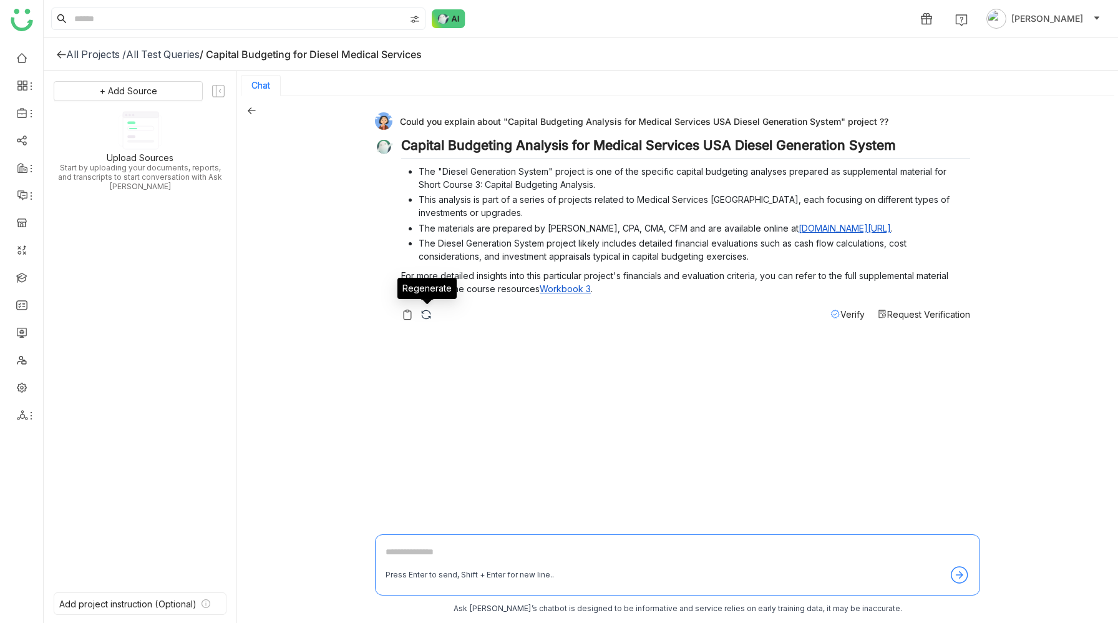
click at [425, 315] on img at bounding box center [426, 314] width 12 height 12
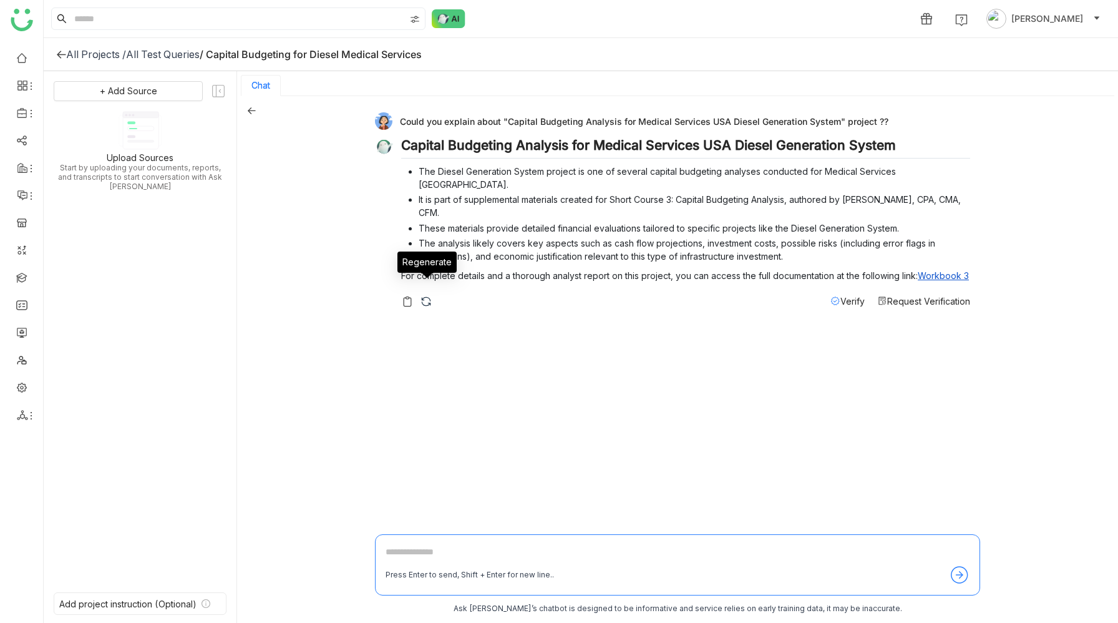
click at [427, 295] on img at bounding box center [426, 301] width 12 height 12
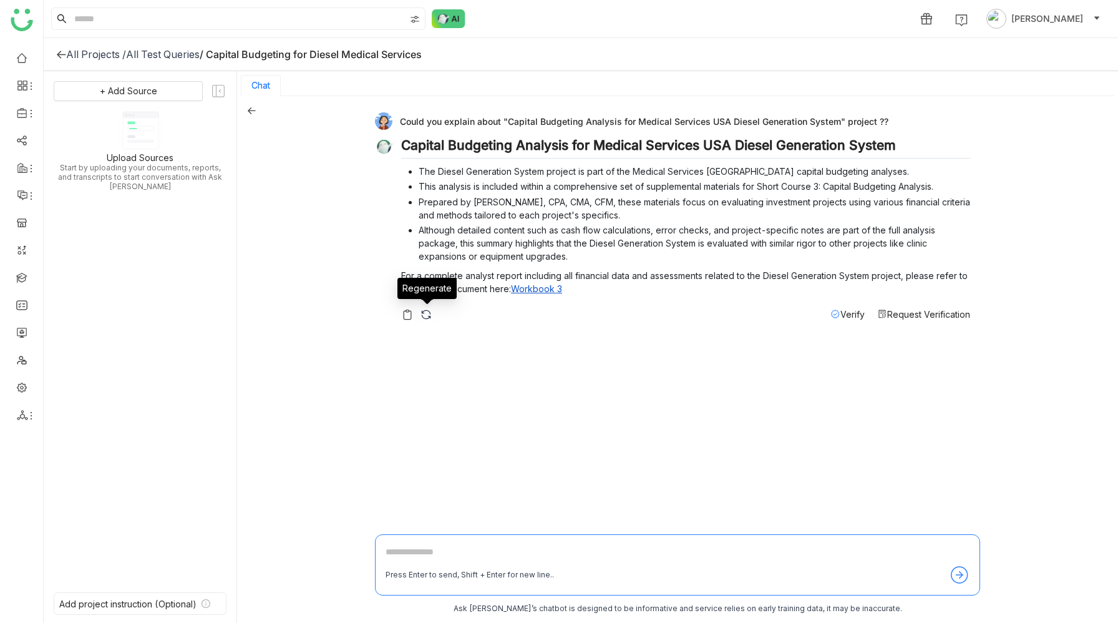
click at [426, 312] on img at bounding box center [426, 314] width 12 height 12
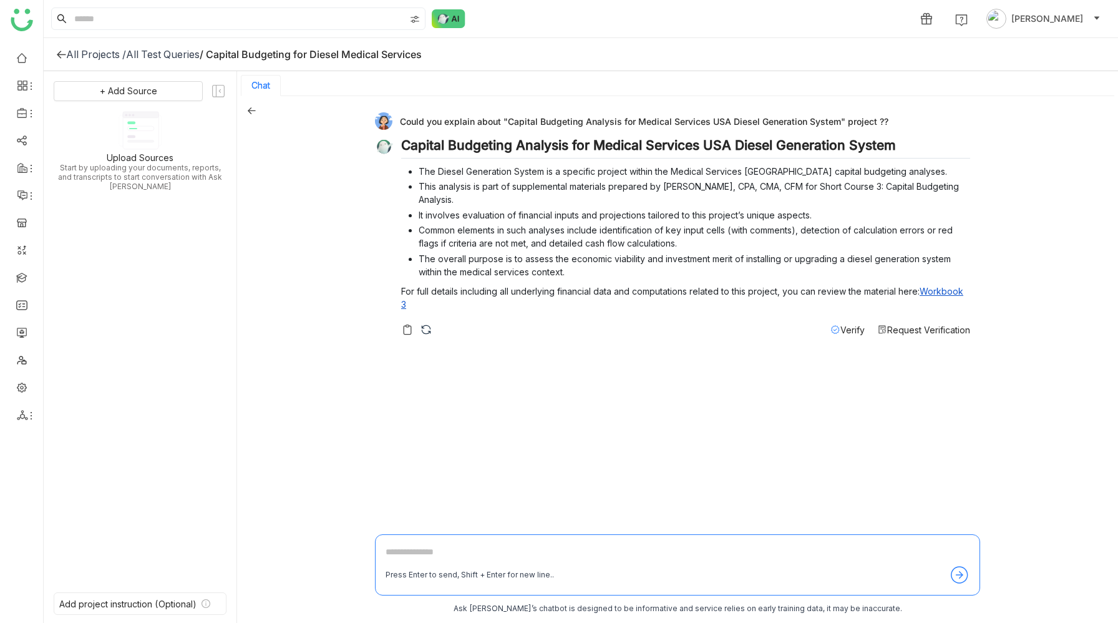
click at [423, 330] on img at bounding box center [426, 329] width 12 height 12
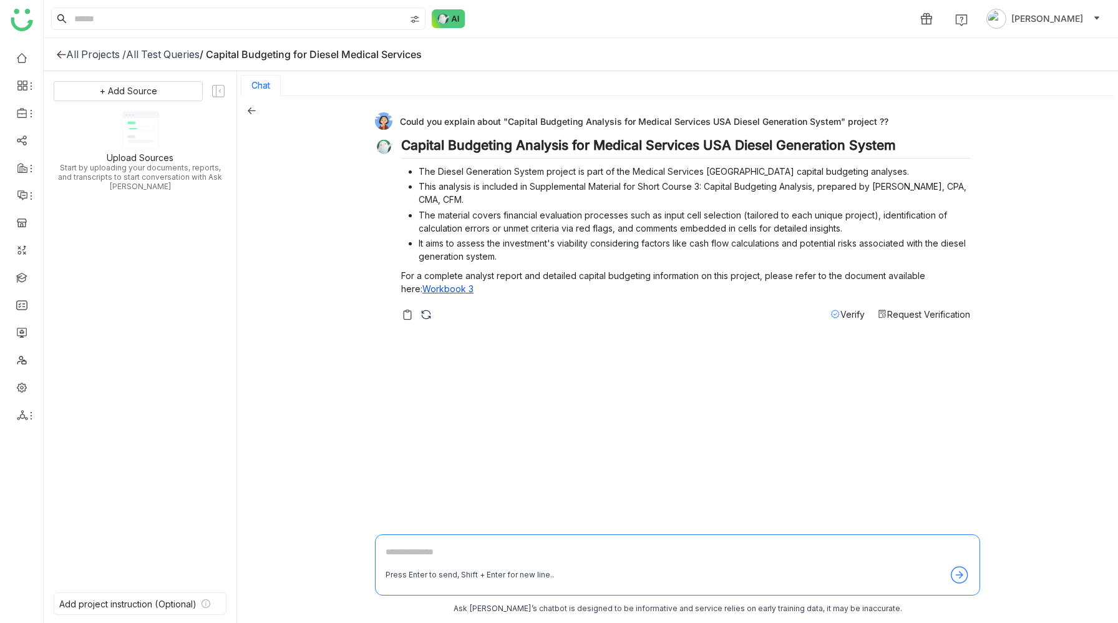
click at [252, 109] on icon at bounding box center [251, 110] width 9 height 9
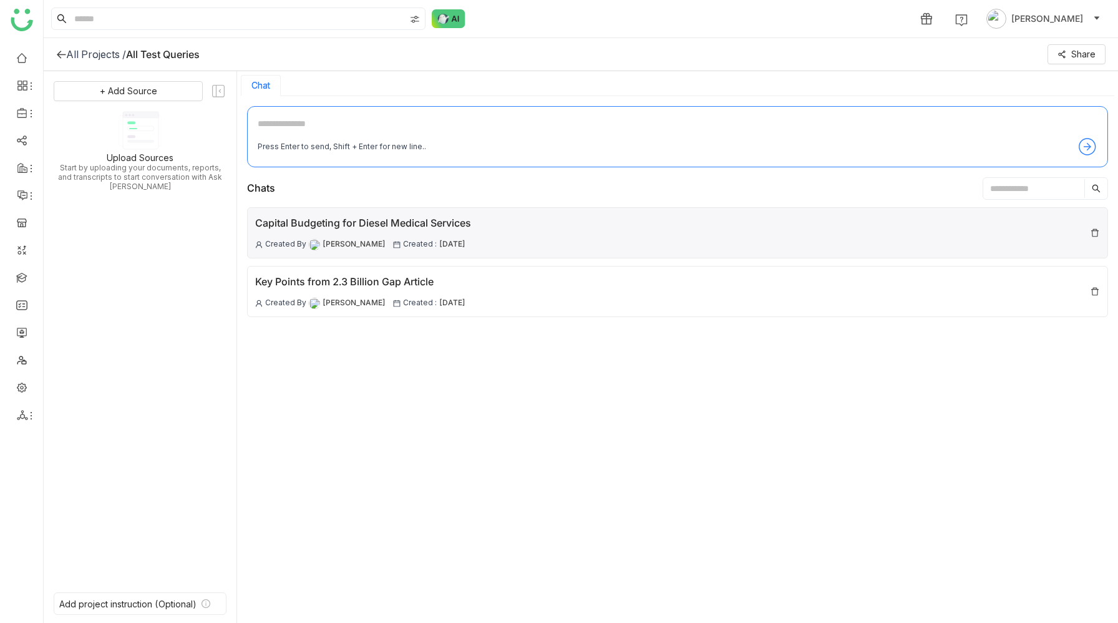
click at [1095, 231] on img at bounding box center [1095, 233] width 10 height 10
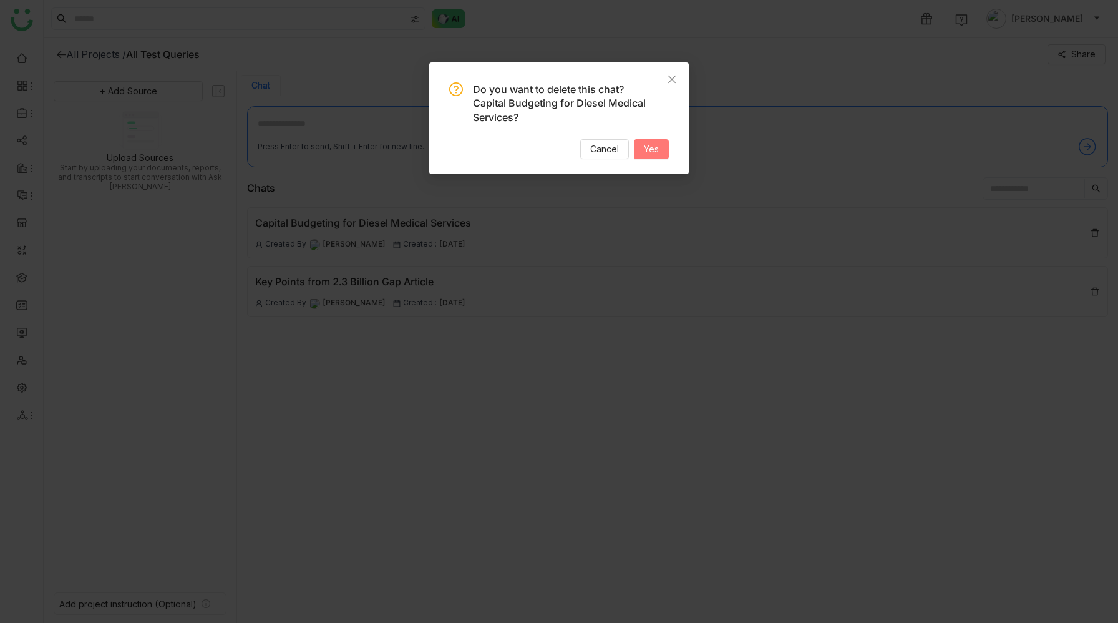
click at [653, 147] on span "Yes" at bounding box center [651, 149] width 15 height 14
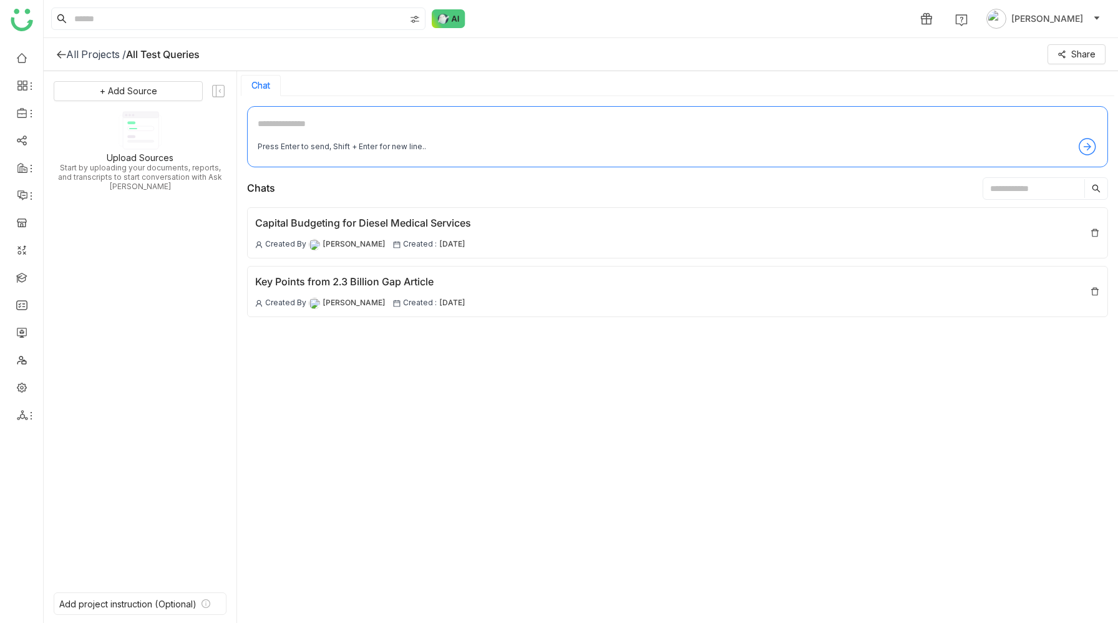
scroll to position [2, 0]
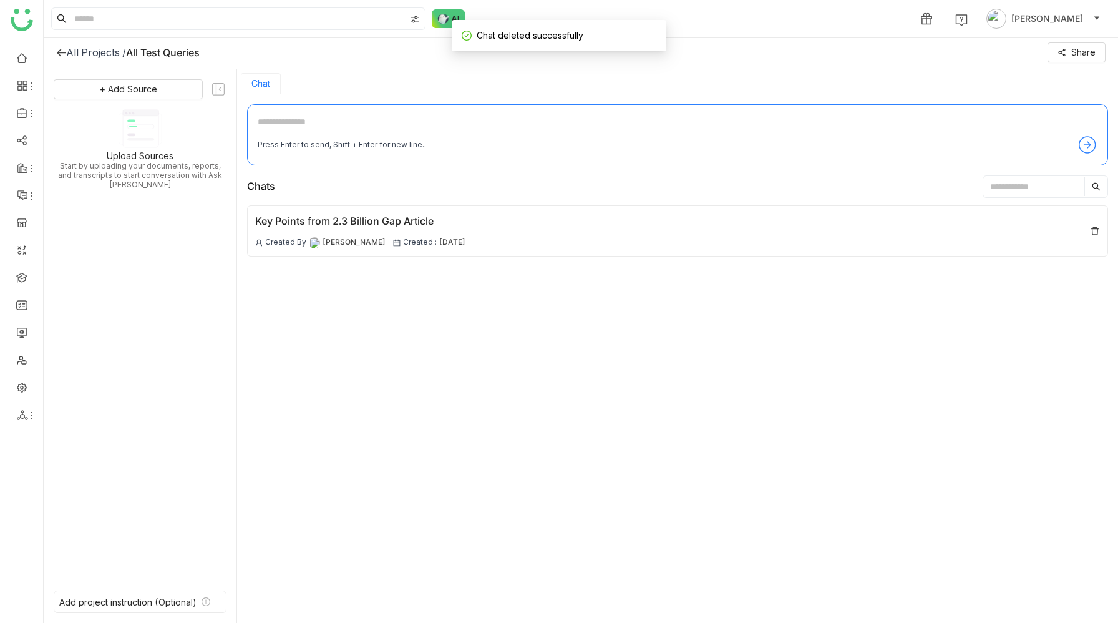
click at [503, 125] on textarea at bounding box center [678, 125] width 840 height 20
paste textarea "**********"
type textarea "**********"
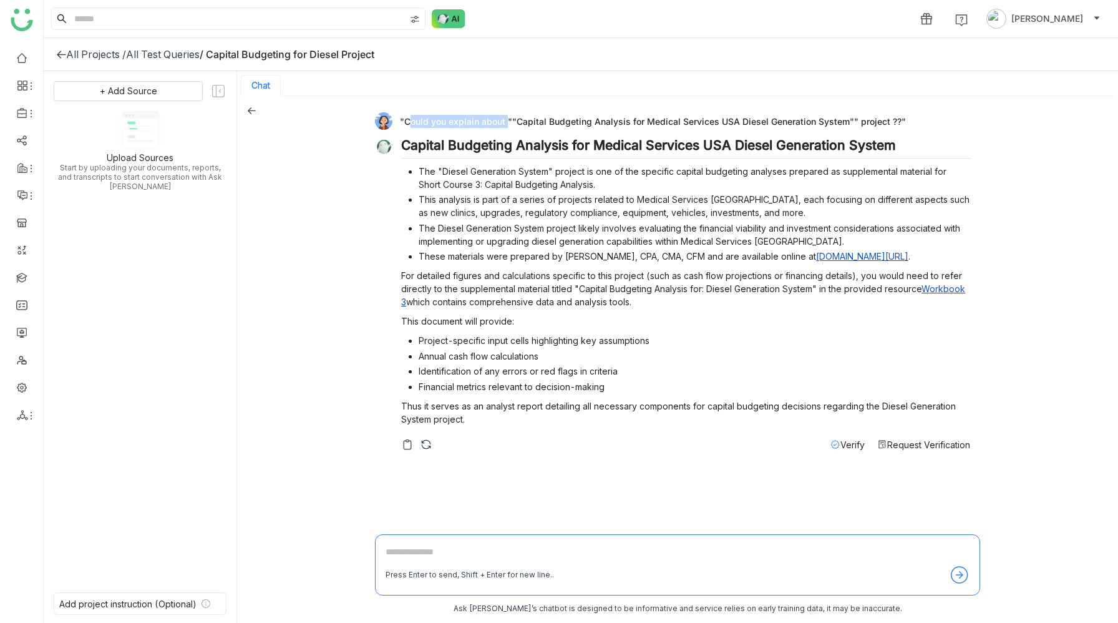
drag, startPoint x: 405, startPoint y: 121, endPoint x: 505, endPoint y: 118, distance: 99.9
click at [505, 118] on div ""Could you explain about ""Capital Budgeting Analysis for Medical Services USA …" at bounding box center [672, 120] width 595 height 17
copy div "Could you explain about"
click at [256, 107] on div ""Could you explain about ""Capital Budgeting Analysis for Medical Services USA …" at bounding box center [677, 360] width 881 height 528
click at [253, 112] on icon at bounding box center [251, 110] width 9 height 9
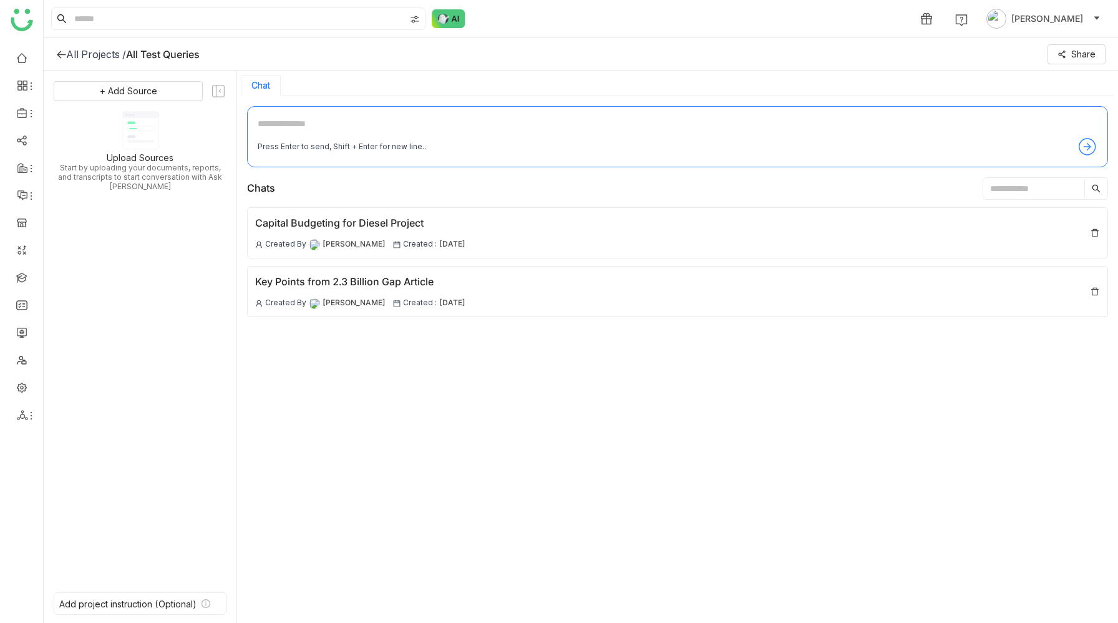
click at [302, 127] on textarea at bounding box center [678, 127] width 840 height 20
paste textarea "**********"
type textarea "**********"
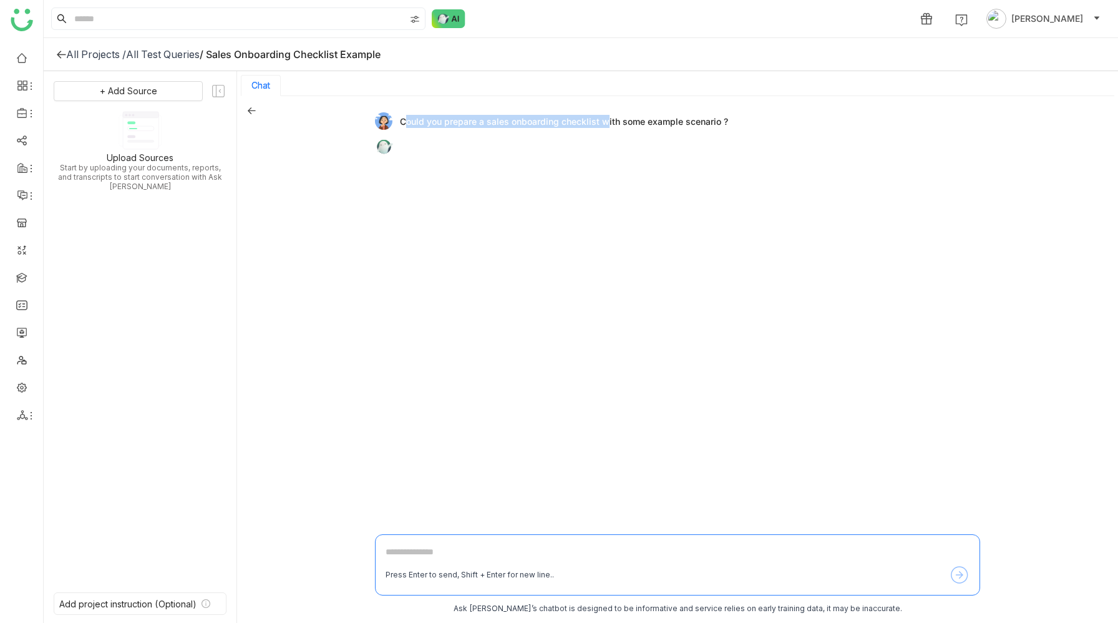
drag, startPoint x: 401, startPoint y: 122, endPoint x: 599, endPoint y: 117, distance: 197.8
click at [599, 117] on div "Could you prepare a sales onboarding checklist with some example scenario ?" at bounding box center [672, 120] width 595 height 17
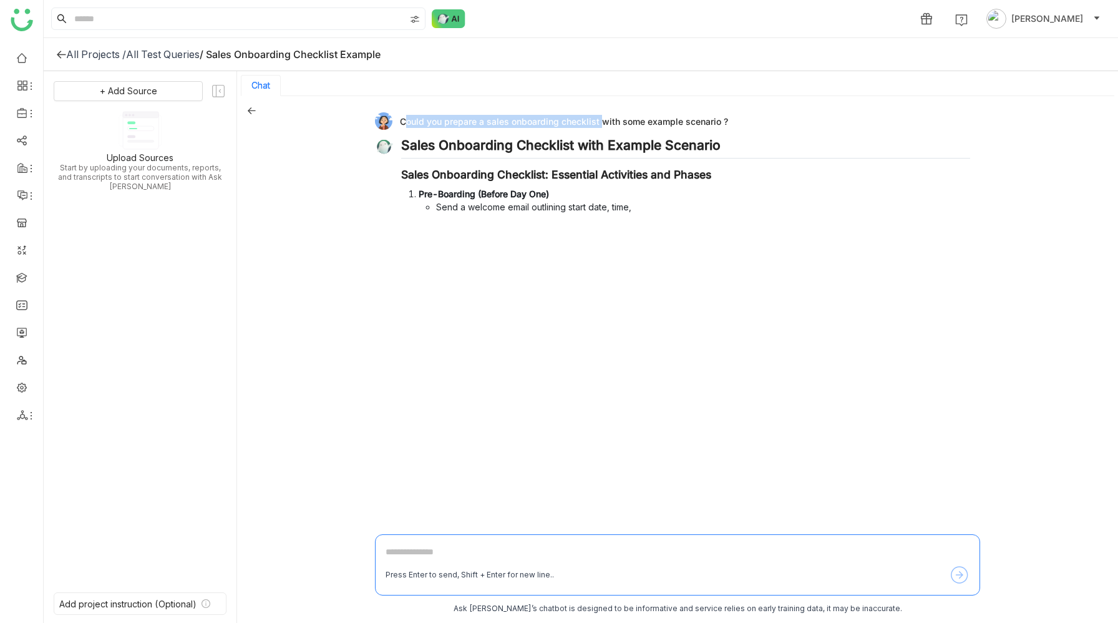
copy div "Could you prepare a sales onboarding checklist"
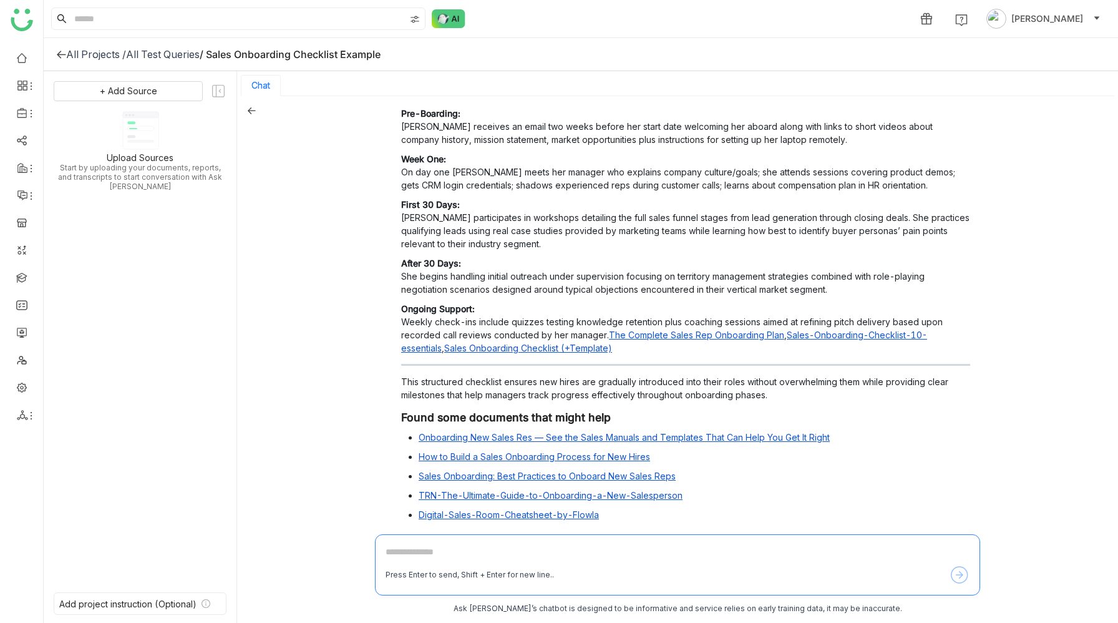
scroll to position [551, 0]
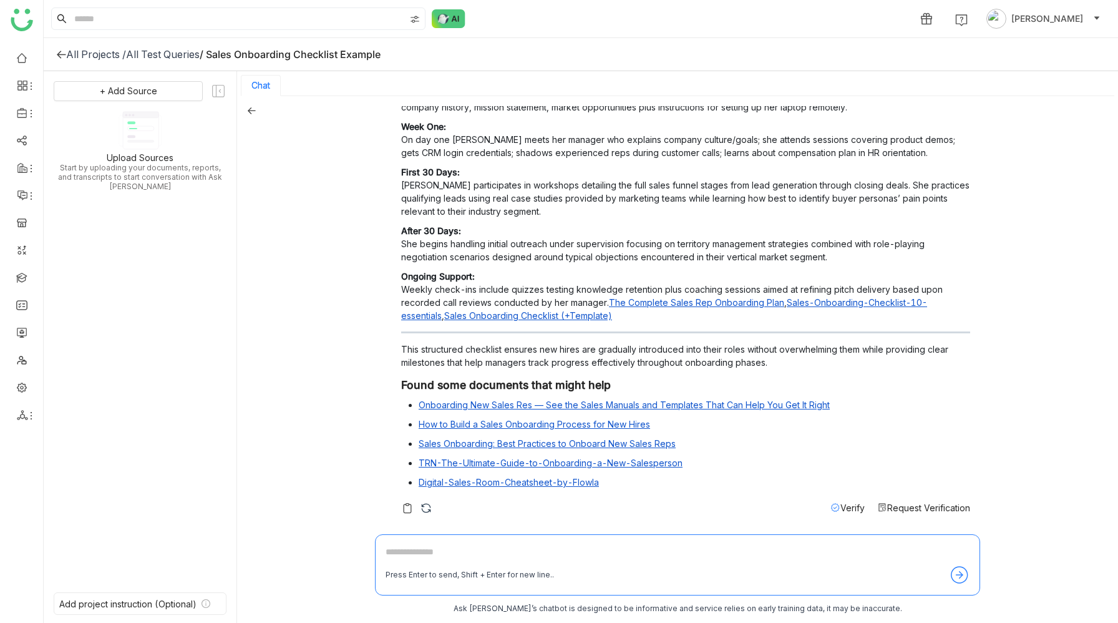
click at [250, 109] on icon at bounding box center [251, 110] width 9 height 9
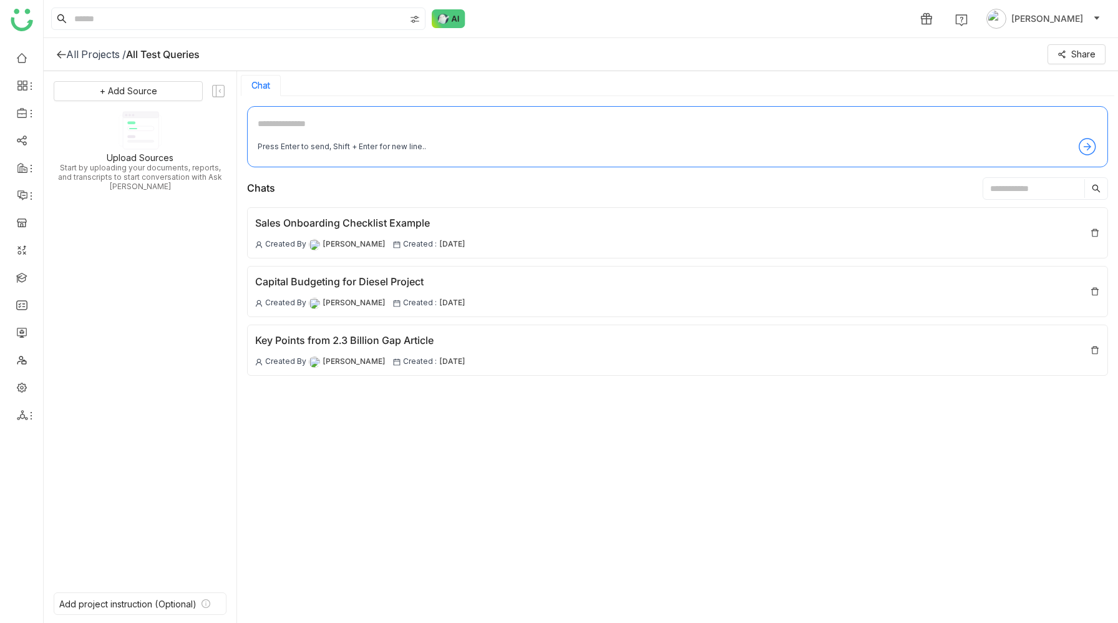
click at [307, 118] on textarea at bounding box center [678, 127] width 840 height 20
paste textarea "**********"
type textarea "**********"
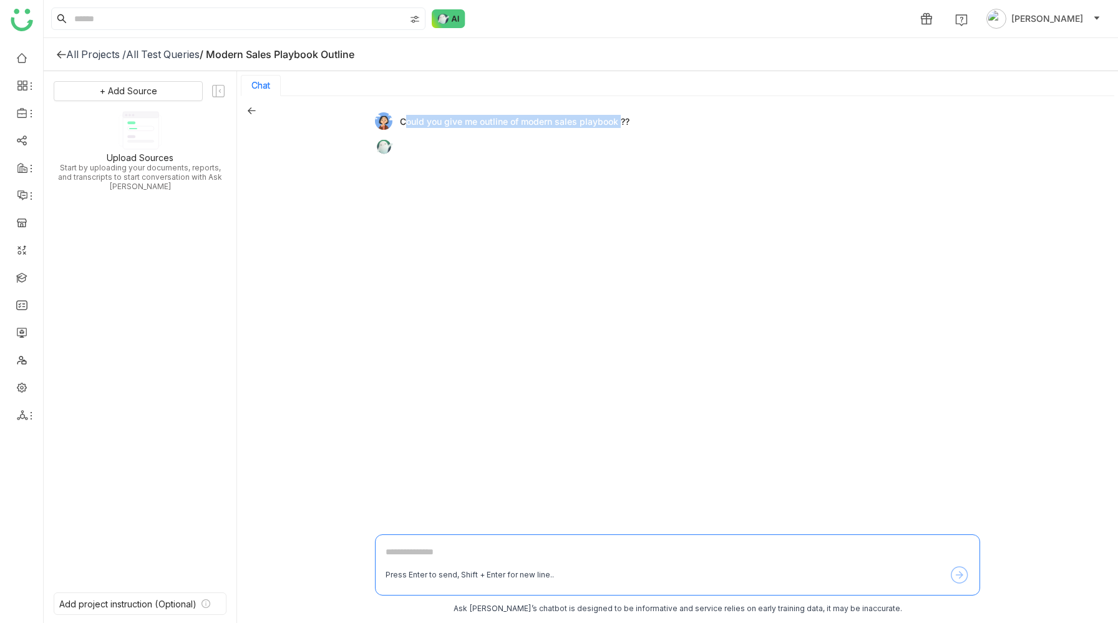
drag, startPoint x: 402, startPoint y: 122, endPoint x: 616, endPoint y: 125, distance: 214.0
click at [616, 125] on div "Could you give me outline of modern sales playbook ??" at bounding box center [672, 120] width 595 height 17
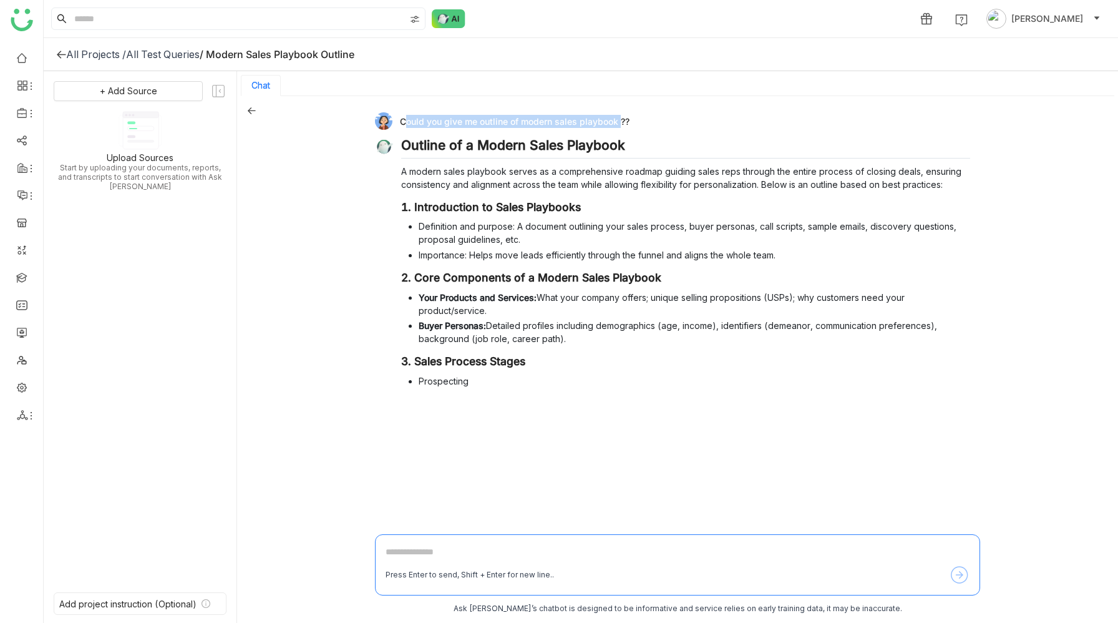
copy div "Could you give me outline of modern sales playbook"
click at [662, 126] on div "Could you give me outline of modern sales playbook ??" at bounding box center [672, 120] width 595 height 17
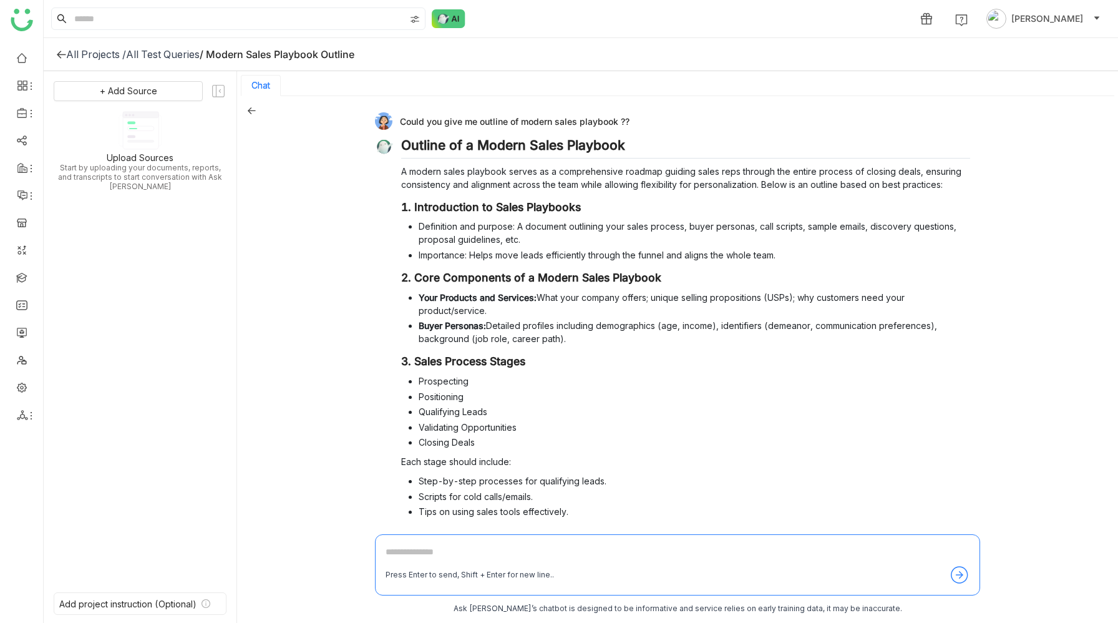
click at [251, 111] on icon at bounding box center [251, 110] width 9 height 9
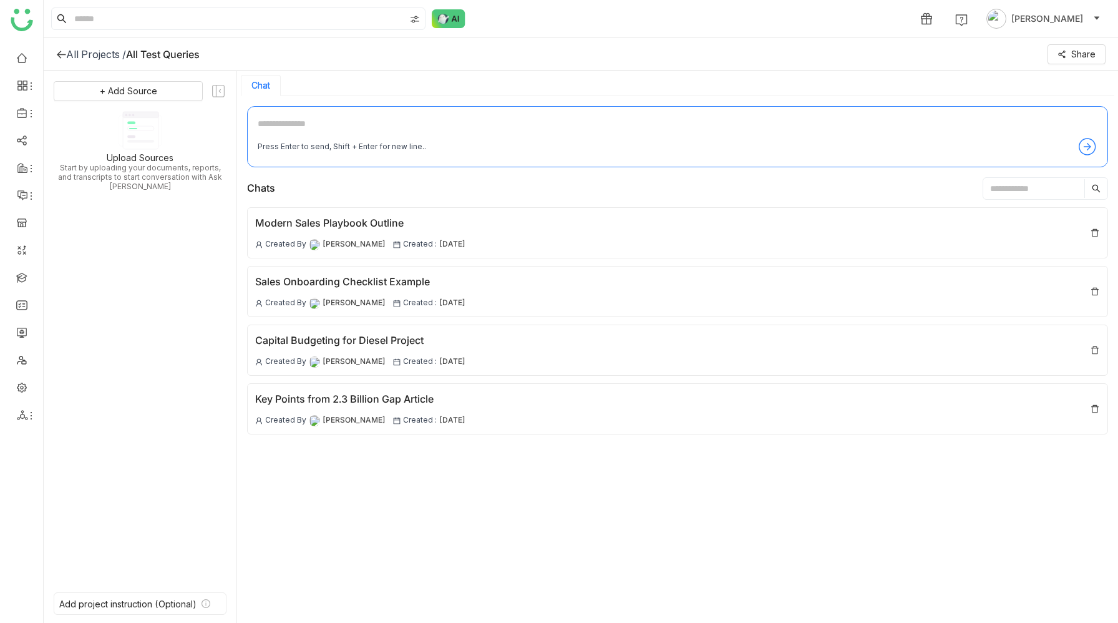
click at [336, 133] on textarea at bounding box center [678, 127] width 840 height 20
paste textarea "**********"
type textarea "**********"
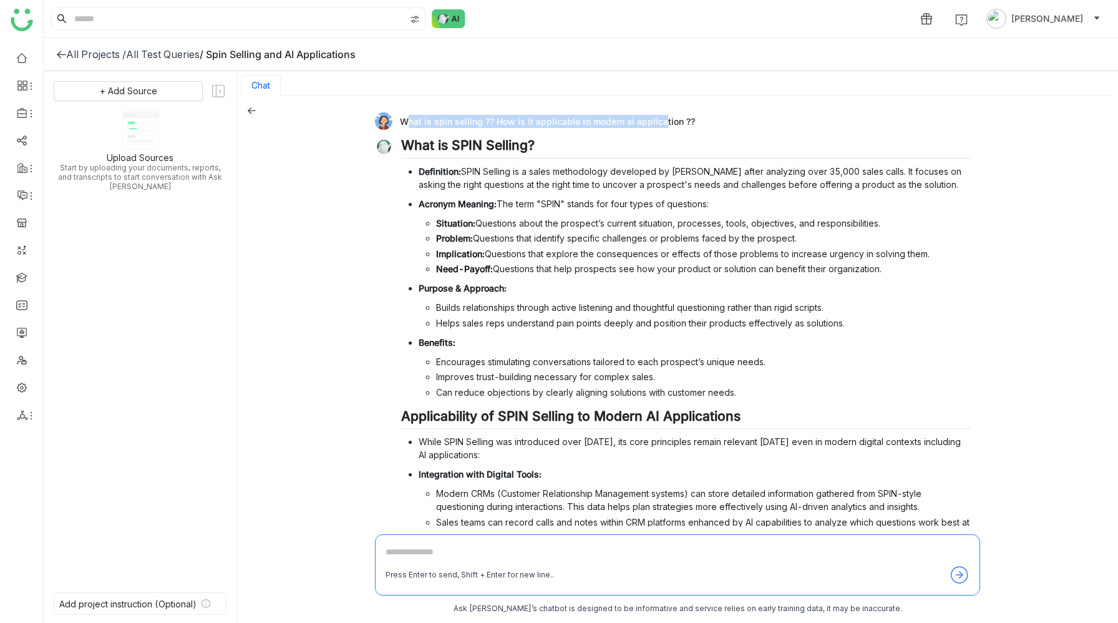
drag, startPoint x: 402, startPoint y: 124, endPoint x: 656, endPoint y: 124, distance: 253.9
click at [656, 124] on div "What is spin selling ?? How is it applicable to modern ai application ??" at bounding box center [672, 120] width 595 height 17
copy div "What is spin selling ?? How is it applicable to modern ai applic"
click at [366, 156] on div "What is spin selling ?? How is it applicable to modern ai application ?? What i…" at bounding box center [677, 360] width 881 height 528
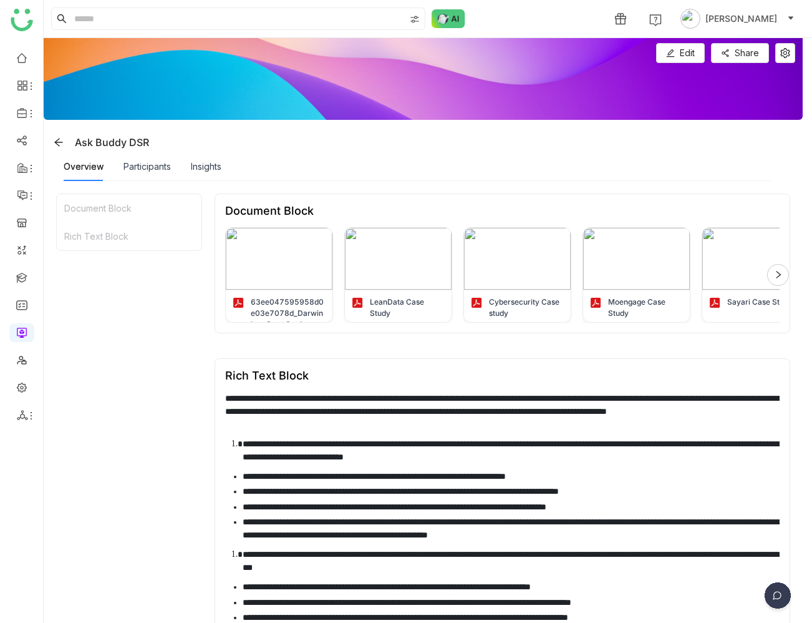
click at [144, 427] on div "Document Block Rich Text Block" at bounding box center [129, 454] width 146 height 523
click at [774, 590] on img at bounding box center [777, 597] width 31 height 31
click at [746, 550] on img at bounding box center [730, 554] width 112 height 37
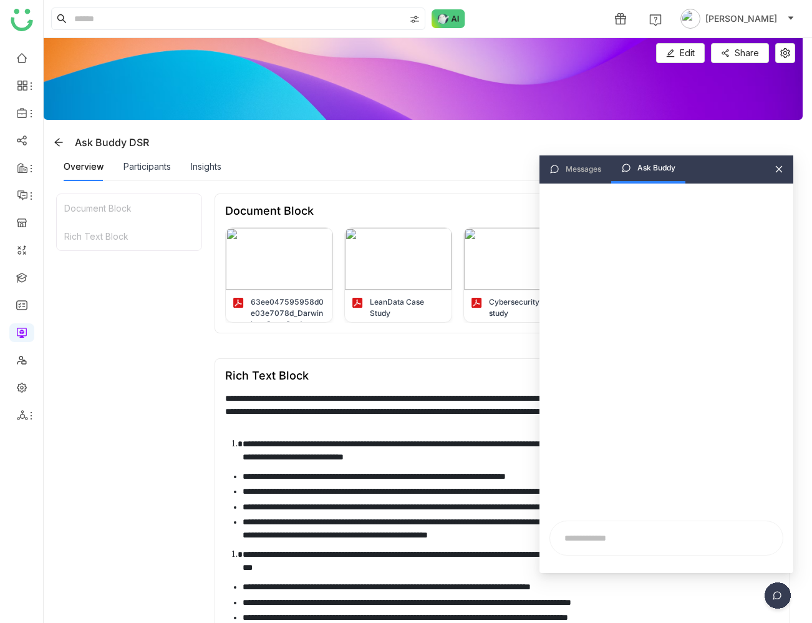
click at [621, 541] on input "text" at bounding box center [667, 537] width 218 height 19
type input "*"
type input "**********"
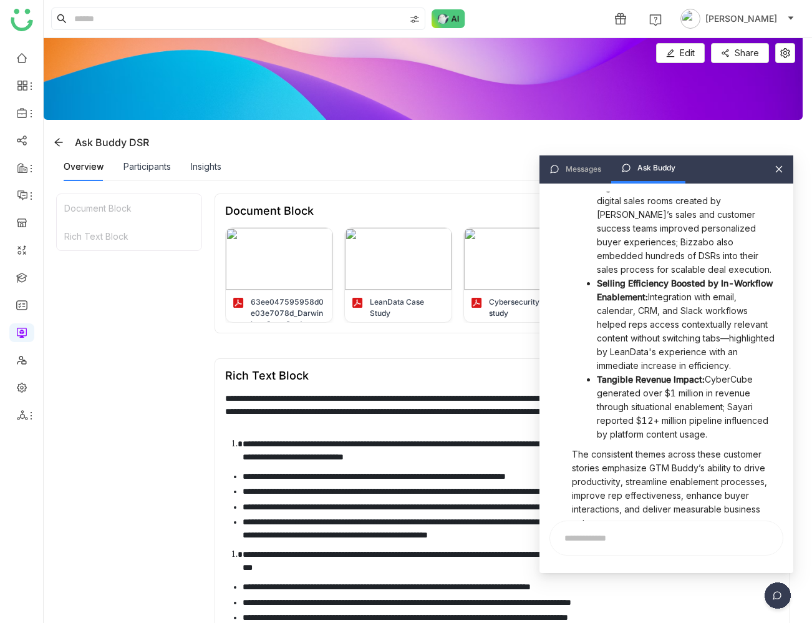
scroll to position [434, 0]
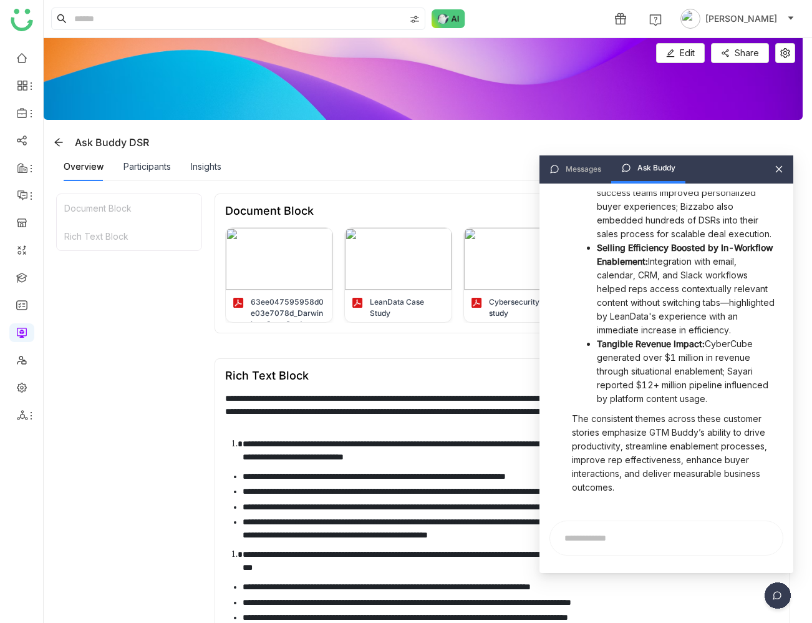
click at [586, 158] on div "Messages" at bounding box center [576, 169] width 72 height 28
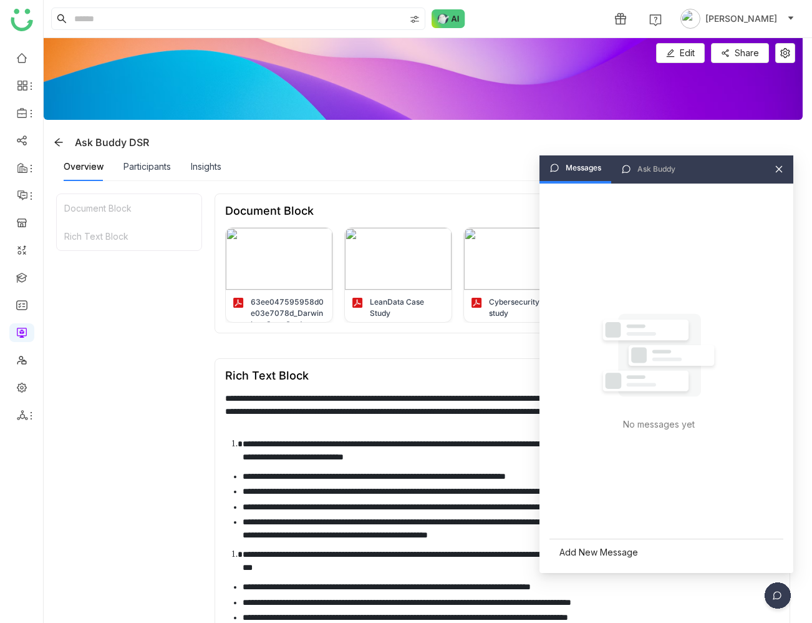
click at [609, 551] on div "Add New Message" at bounding box center [667, 551] width 234 height 27
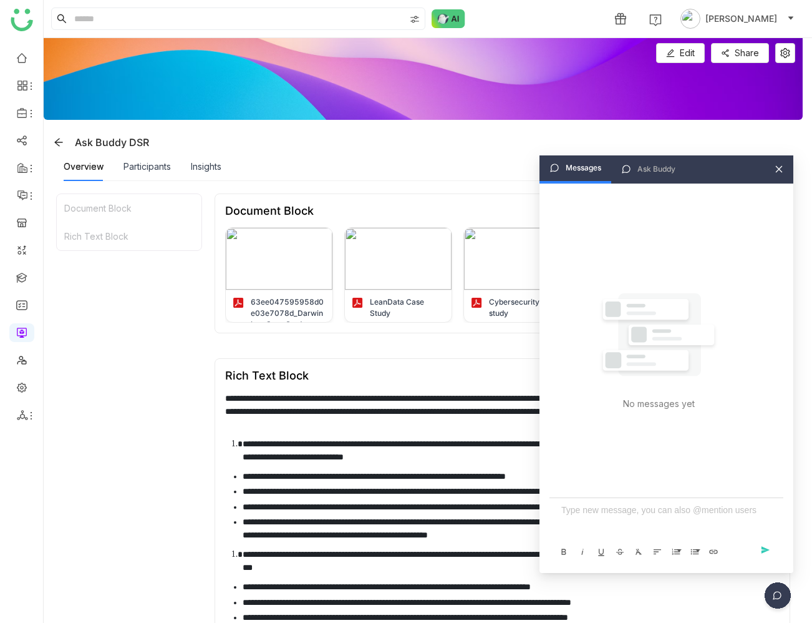
click at [621, 508] on div at bounding box center [666, 510] width 210 height 14
click at [642, 170] on div "Ask Buddy" at bounding box center [657, 169] width 38 height 12
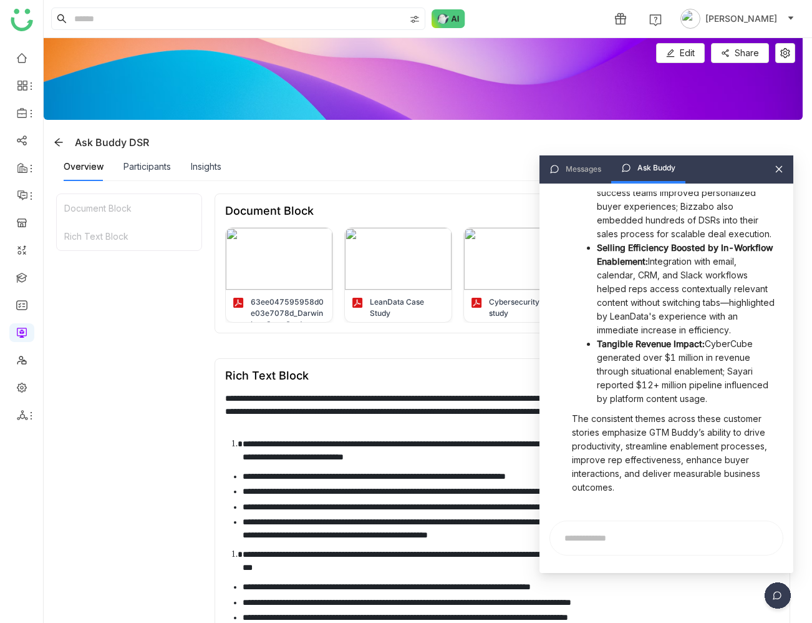
click at [778, 167] on icon at bounding box center [779, 169] width 9 height 9
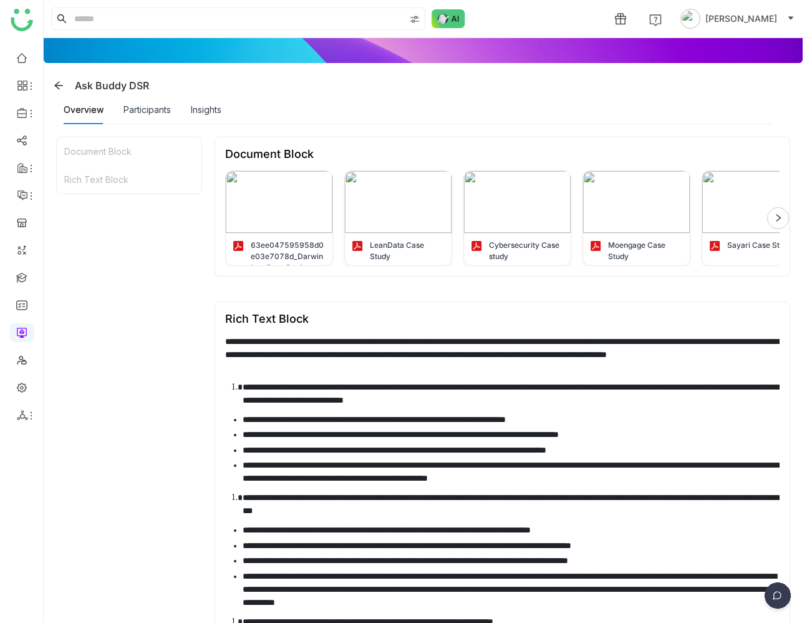
scroll to position [0, 0]
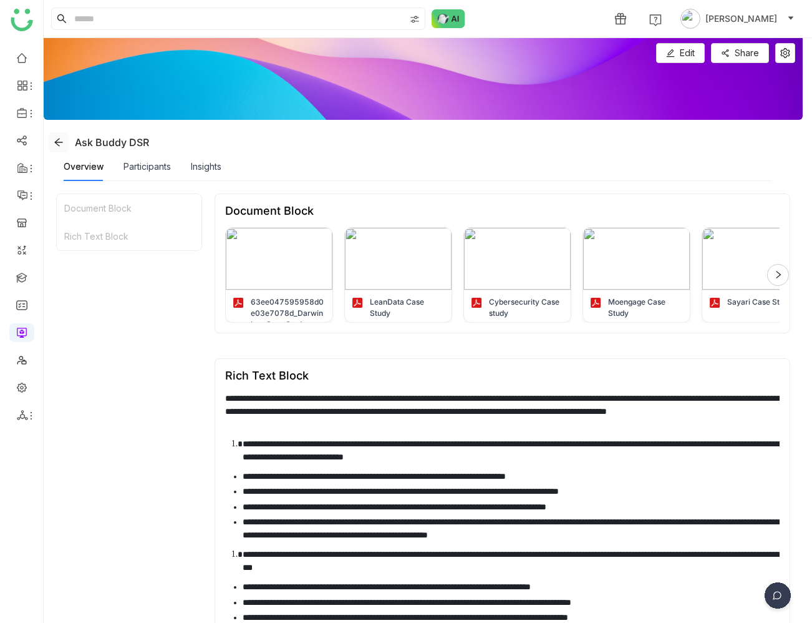
click at [59, 142] on icon at bounding box center [59, 142] width 10 height 10
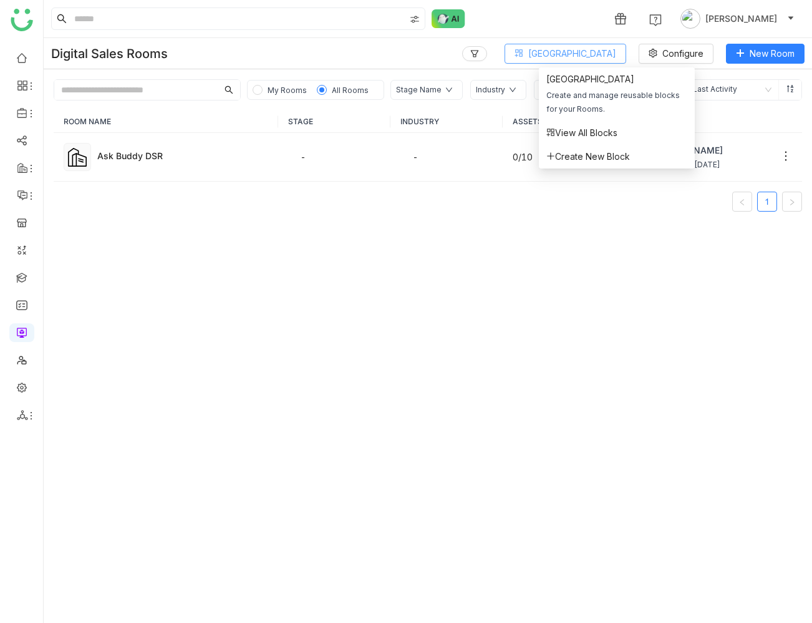
click at [580, 56] on span "Block Library" at bounding box center [572, 54] width 88 height 14
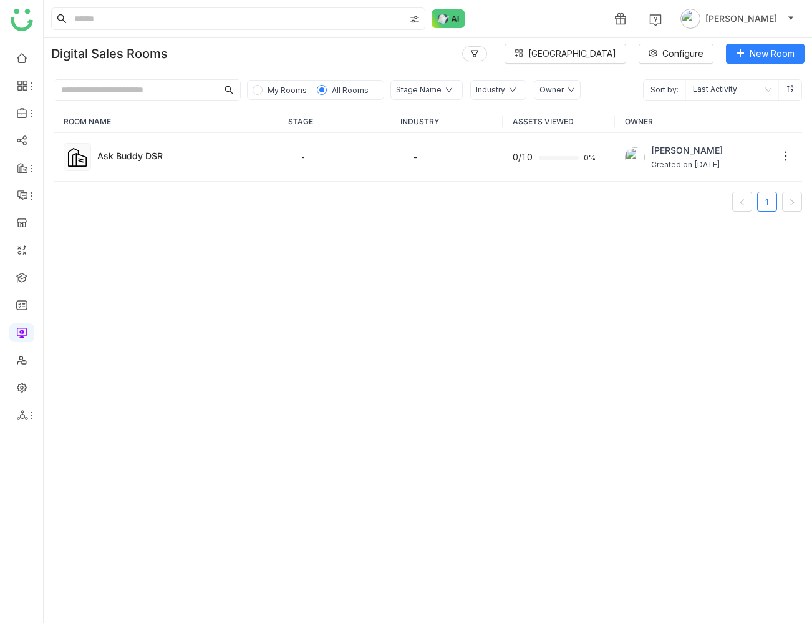
click at [532, 268] on div "ROOM NAME STAGE INDUSTRY ASSETS VIEWED OWNER Ask Buddy DSR - - 0/10 0% Prashant…" at bounding box center [428, 361] width 769 height 522
click at [734, 93] on nz-select-item "Last Activity" at bounding box center [732, 90] width 79 height 20
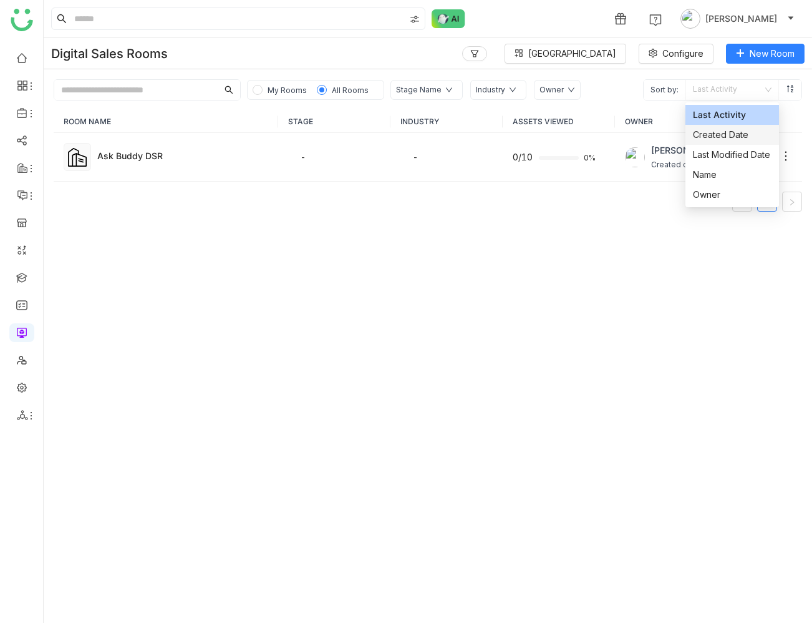
click at [593, 278] on div "ROOM NAME STAGE INDUSTRY ASSETS VIEWED OWNER Ask Buddy DSR - - 0/10 0% Prashant…" at bounding box center [428, 361] width 769 height 522
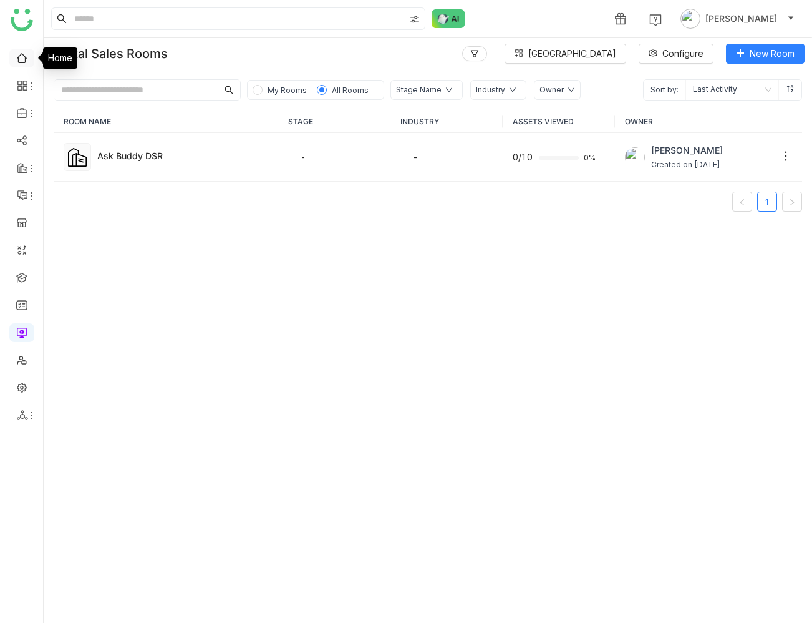
click at [18, 61] on link at bounding box center [21, 57] width 11 height 11
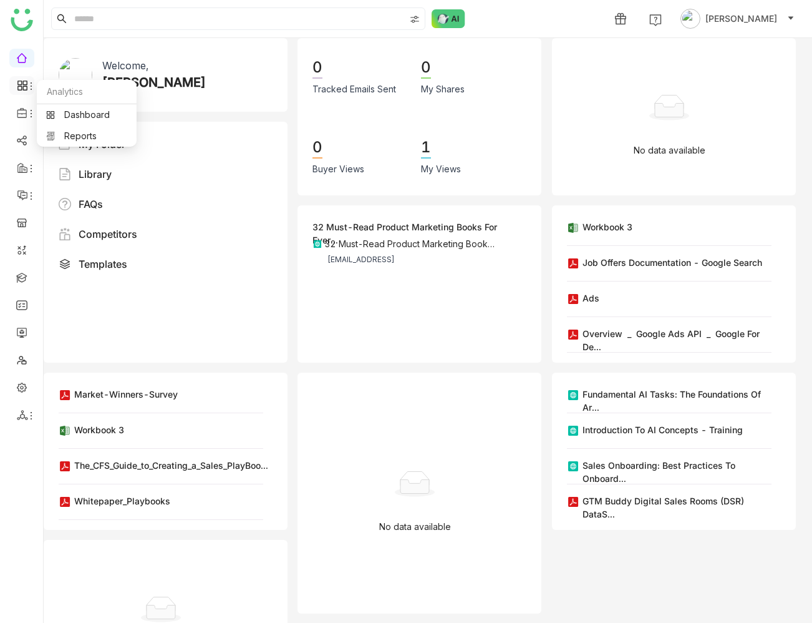
click at [27, 85] on icon at bounding box center [31, 86] width 10 height 10
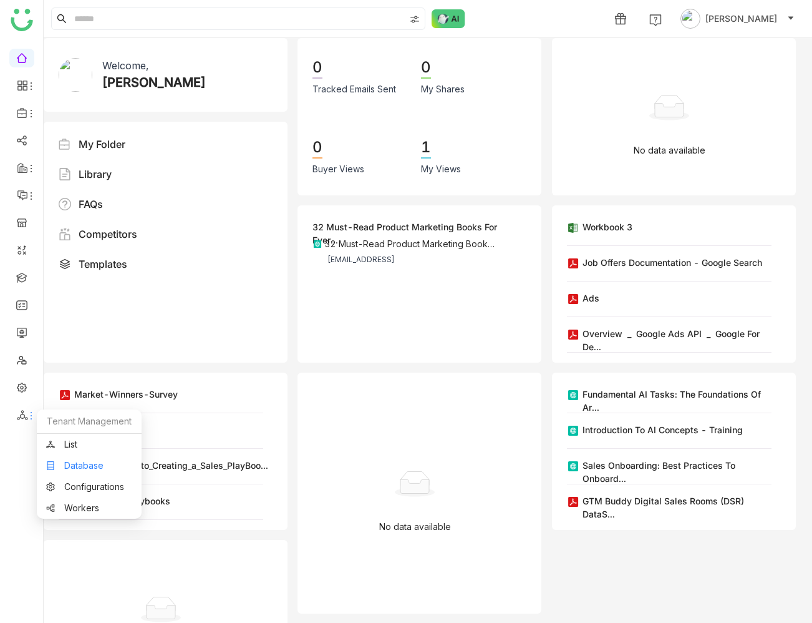
click at [64, 462] on link "Database" at bounding box center [89, 465] width 86 height 9
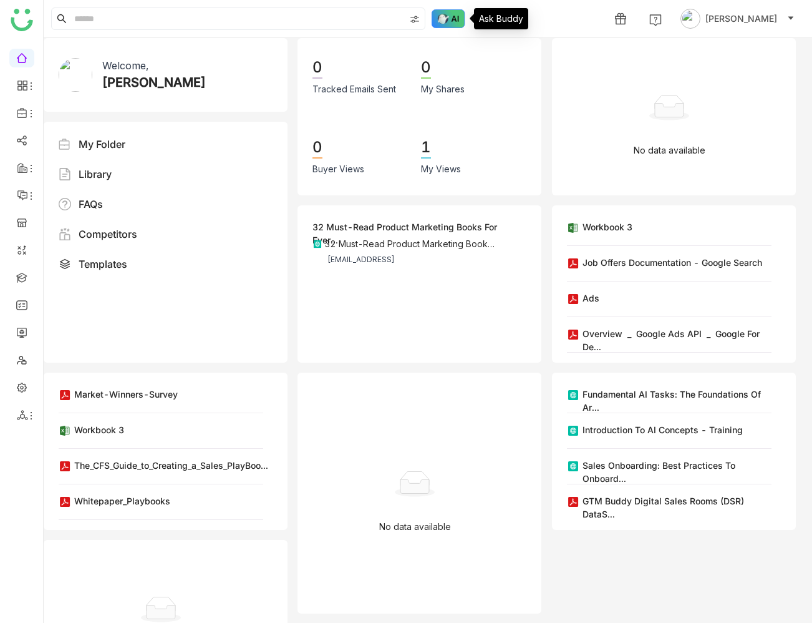
click at [450, 19] on img at bounding box center [449, 18] width 34 height 19
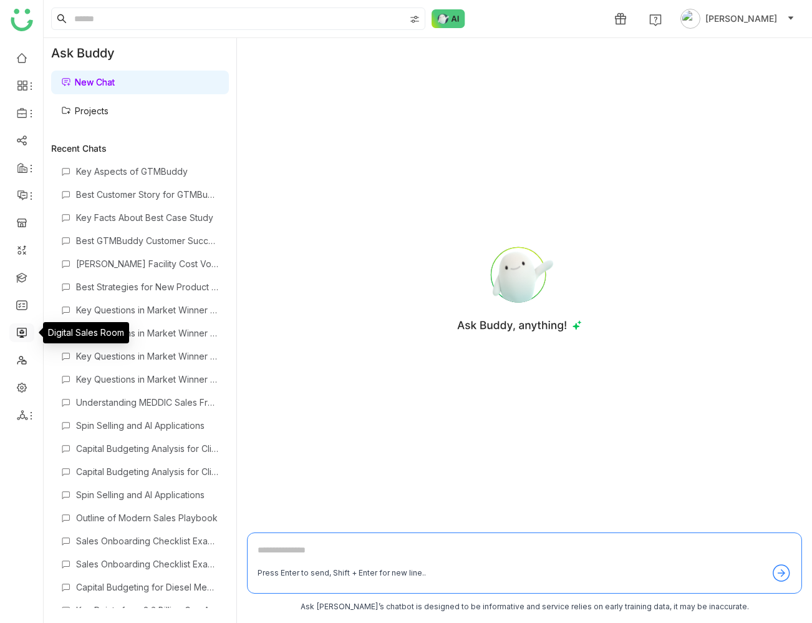
click at [26, 331] on link at bounding box center [21, 331] width 11 height 11
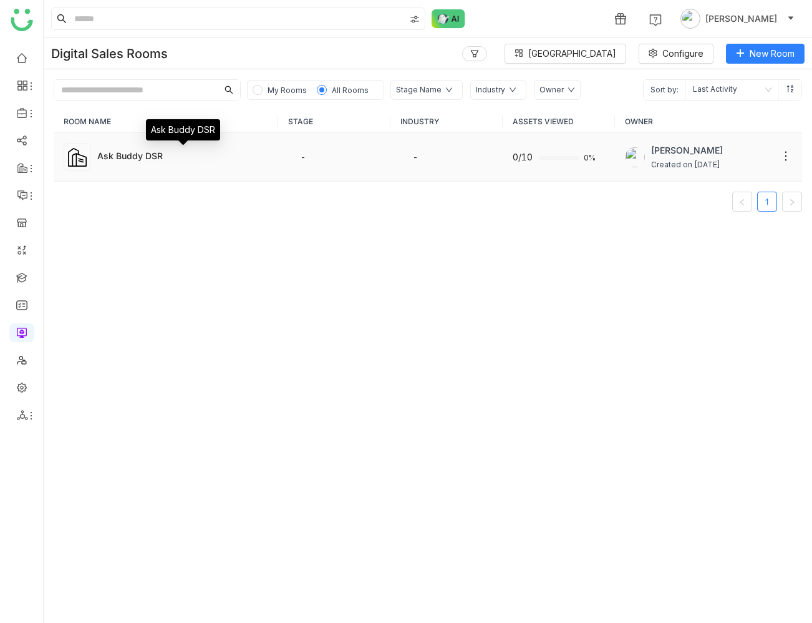
click at [152, 152] on div "Ask Buddy DSR" at bounding box center [182, 155] width 171 height 13
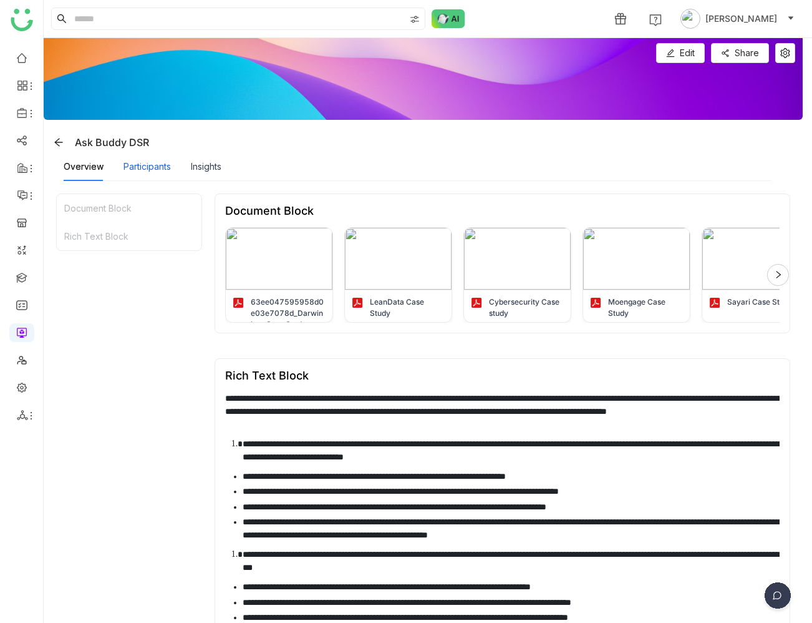
click at [142, 168] on div "Participants" at bounding box center [147, 167] width 47 height 14
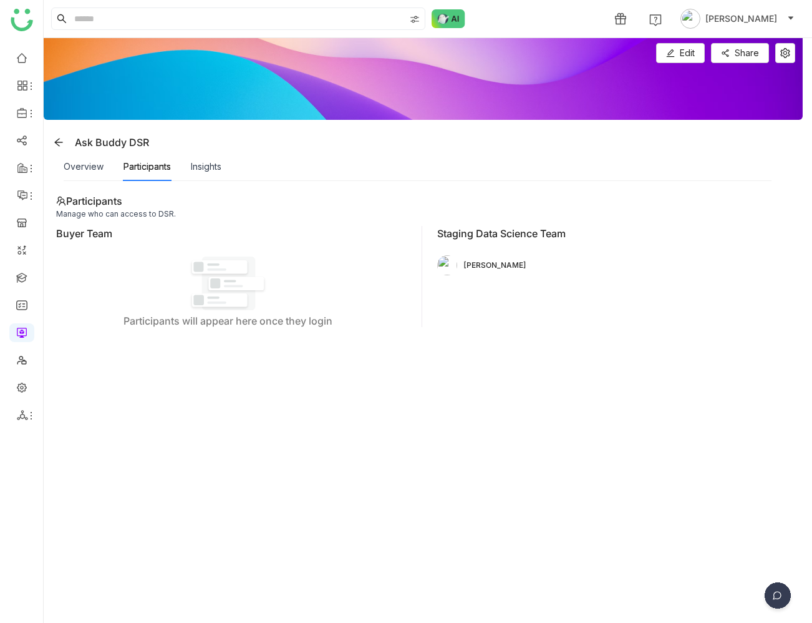
click at [102, 235] on div "Buyer Team" at bounding box center [224, 235] width 337 height 19
click at [691, 56] on span "Edit" at bounding box center [687, 53] width 15 height 14
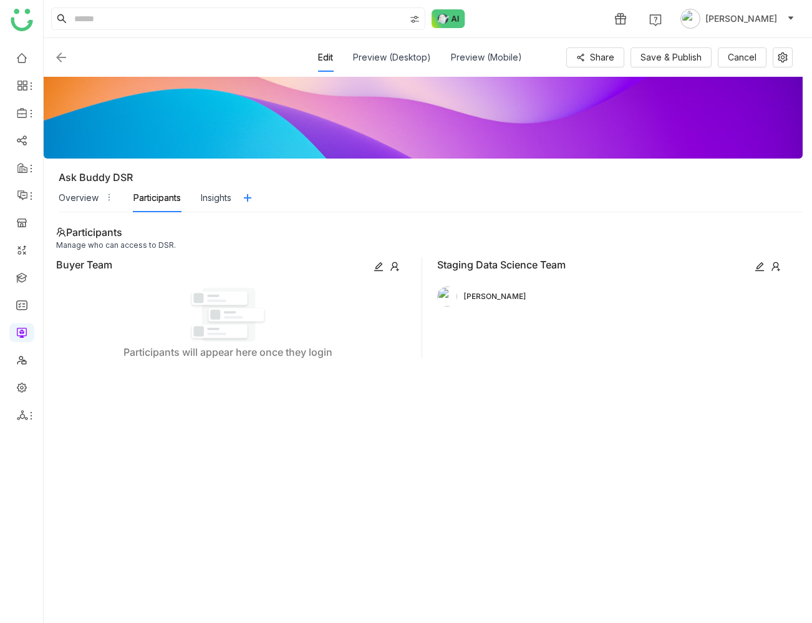
click at [400, 266] on icon at bounding box center [395, 266] width 10 height 10
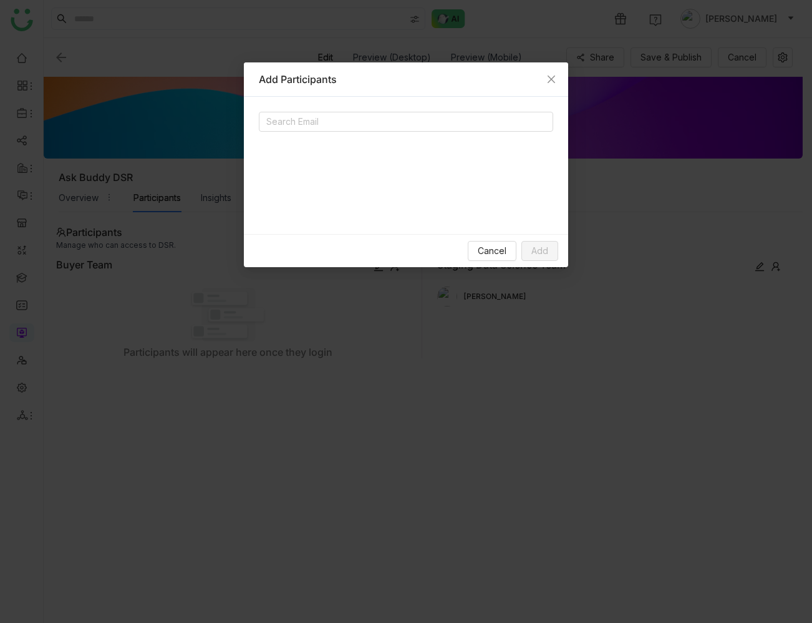
click at [414, 108] on div "Search Email" at bounding box center [406, 165] width 324 height 137
click at [410, 120] on input at bounding box center [391, 121] width 250 height 15
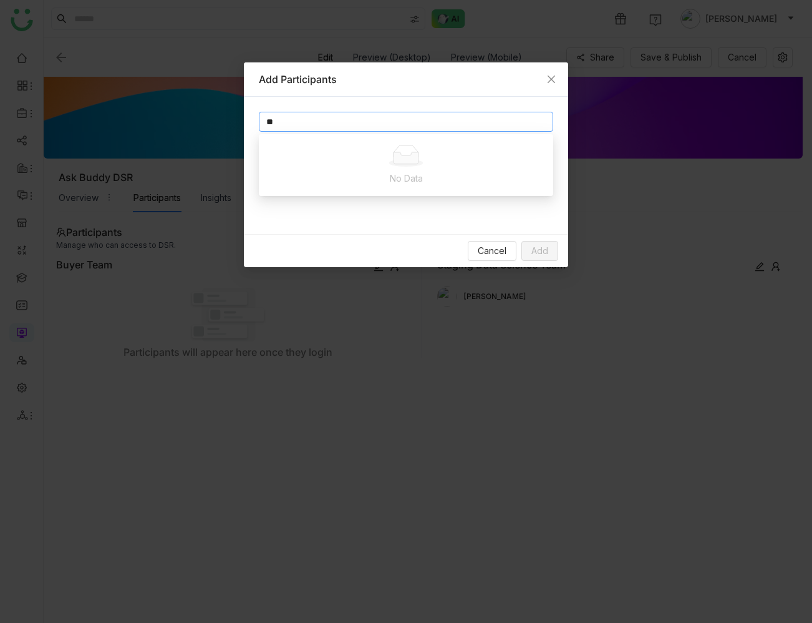
type input "*"
click at [556, 82] on span "Close" at bounding box center [552, 79] width 34 height 34
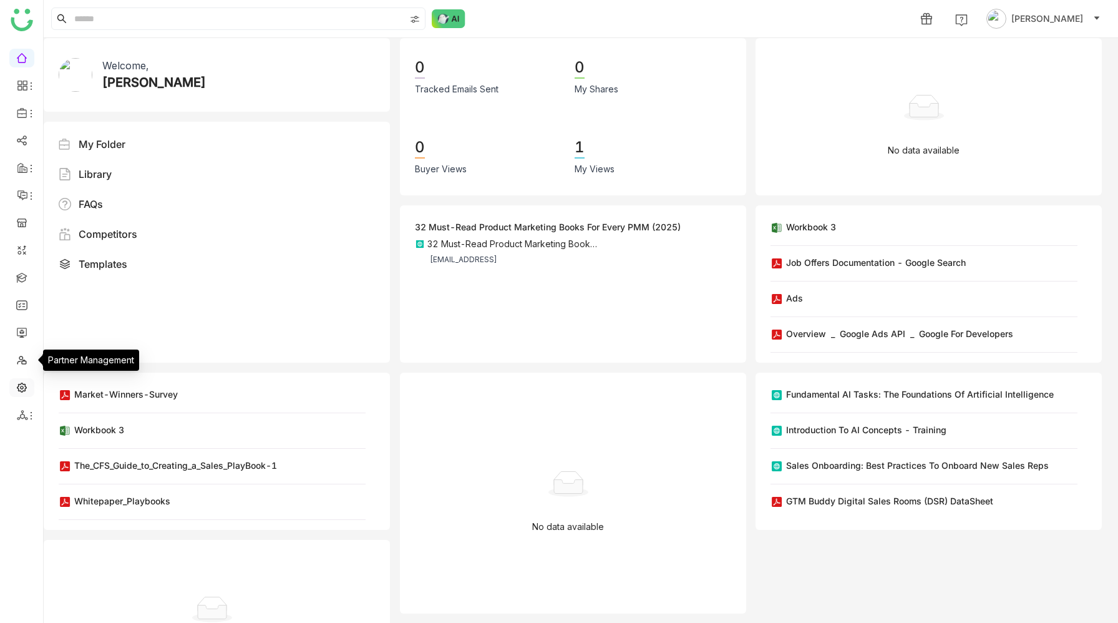
click at [22, 383] on link at bounding box center [21, 386] width 11 height 11
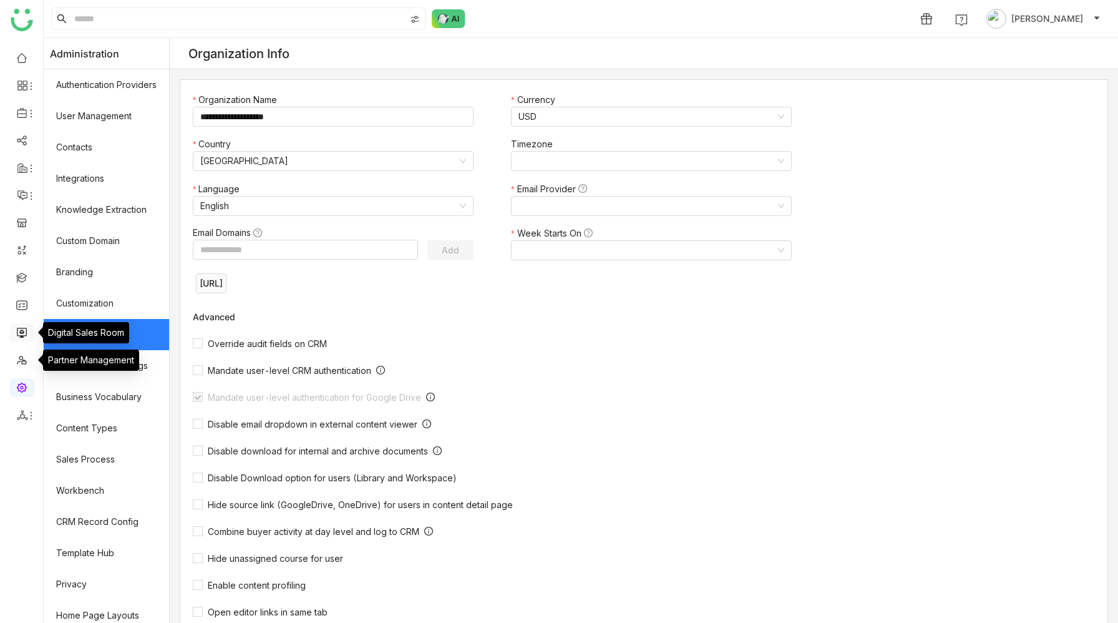
click at [22, 333] on link at bounding box center [21, 331] width 11 height 11
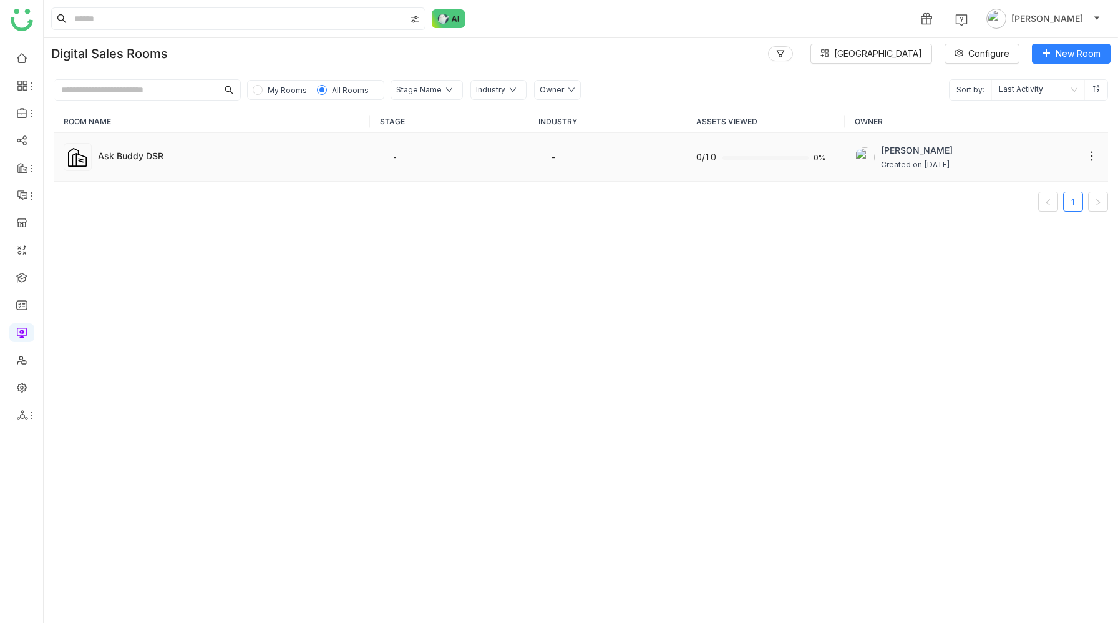
click at [240, 137] on td "Ask Buddy DSR" at bounding box center [212, 157] width 316 height 49
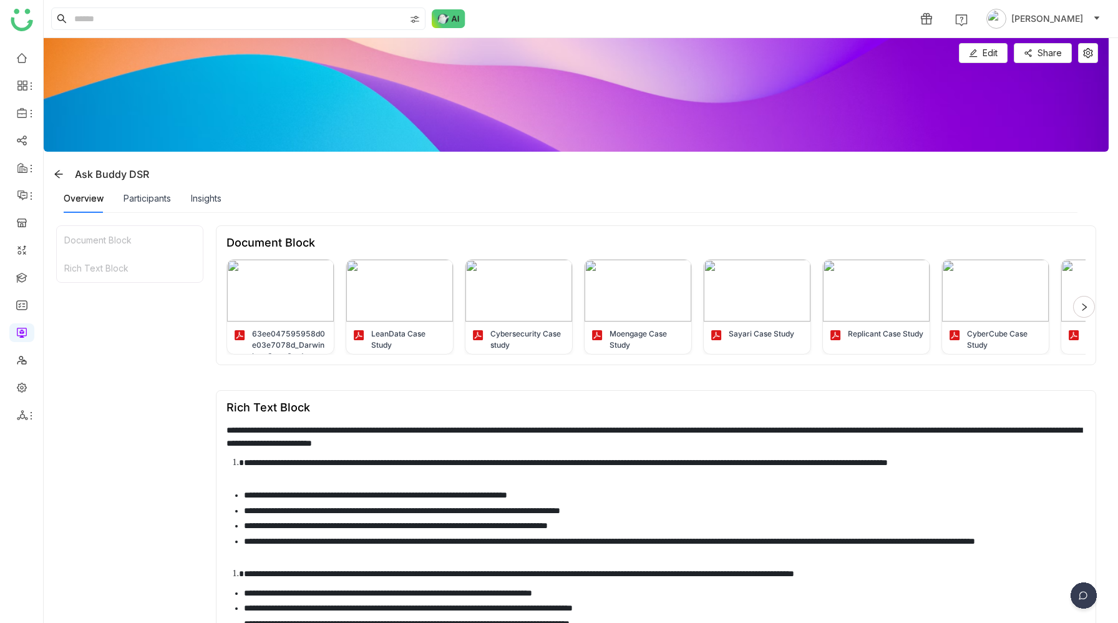
click at [1085, 594] on img at bounding box center [1083, 597] width 31 height 31
click at [1019, 550] on img at bounding box center [1035, 554] width 112 height 37
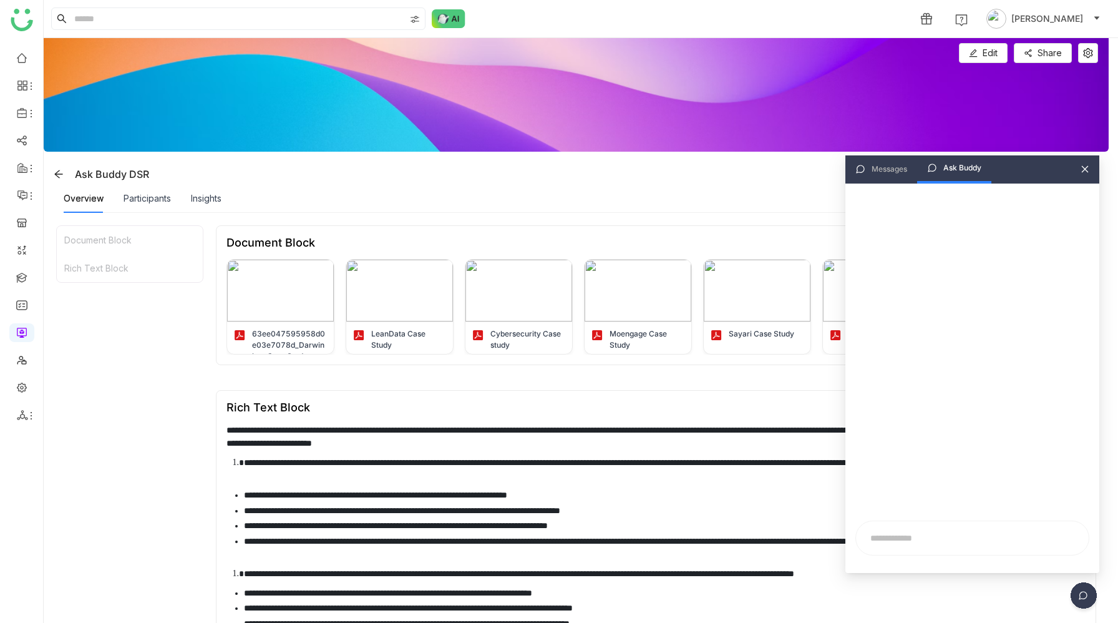
click at [889, 538] on input "text" at bounding box center [972, 537] width 218 height 19
type input "**********"
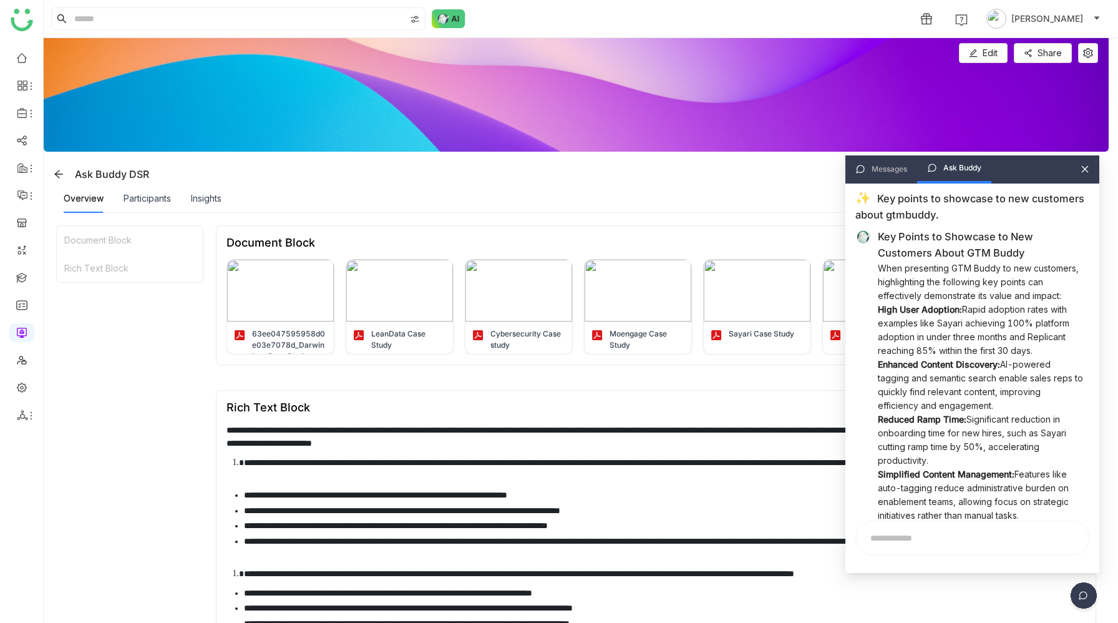
scroll to position [0, 0]
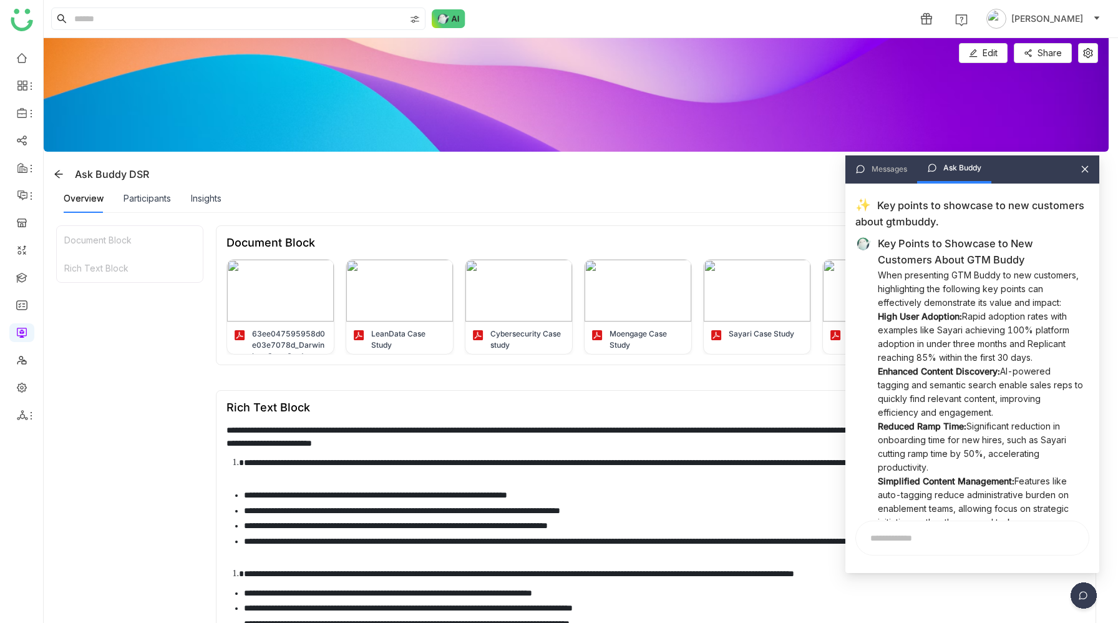
click at [1088, 174] on div "Messages Ask Buddy" at bounding box center [972, 169] width 254 height 28
click at [1085, 169] on icon at bounding box center [1085, 169] width 7 height 7
